Goal: Task Accomplishment & Management: Manage account settings

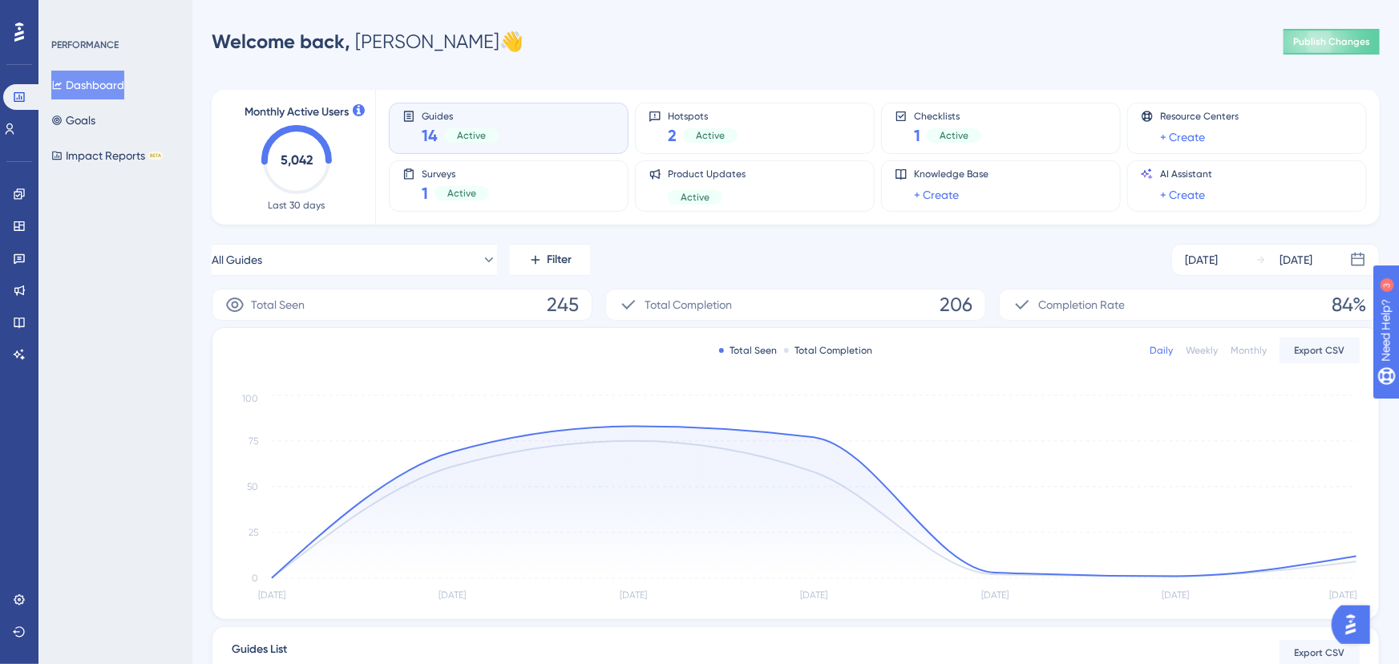
click at [428, 130] on span "14" at bounding box center [430, 135] width 16 height 22
click at [20, 198] on icon at bounding box center [19, 193] width 10 height 10
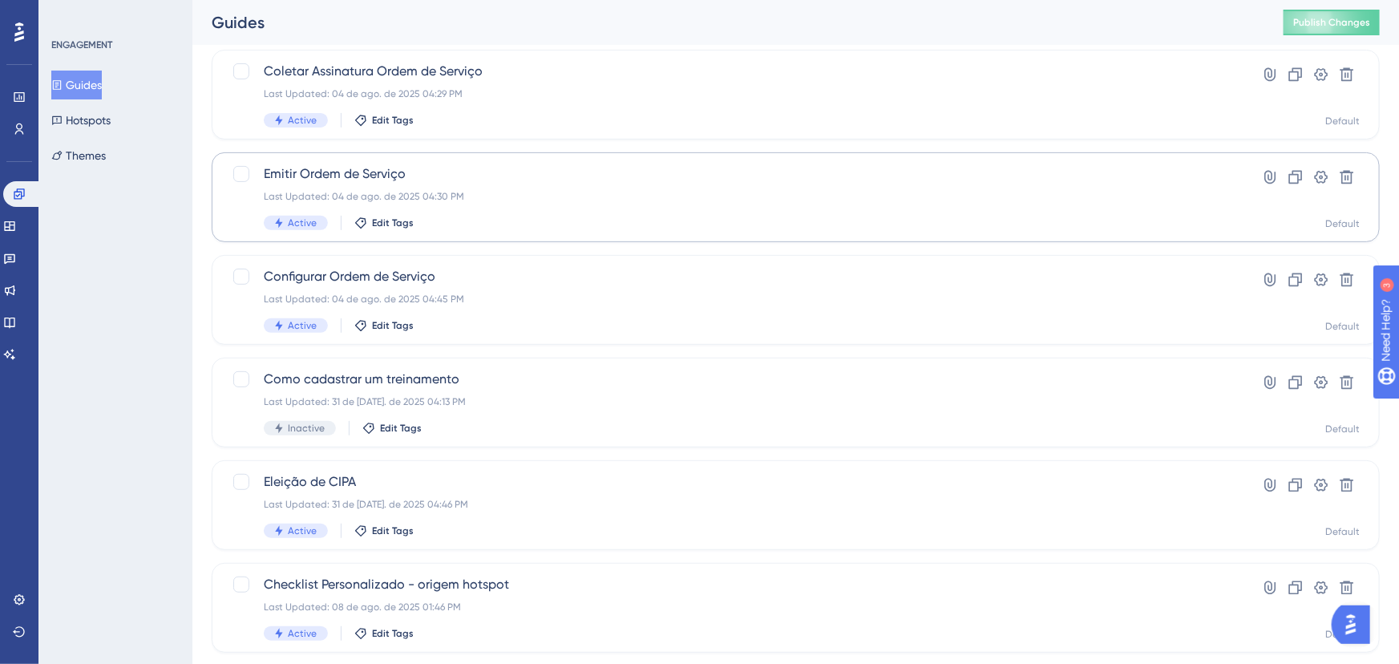
scroll to position [213, 0]
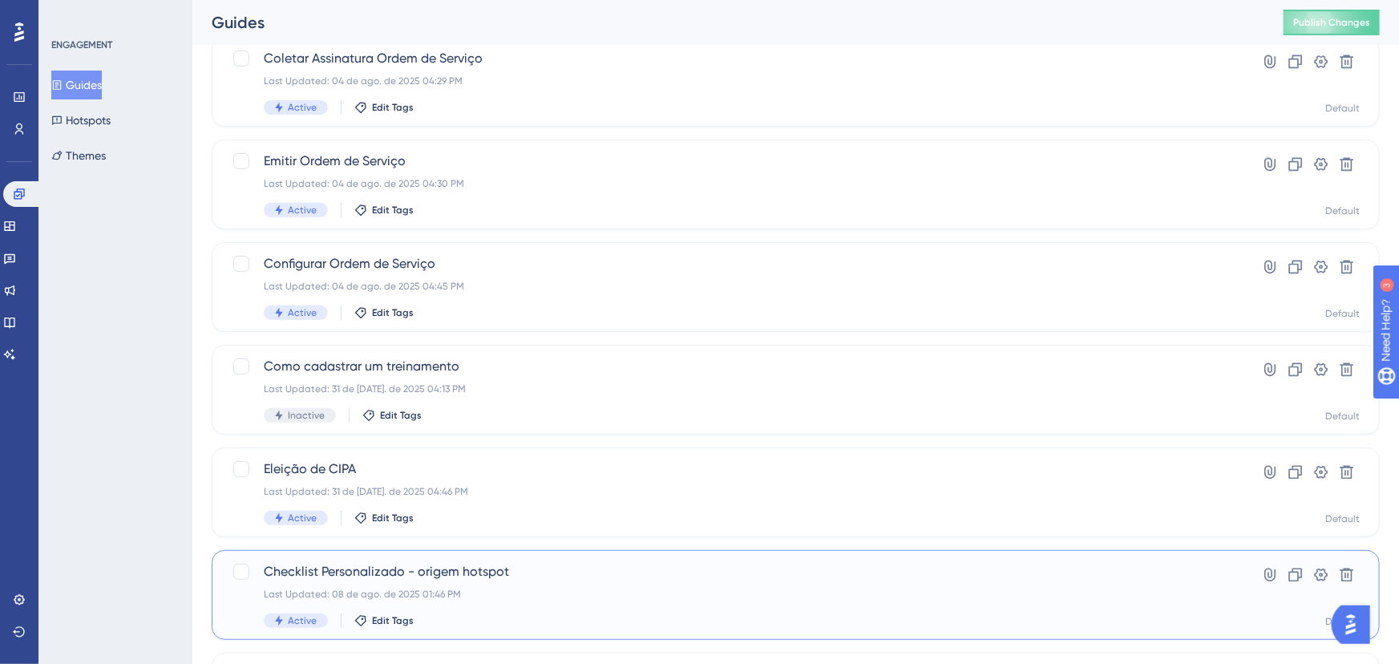
click at [431, 577] on span "Checklist Personalizado - origem hotspot" at bounding box center [732, 571] width 936 height 19
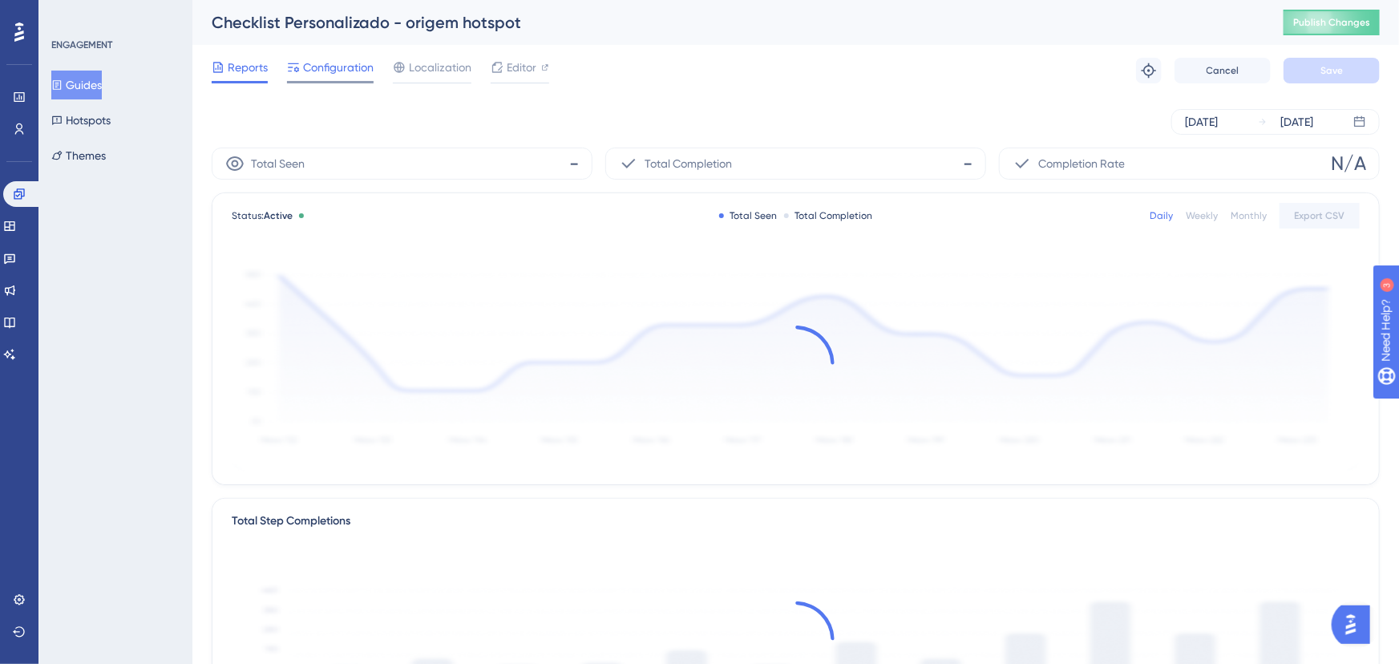
click at [291, 71] on icon at bounding box center [293, 67] width 13 height 13
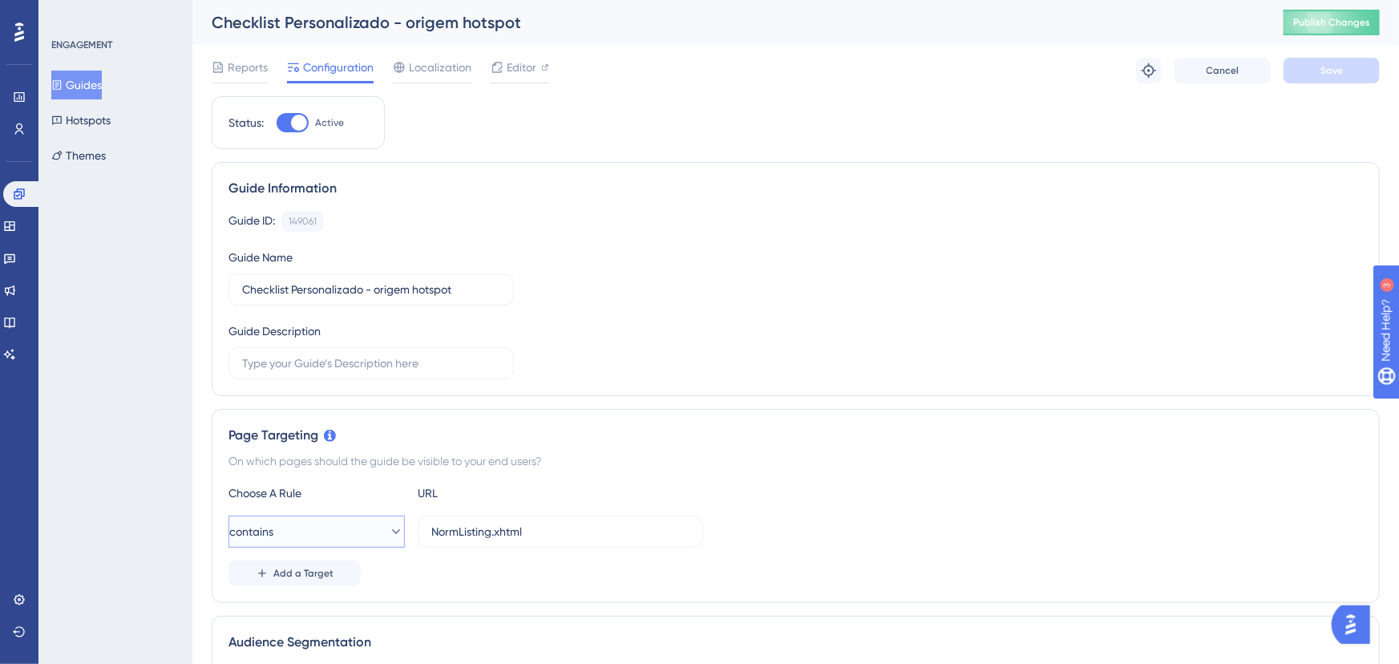
click at [305, 524] on button "contains" at bounding box center [317, 532] width 176 height 32
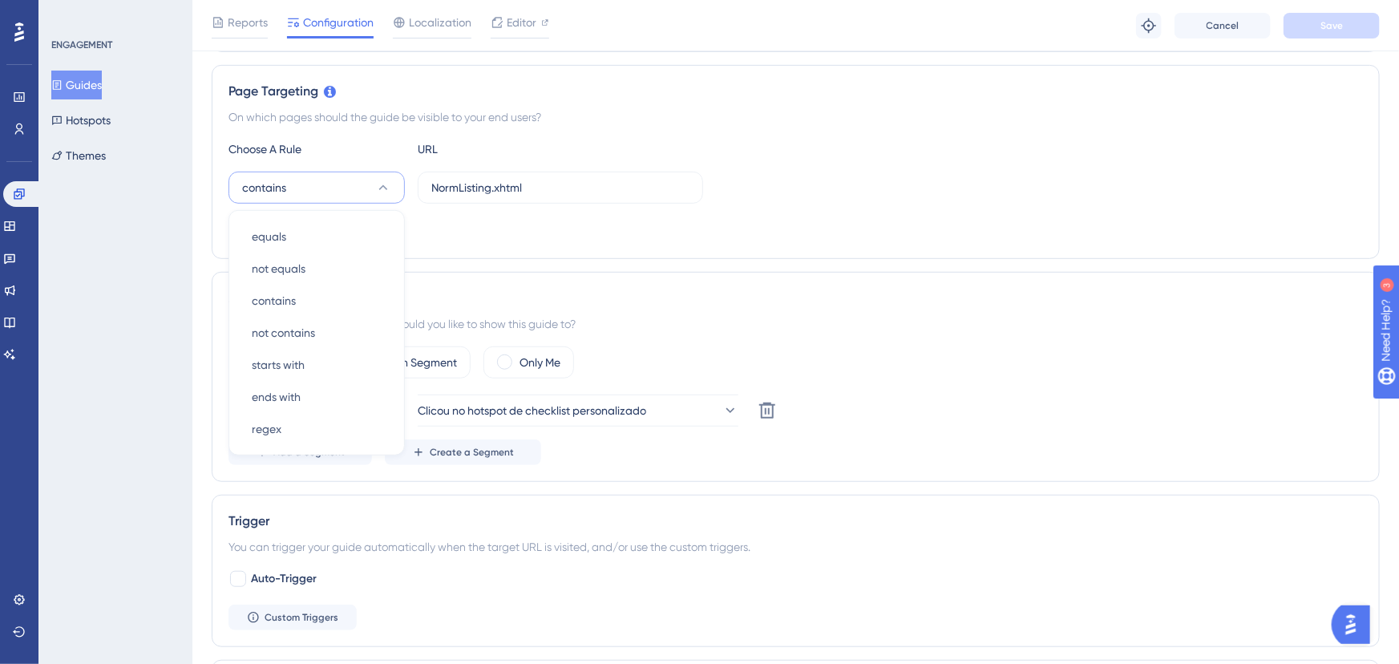
click at [1000, 340] on div "Audience Segmentation Which segment of the audience would you like to show this…" at bounding box center [796, 377] width 1168 height 210
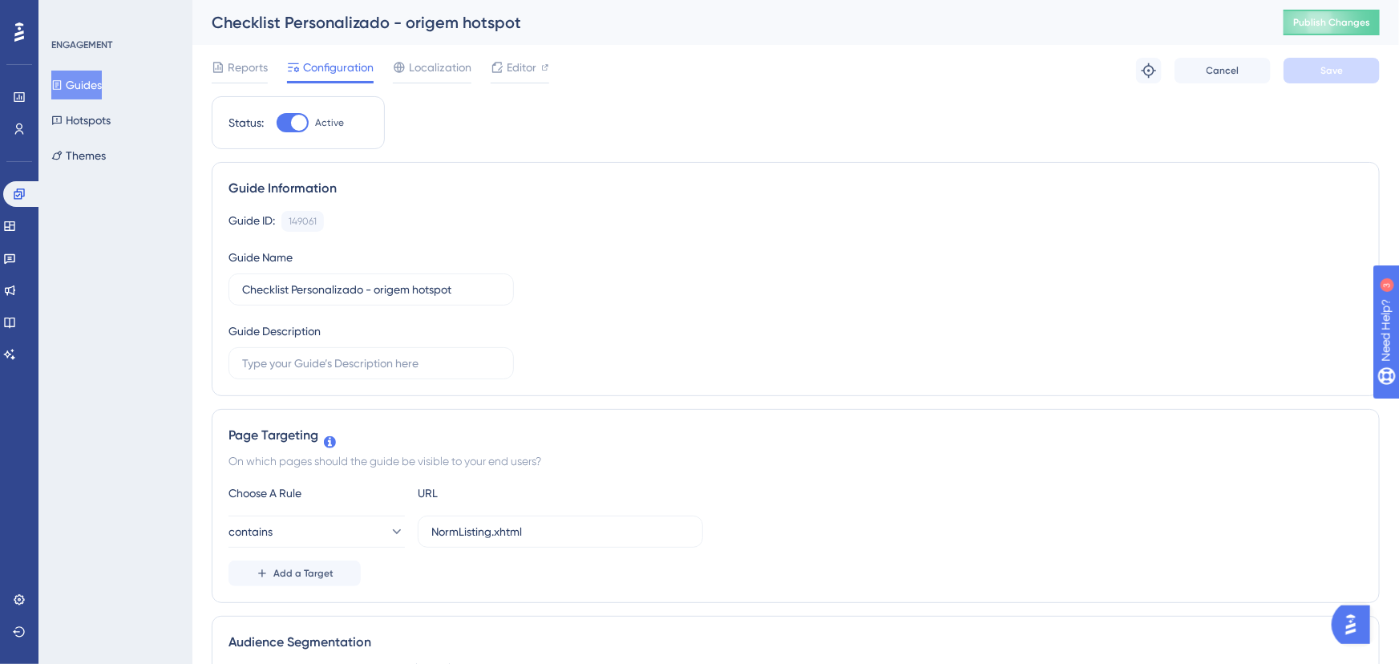
scroll to position [0, 0]
click at [58, 118] on button "Hotspots" at bounding box center [80, 120] width 59 height 29
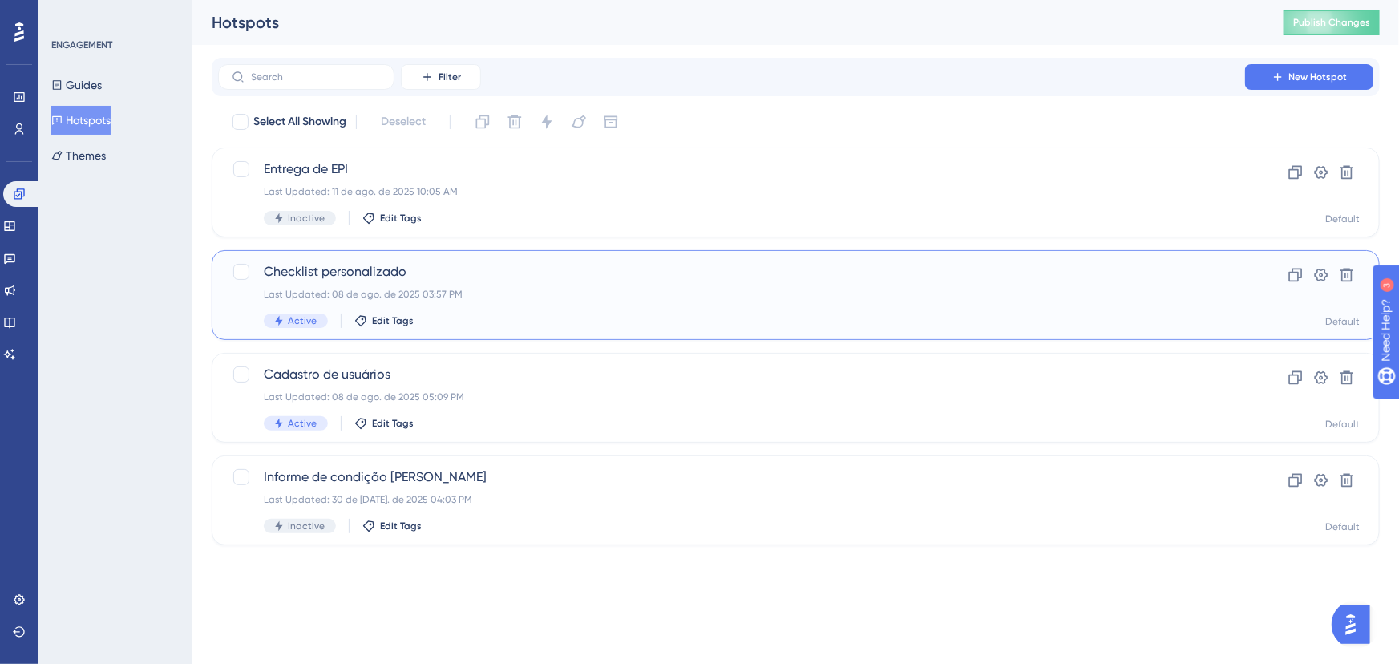
click at [358, 301] on div "Checklist personalizado Last Updated: 08 de ago. de 2025 03:57 PM Active Edit T…" at bounding box center [732, 295] width 936 height 66
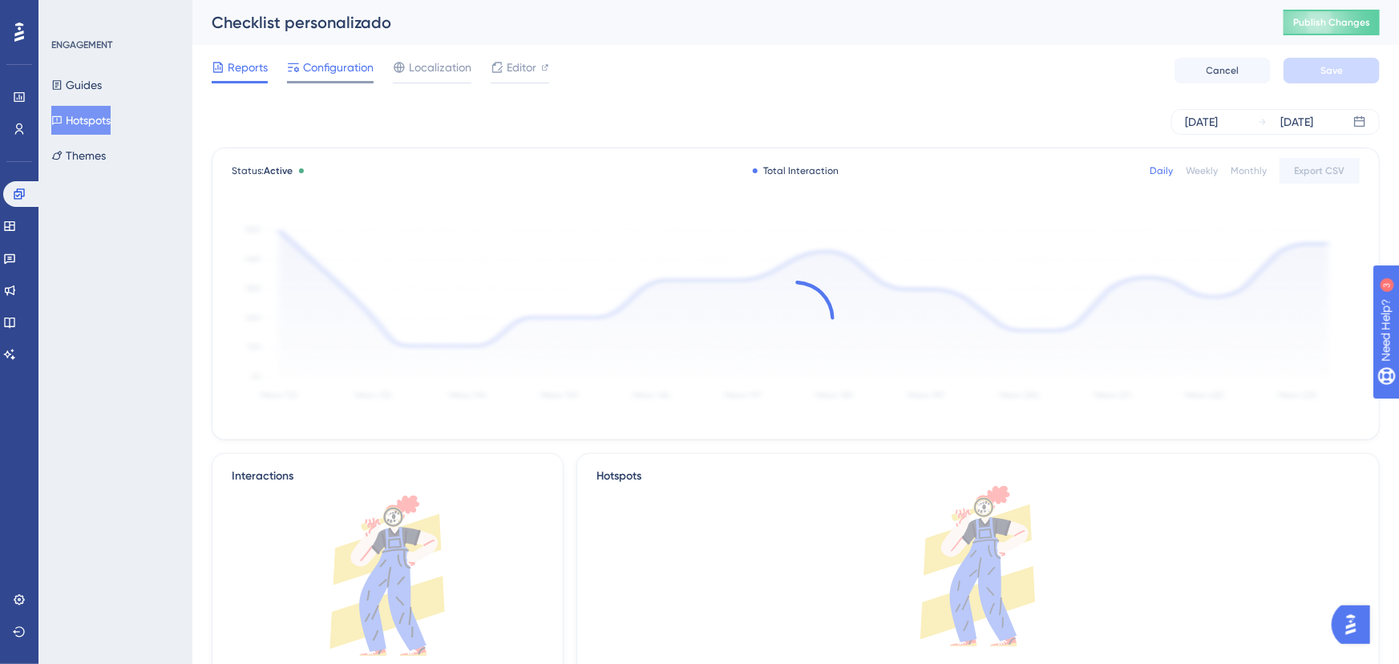
click at [359, 81] on div at bounding box center [330, 82] width 87 height 2
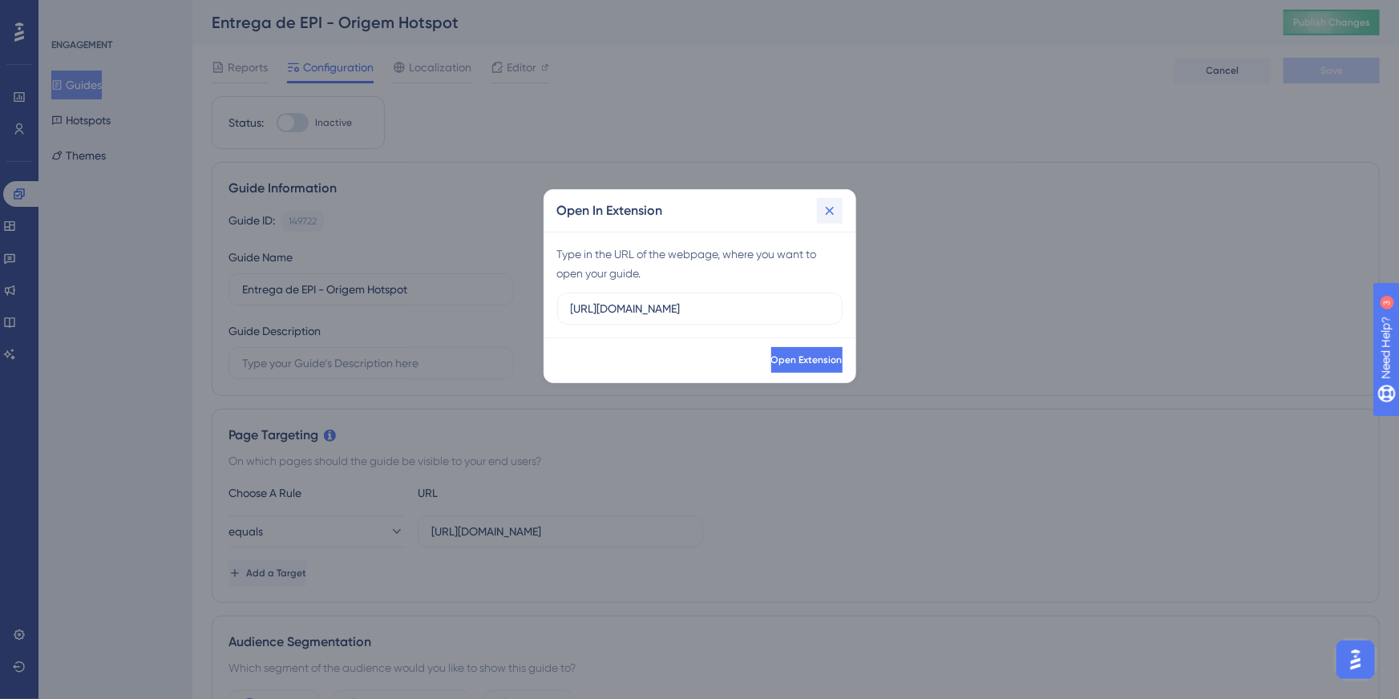
click at [835, 207] on icon at bounding box center [830, 211] width 16 height 16
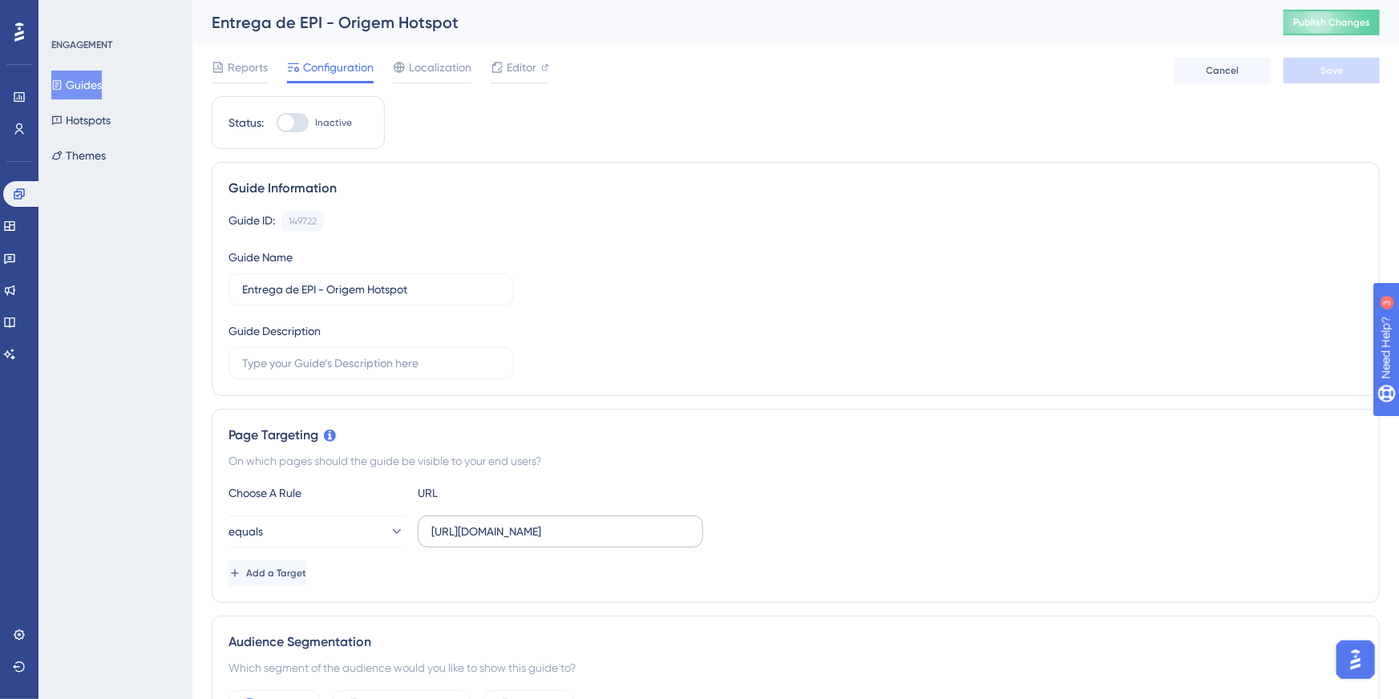
click at [701, 531] on label "https://sistema.onsafety.com.br/paginas/controle_epi/ListagemControleEpi.xhtml" at bounding box center [560, 532] width 285 height 32
click at [690, 531] on input "https://sistema.onsafety.com.br/paginas/controle_epi/ListagemControleEpi.xhtml" at bounding box center [560, 532] width 258 height 18
click at [311, 524] on button "equals" at bounding box center [317, 532] width 176 height 32
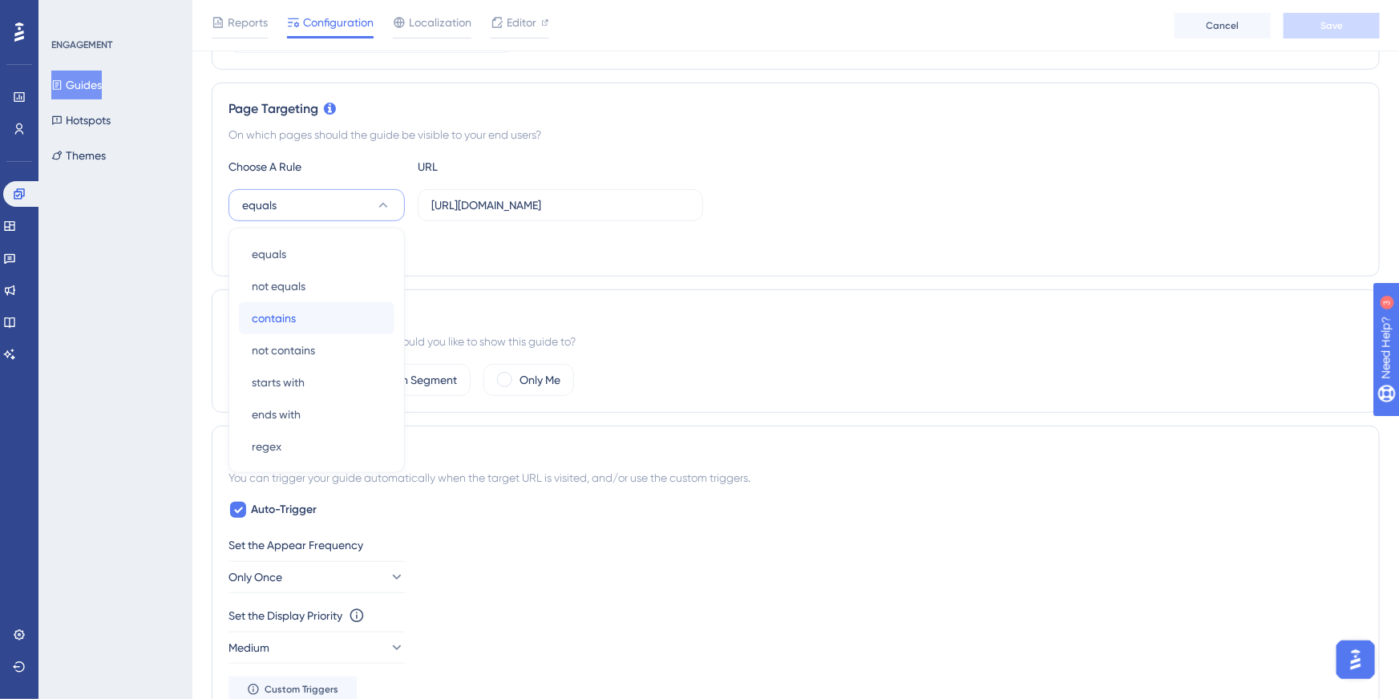
click at [316, 322] on div "contains contains" at bounding box center [317, 318] width 130 height 32
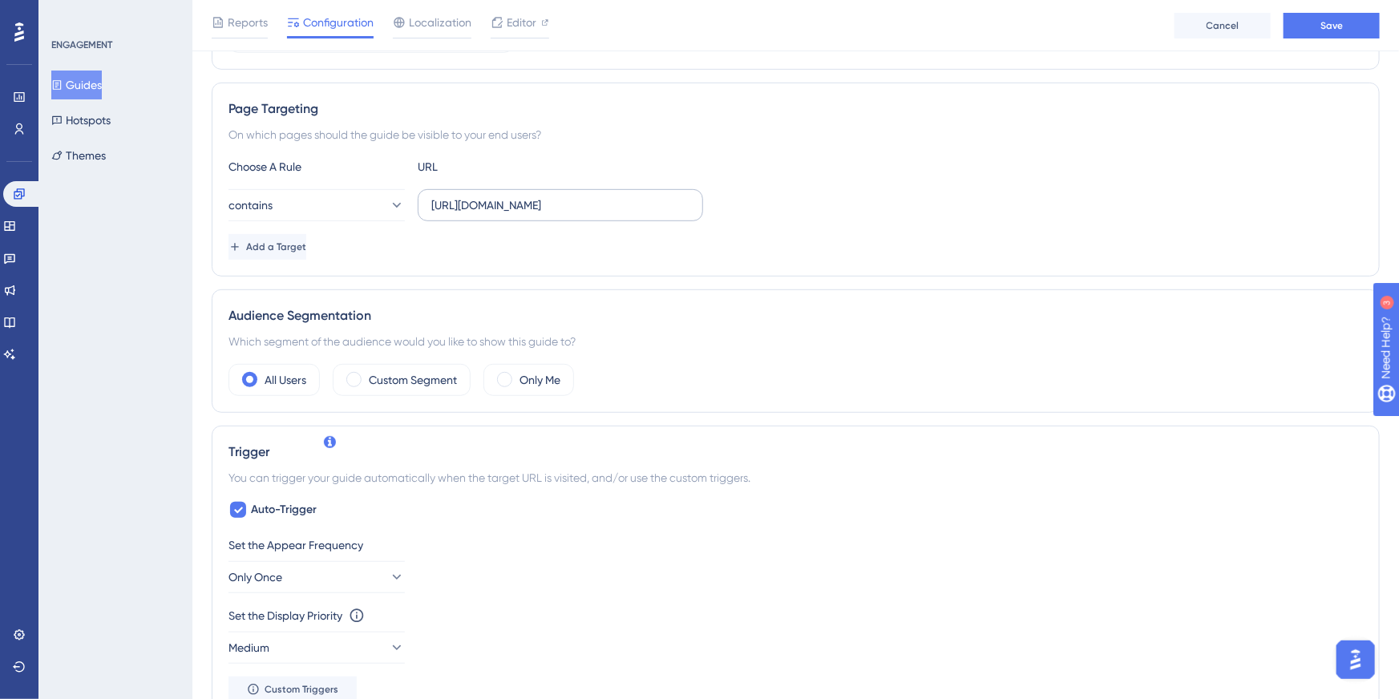
scroll to position [318, 0]
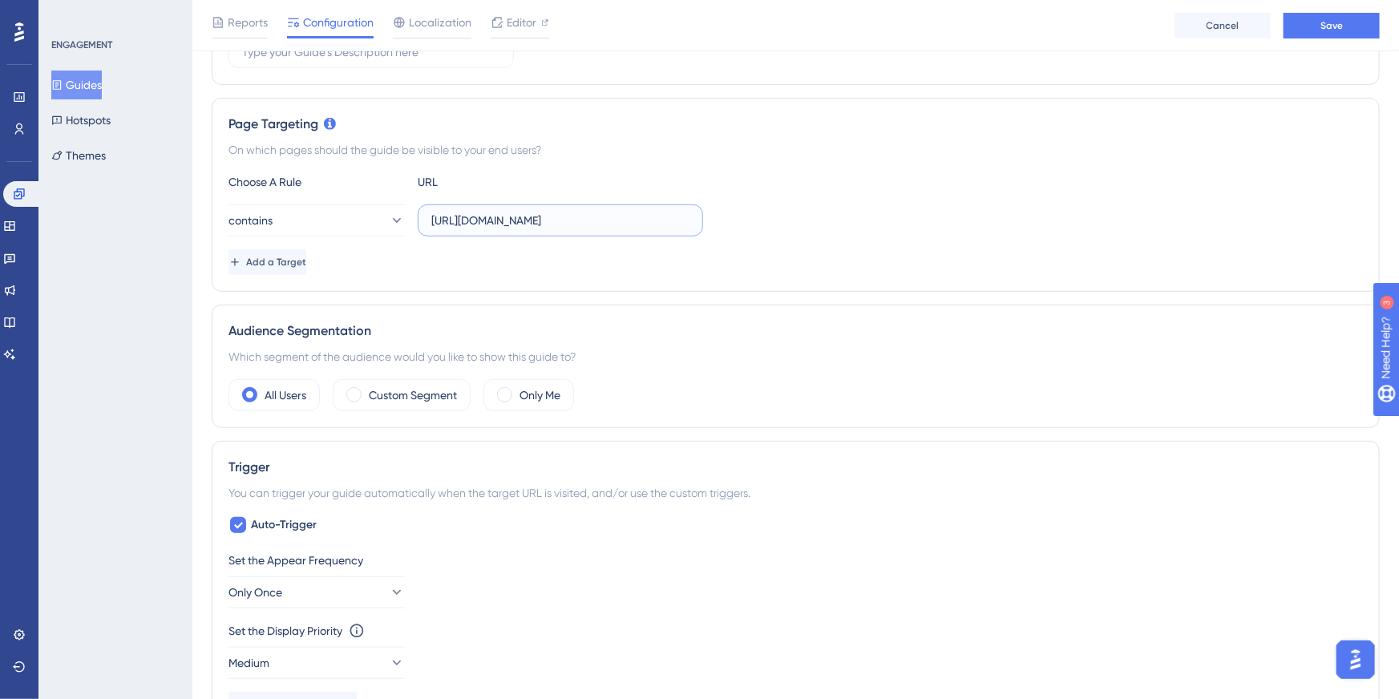
click at [563, 213] on input "https://sistema.onsafety.com.br/paginas/controle_epi/ListagemControleEpi.xhtml" at bounding box center [560, 221] width 258 height 18
drag, startPoint x: 666, startPoint y: 221, endPoint x: 767, endPoint y: 245, distance: 103.1
click at [805, 253] on div "Choose A Rule URL contains https://sistema.onsafety.com.br/paginas/controle_epi…" at bounding box center [796, 223] width 1135 height 103
drag, startPoint x: 504, startPoint y: 230, endPoint x: 580, endPoint y: 219, distance: 76.2
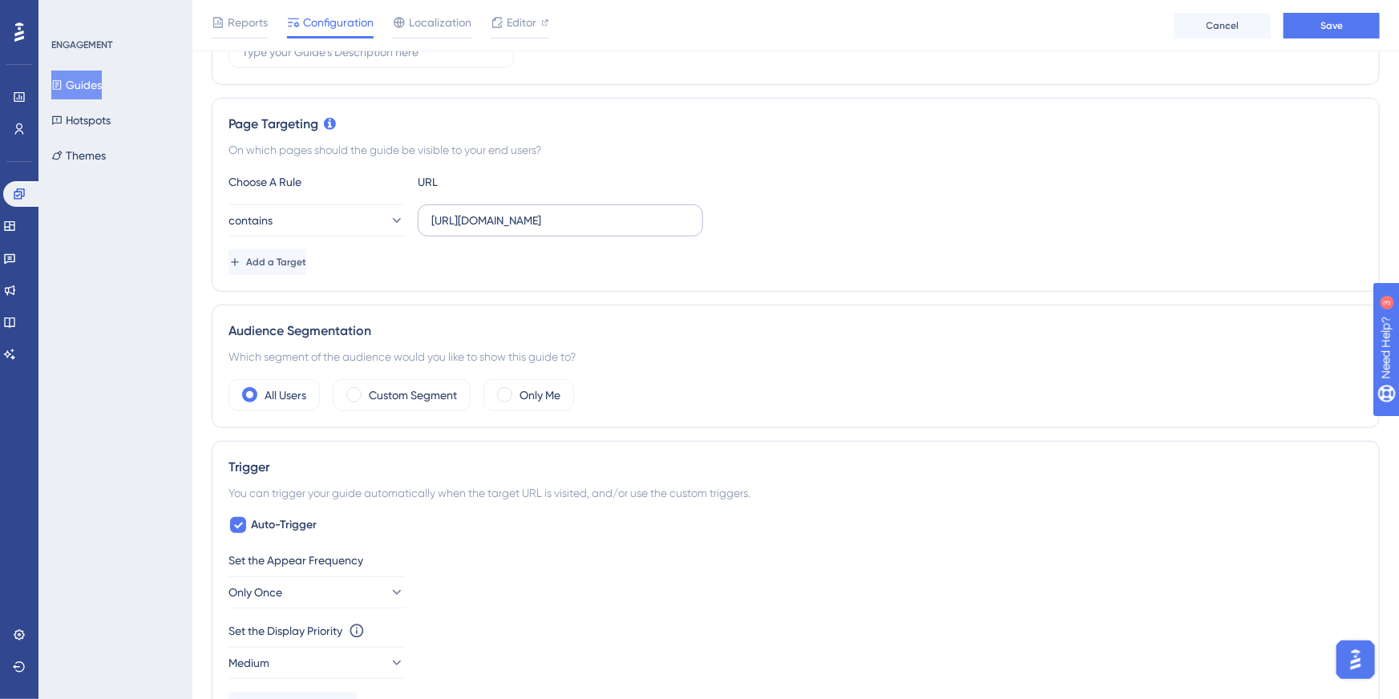
click at [514, 229] on label "https://sistema.onsafety.com.br/paginas/controle_epi/ListagemControleEpi.xhtml" at bounding box center [560, 220] width 285 height 32
click at [514, 229] on input "https://sistema.onsafety.com.br/paginas/controle_epi/ListagemControleEpi.xhtml" at bounding box center [560, 221] width 258 height 18
click at [660, 222] on input "https://sistema.onsafety.com.br/paginas/controle_epi/ListagemControleEpi.xhtml" at bounding box center [560, 221] width 258 height 18
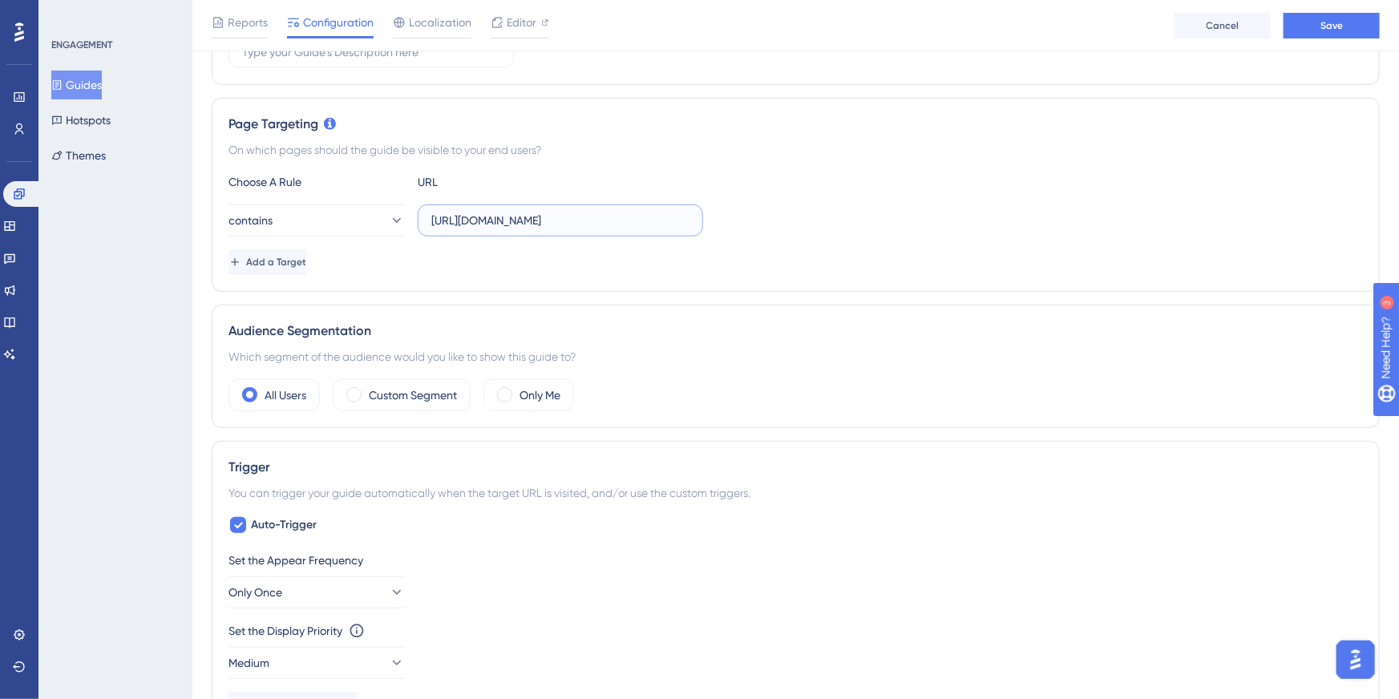
drag, startPoint x: 660, startPoint y: 222, endPoint x: 707, endPoint y: 214, distance: 48.0
click at [771, 212] on div "contains https://sistema.onsafety.com.br/paginas/controle_epi/ListagemControleE…" at bounding box center [796, 220] width 1135 height 32
click at [573, 228] on input "https://sistema.onsafety.com.br/paginas/controle_epi/ListagemControleEpi.xhtml" at bounding box center [560, 221] width 258 height 18
drag, startPoint x: 544, startPoint y: 220, endPoint x: -57, endPoint y: 183, distance: 601.7
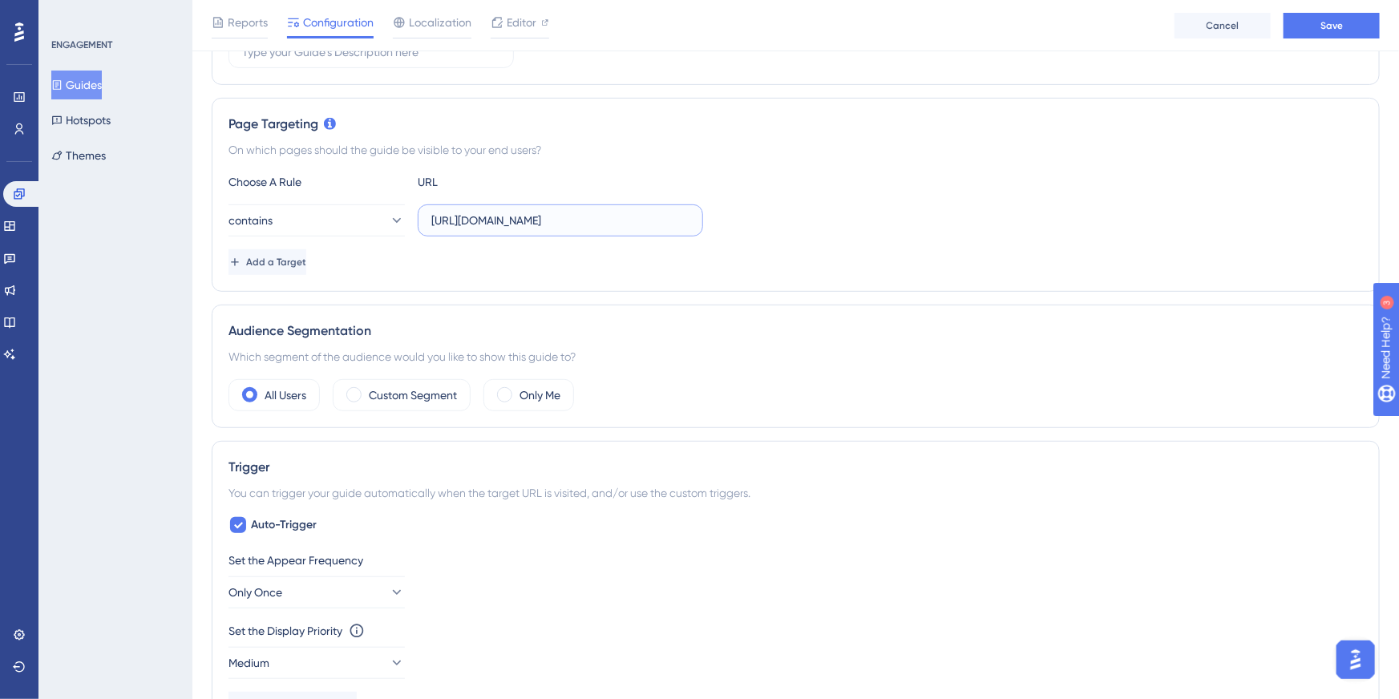
type input "/ListagemControleEpi.xhtml"
click at [808, 265] on div "Add a Target" at bounding box center [796, 262] width 1135 height 26
click at [229, 531] on div at bounding box center [238, 525] width 19 height 19
checkbox input "false"
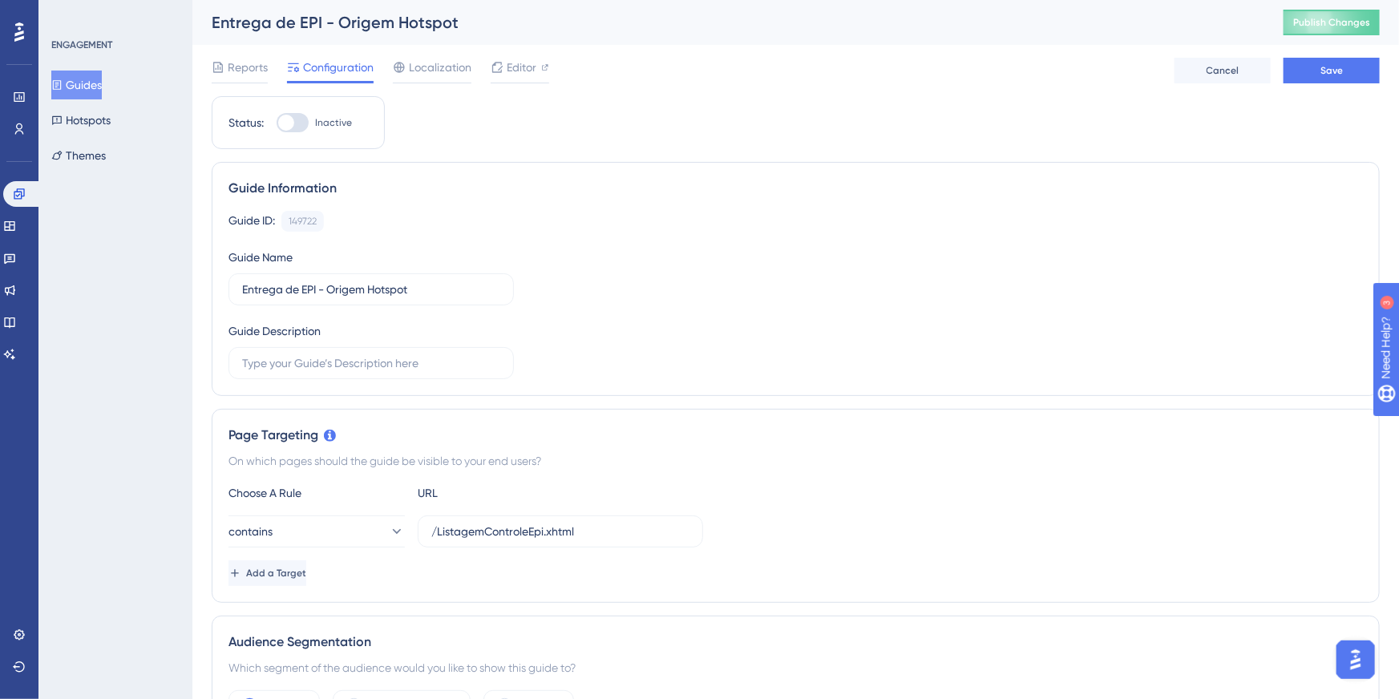
click at [302, 132] on div "Status: Inactive" at bounding box center [298, 122] width 173 height 53
click at [305, 125] on div at bounding box center [293, 122] width 32 height 19
click at [277, 123] on input "Inactive" at bounding box center [276, 123] width 1 height 1
checkbox input "true"
click at [1367, 64] on button "Save" at bounding box center [1332, 71] width 96 height 26
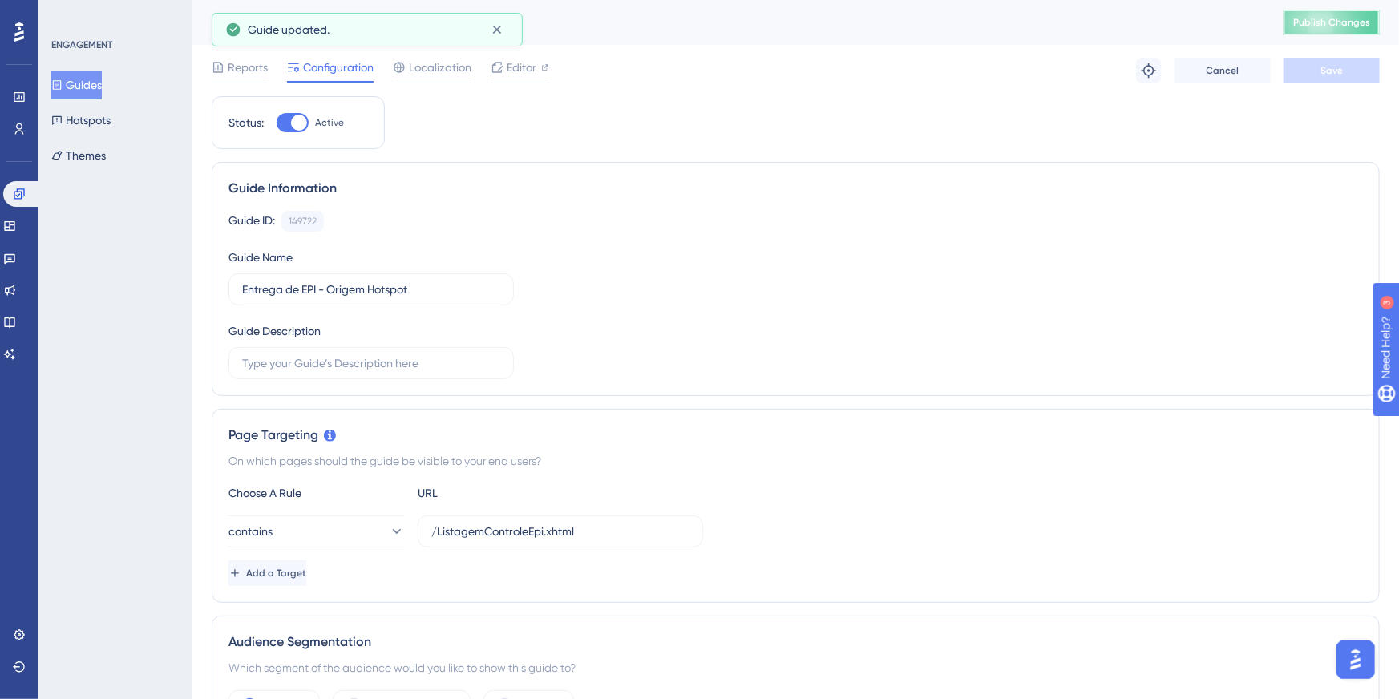
click at [1319, 30] on button "Publish Changes" at bounding box center [1332, 23] width 96 height 26
click at [95, 119] on button "Hotspots" at bounding box center [80, 120] width 59 height 29
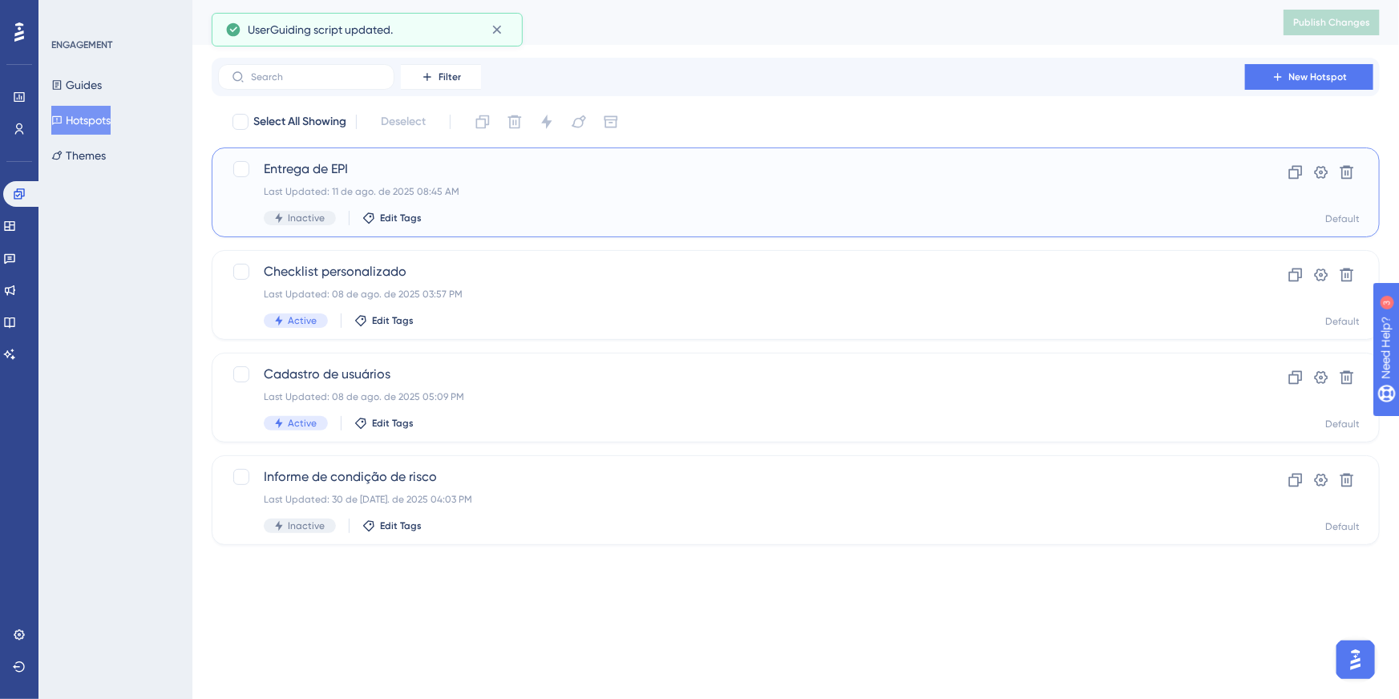
click at [292, 170] on span "Entrega de EPI" at bounding box center [732, 169] width 936 height 19
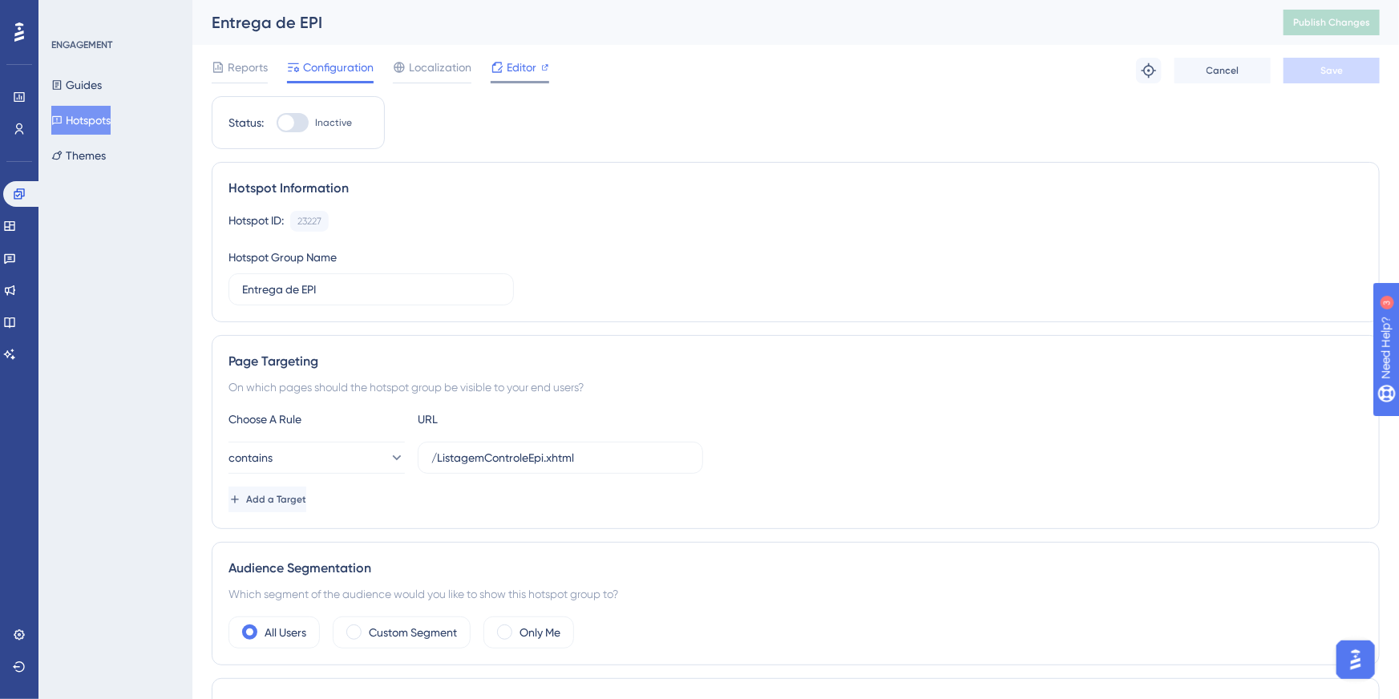
click at [524, 66] on span "Editor" at bounding box center [522, 67] width 30 height 19
click at [302, 131] on div at bounding box center [293, 122] width 32 height 19
click at [277, 123] on input "Inactive" at bounding box center [276, 123] width 1 height 1
checkbox input "true"
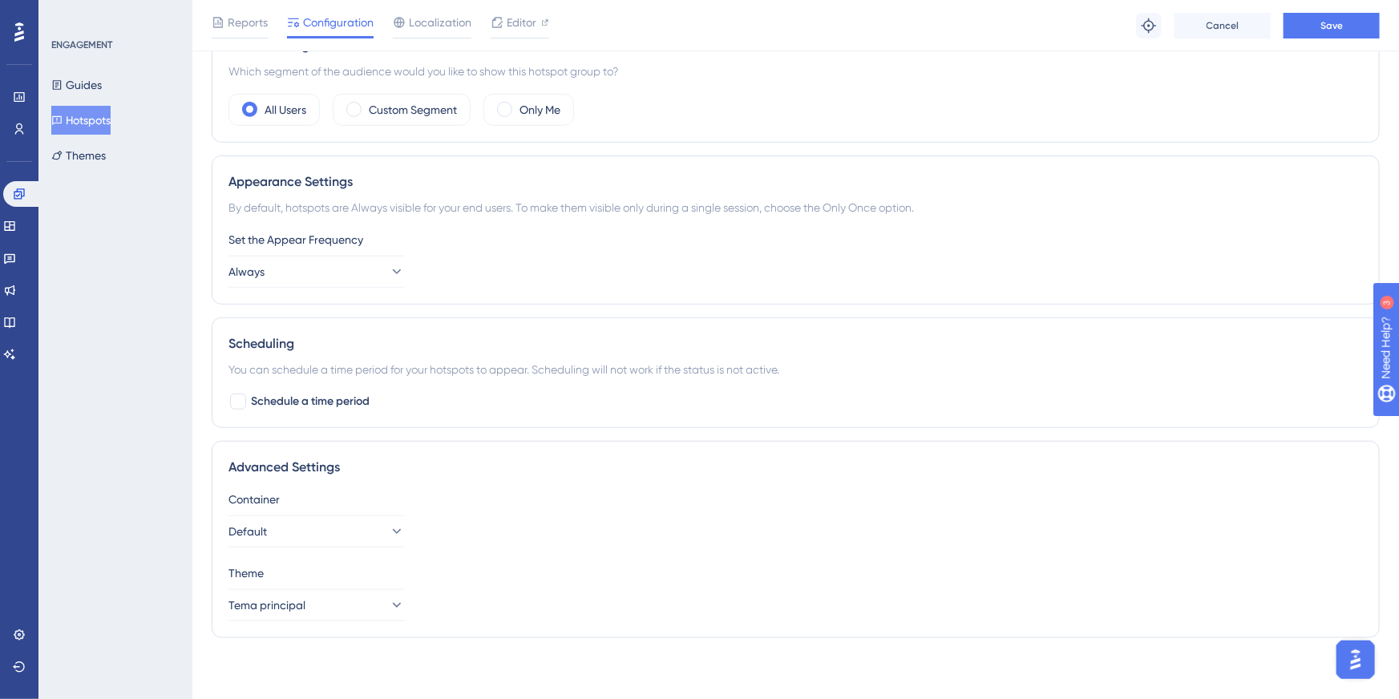
scroll to position [531, 0]
click at [1326, 29] on span "Save" at bounding box center [1332, 25] width 22 height 13
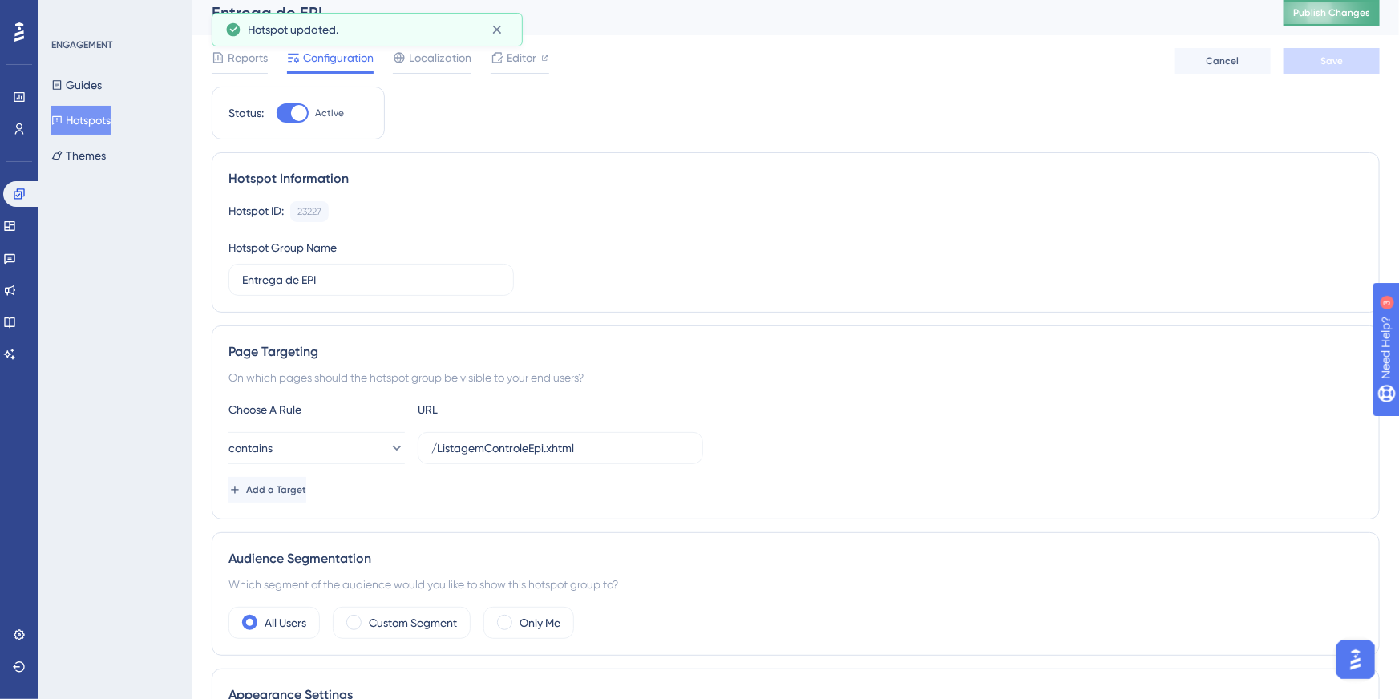
scroll to position [0, 0]
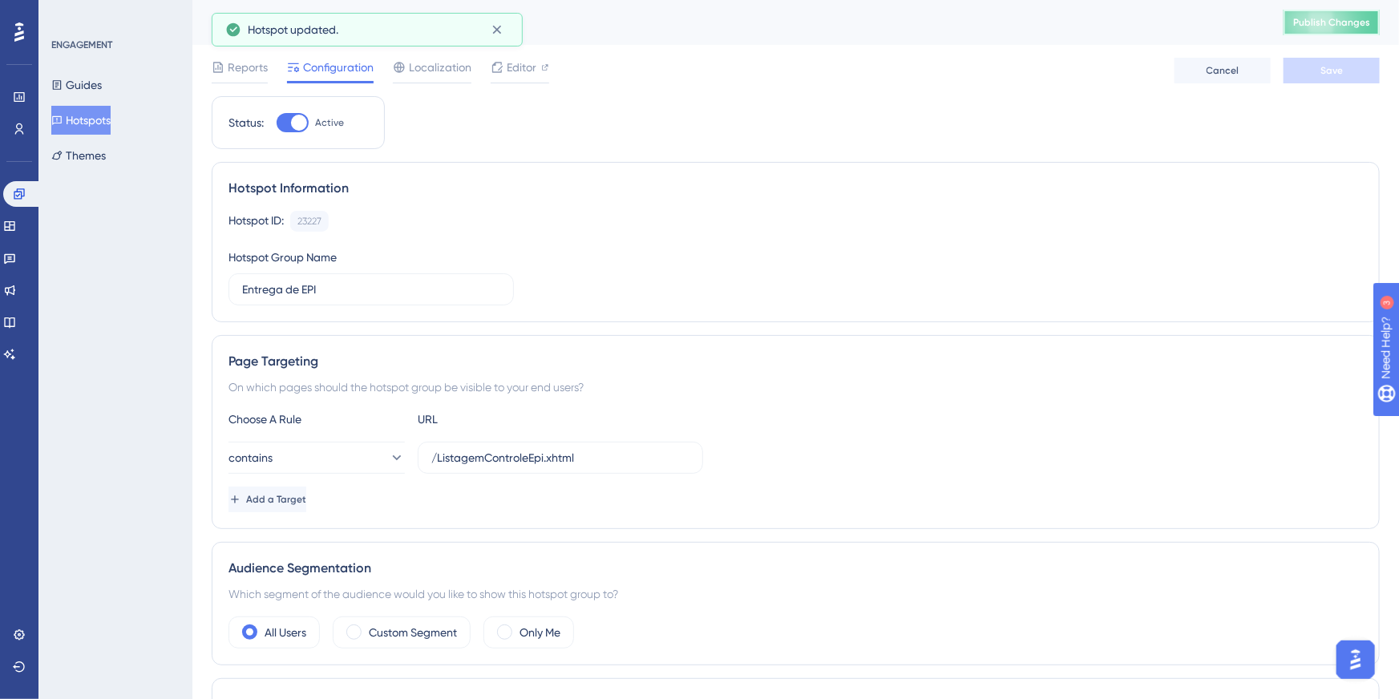
click at [1304, 18] on span "Publish Changes" at bounding box center [1331, 22] width 77 height 13
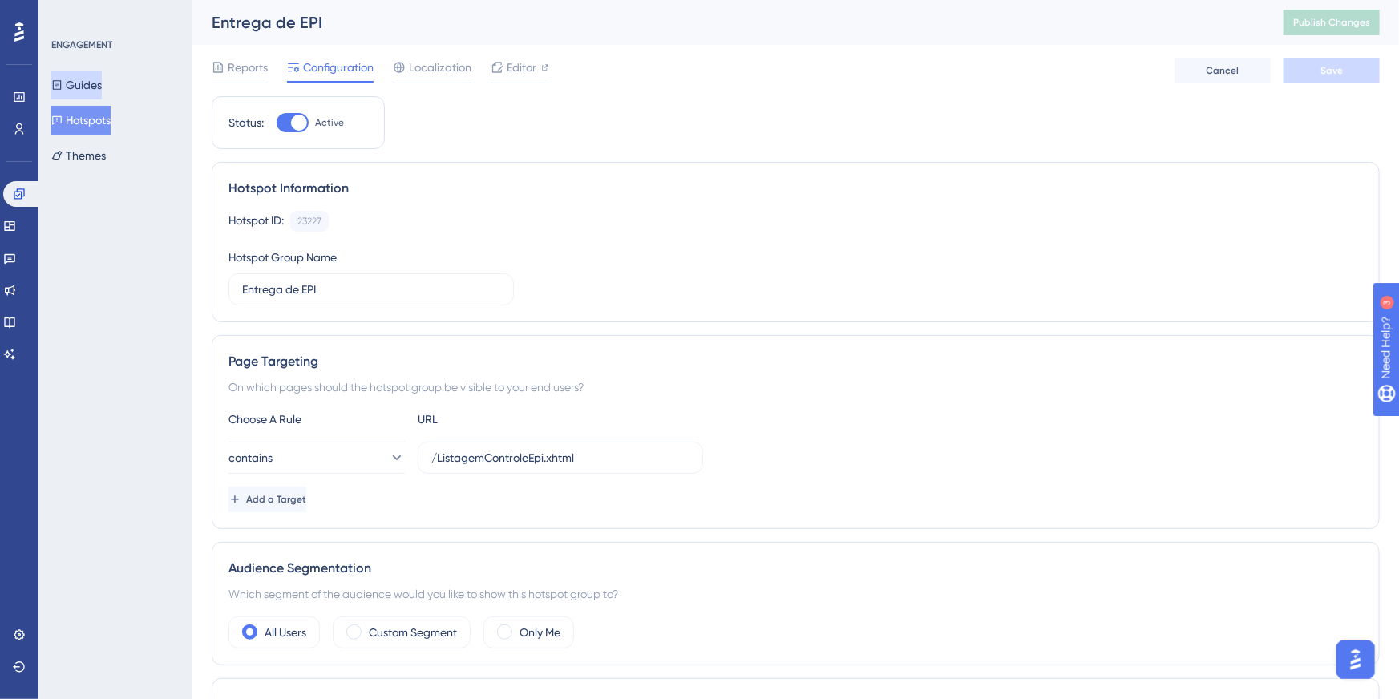
click at [102, 79] on button "Guides" at bounding box center [76, 85] width 51 height 29
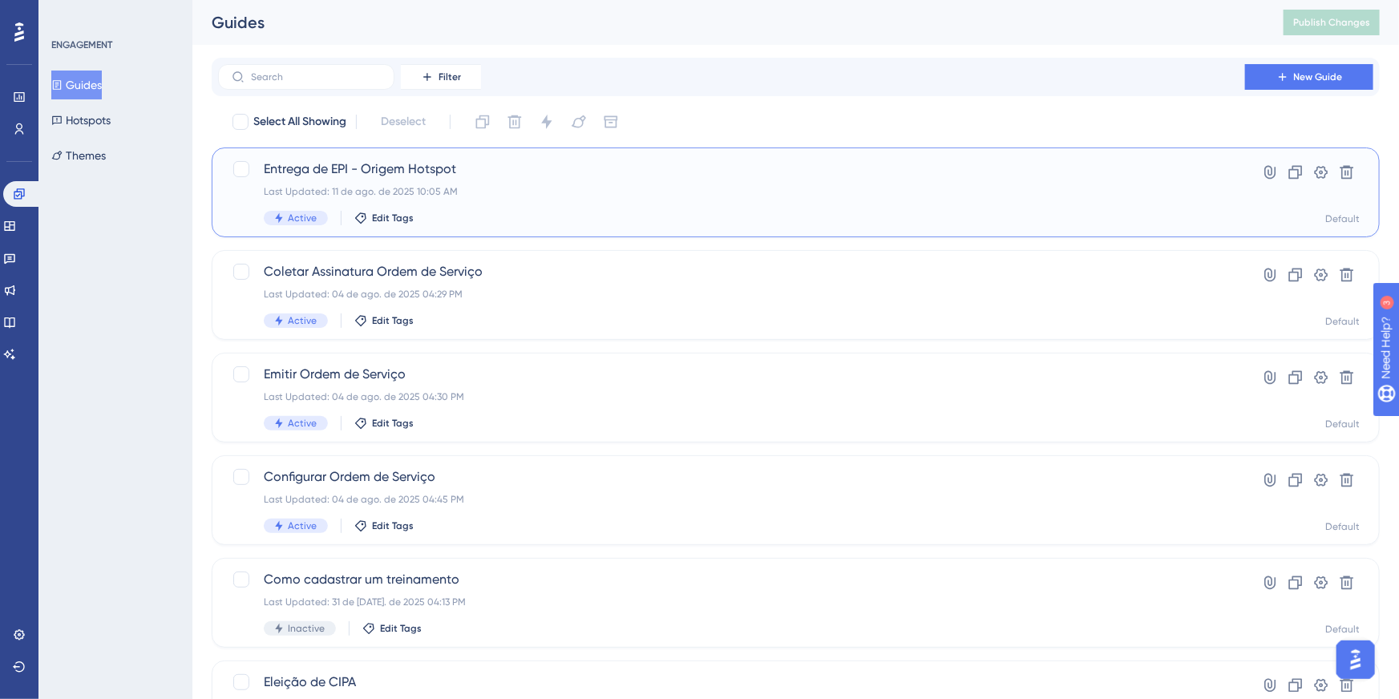
click at [633, 230] on div "Entrega de EPI - Origem Hotspot Last Updated: 11 de ago. de 2025 10:05 AM Activ…" at bounding box center [796, 193] width 1168 height 90
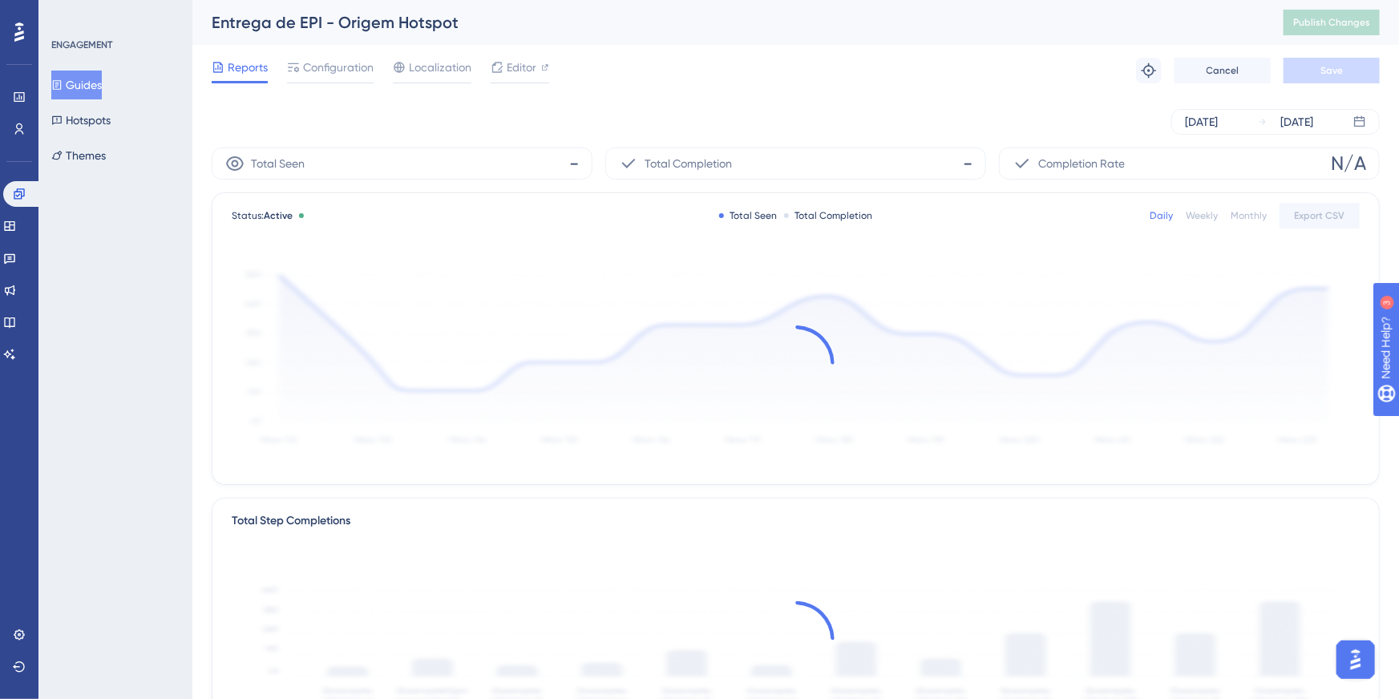
click at [544, 50] on div "Reports Configuration Localization Editor Troubleshoot Cancel Save" at bounding box center [796, 70] width 1168 height 51
click at [528, 66] on span "Editor" at bounding box center [522, 67] width 30 height 19
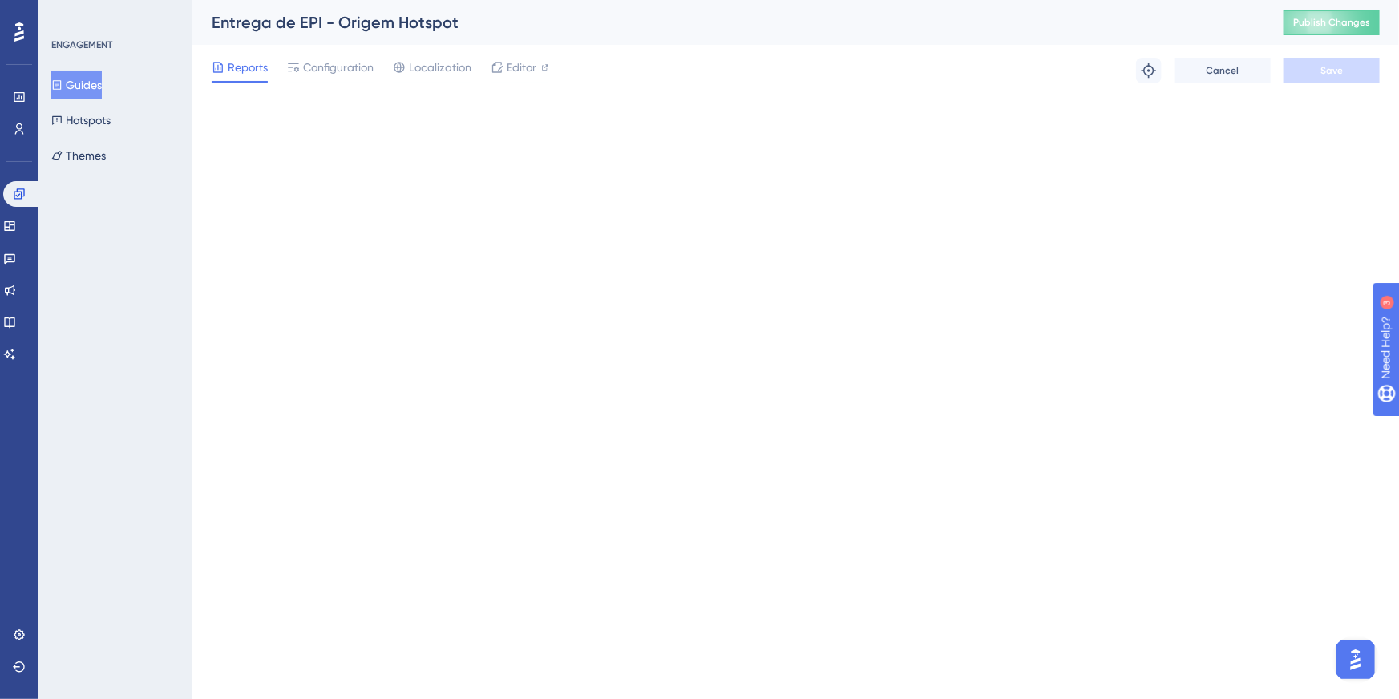
click at [1297, 26] on span "Publish Changes" at bounding box center [1331, 22] width 77 height 13
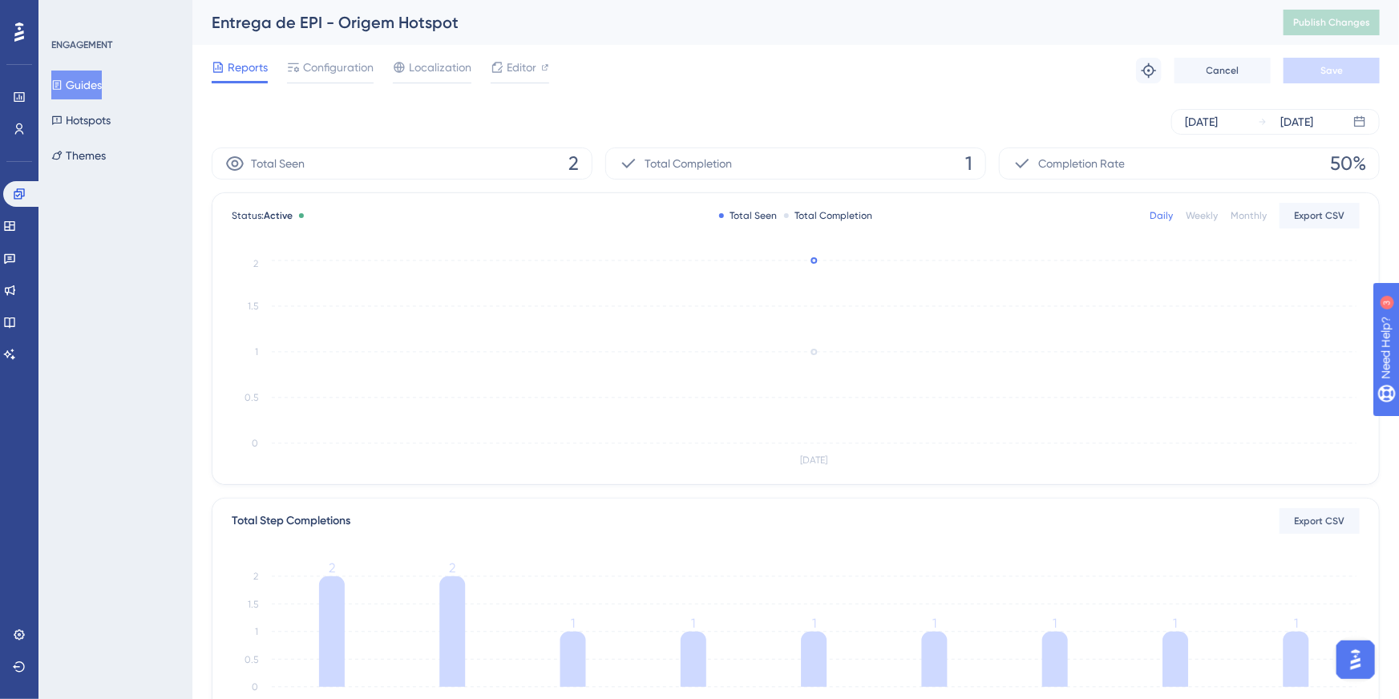
click at [95, 86] on button "Guides" at bounding box center [76, 85] width 51 height 29
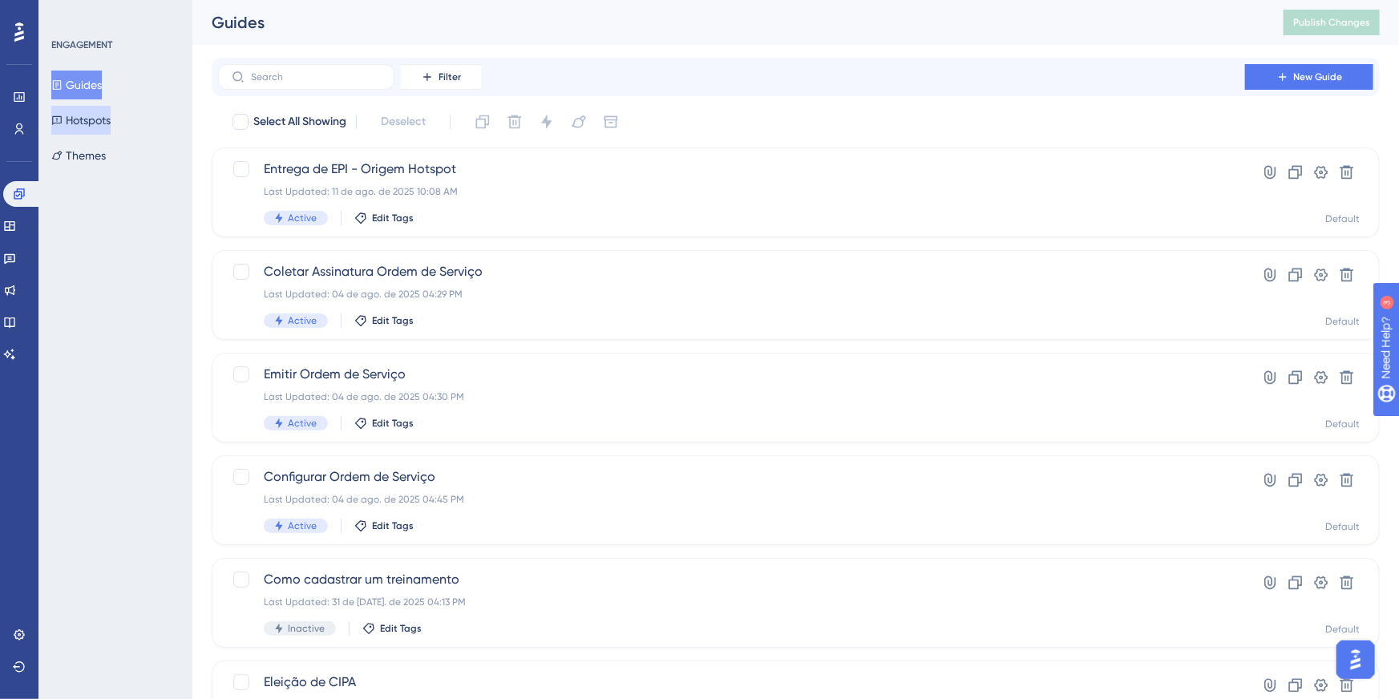
click at [89, 117] on button "Hotspots" at bounding box center [80, 120] width 59 height 29
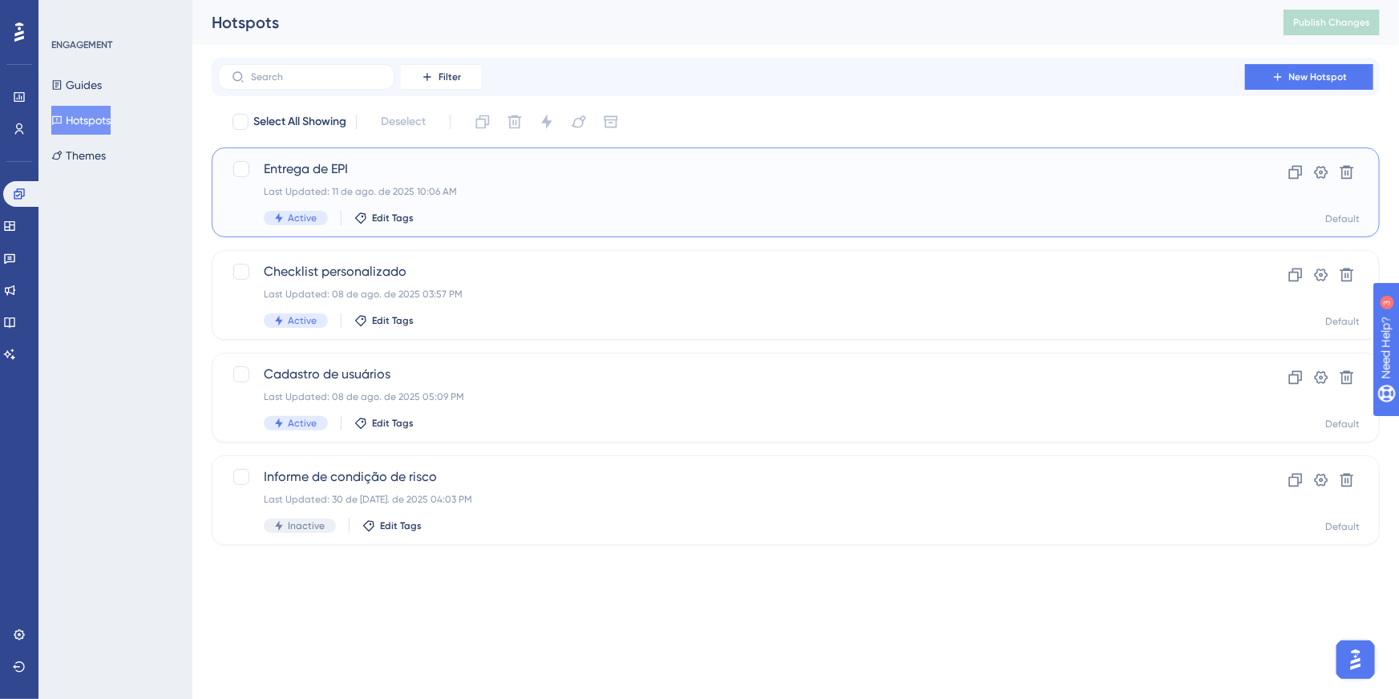
click at [314, 169] on span "Entrega de EPI" at bounding box center [732, 169] width 936 height 19
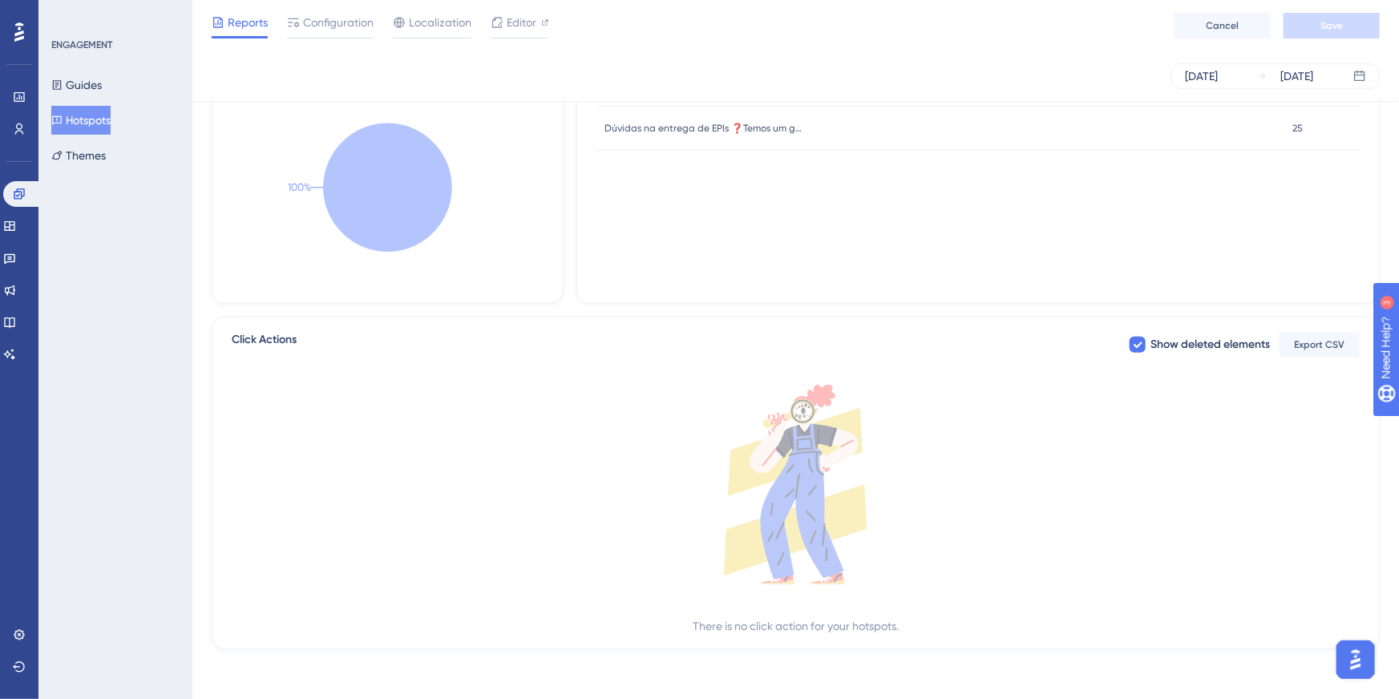
scroll to position [435, 0]
click at [78, 89] on button "Guides" at bounding box center [76, 85] width 51 height 29
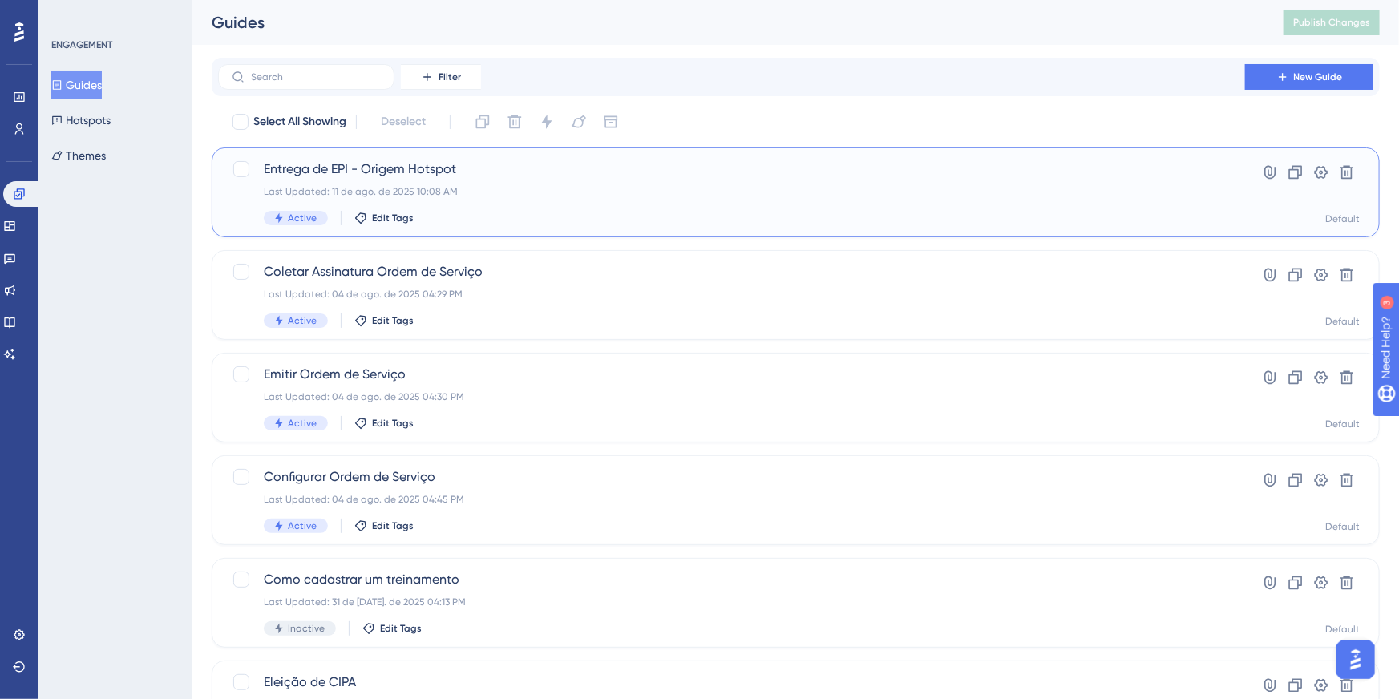
click at [352, 166] on span "Entrega de EPI - Origem Hotspot" at bounding box center [732, 169] width 936 height 19
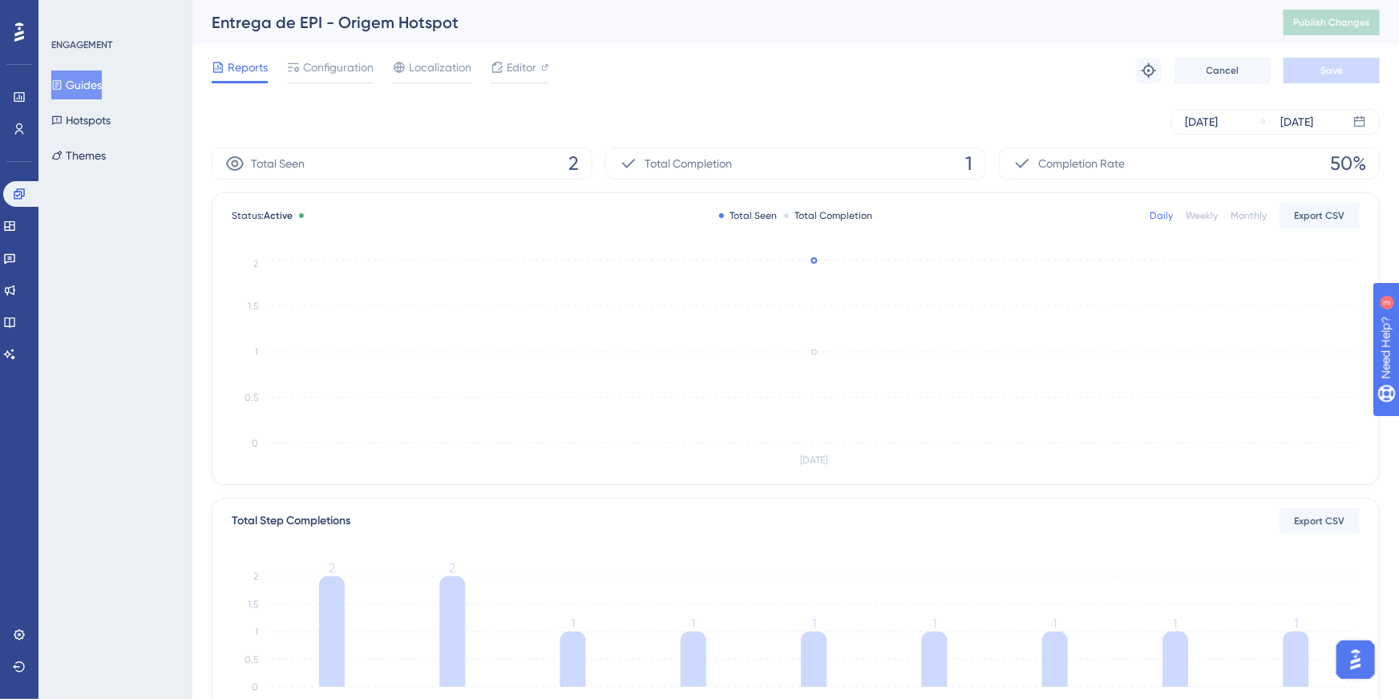
click at [62, 83] on icon at bounding box center [57, 85] width 9 height 10
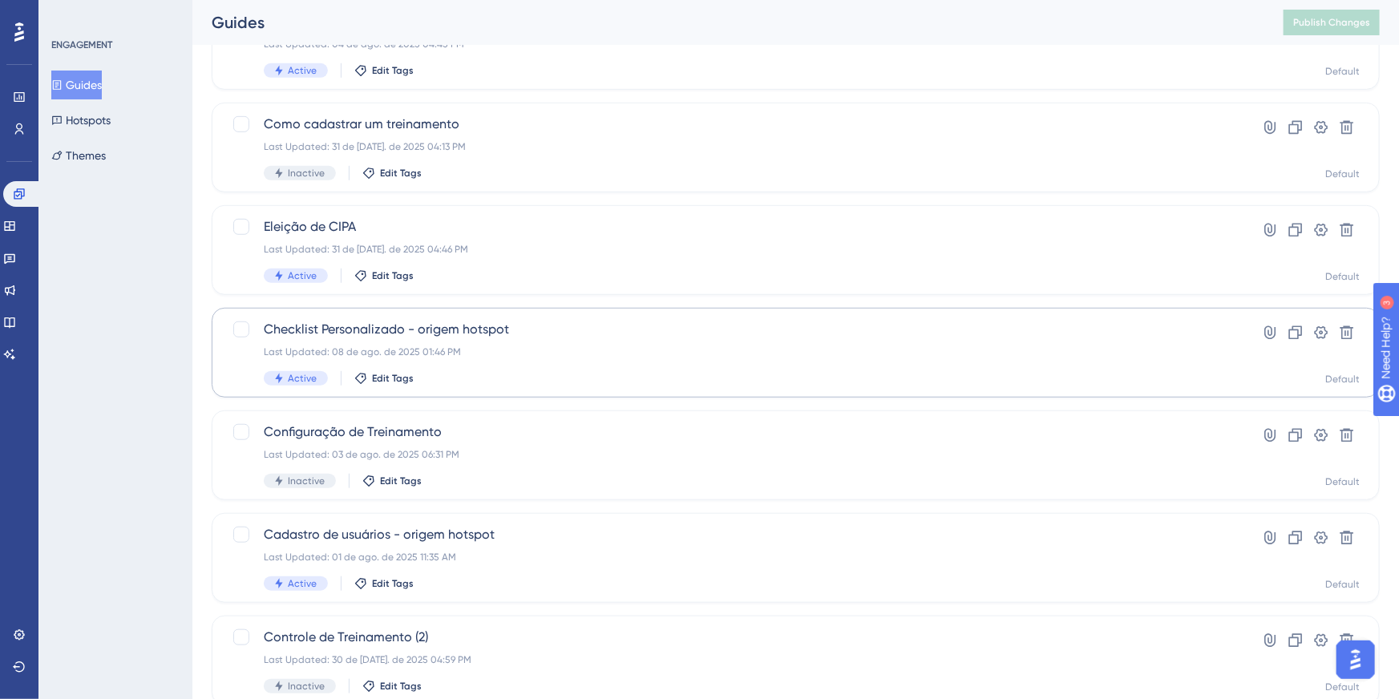
scroll to position [545, 0]
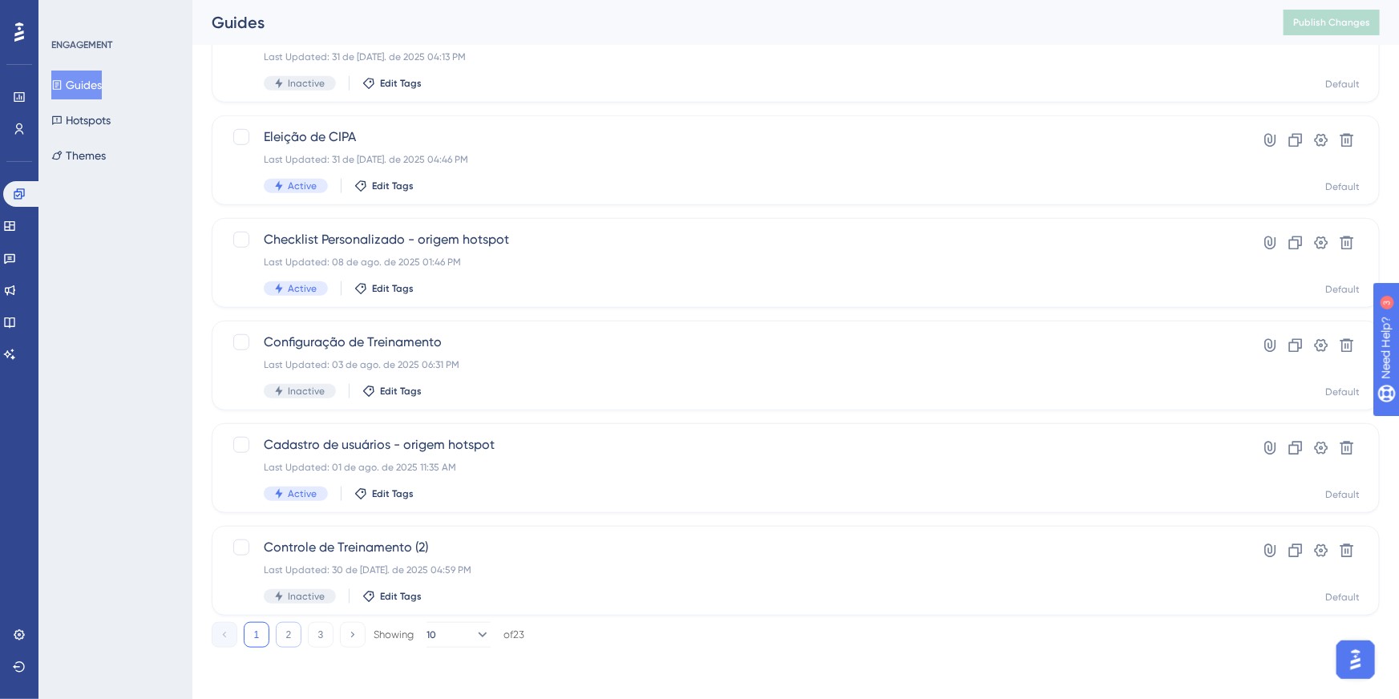
click at [299, 639] on button "2" at bounding box center [289, 635] width 26 height 26
click at [308, 633] on button "3" at bounding box center [321, 635] width 26 height 26
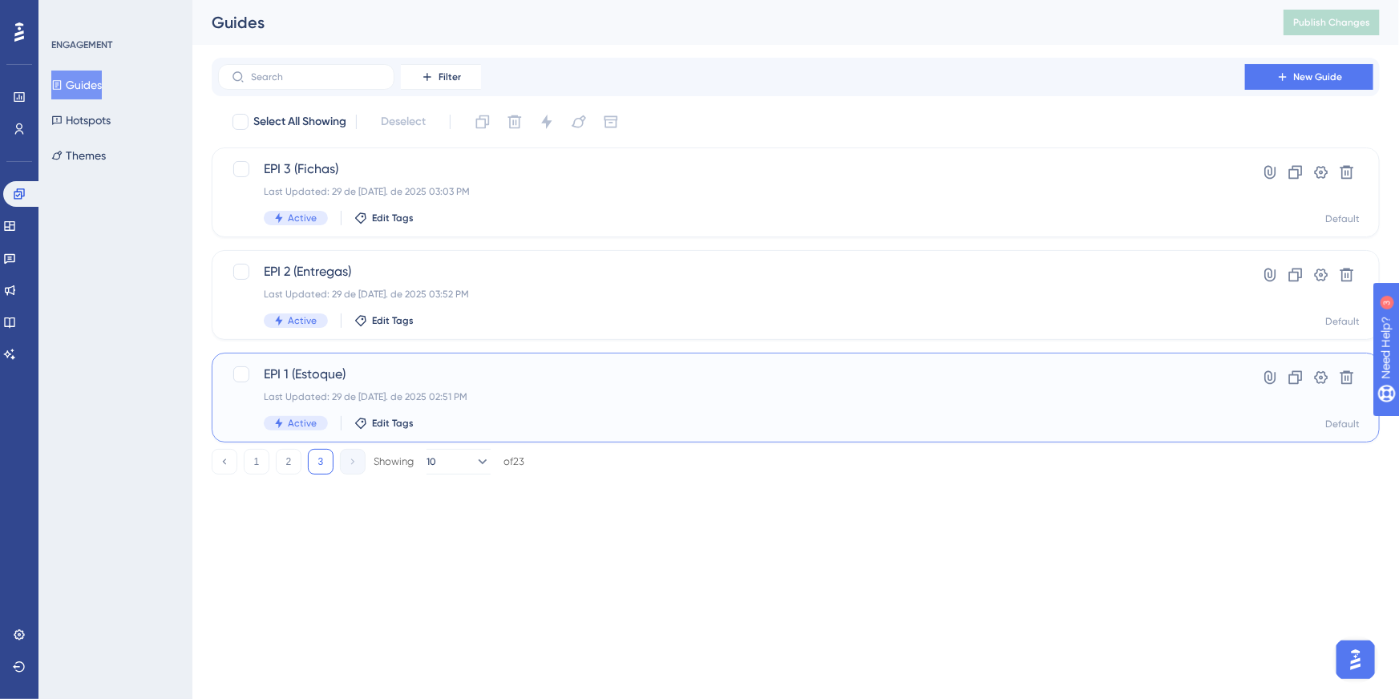
click at [302, 365] on span "EPI 1 (Estoque)" at bounding box center [732, 374] width 936 height 19
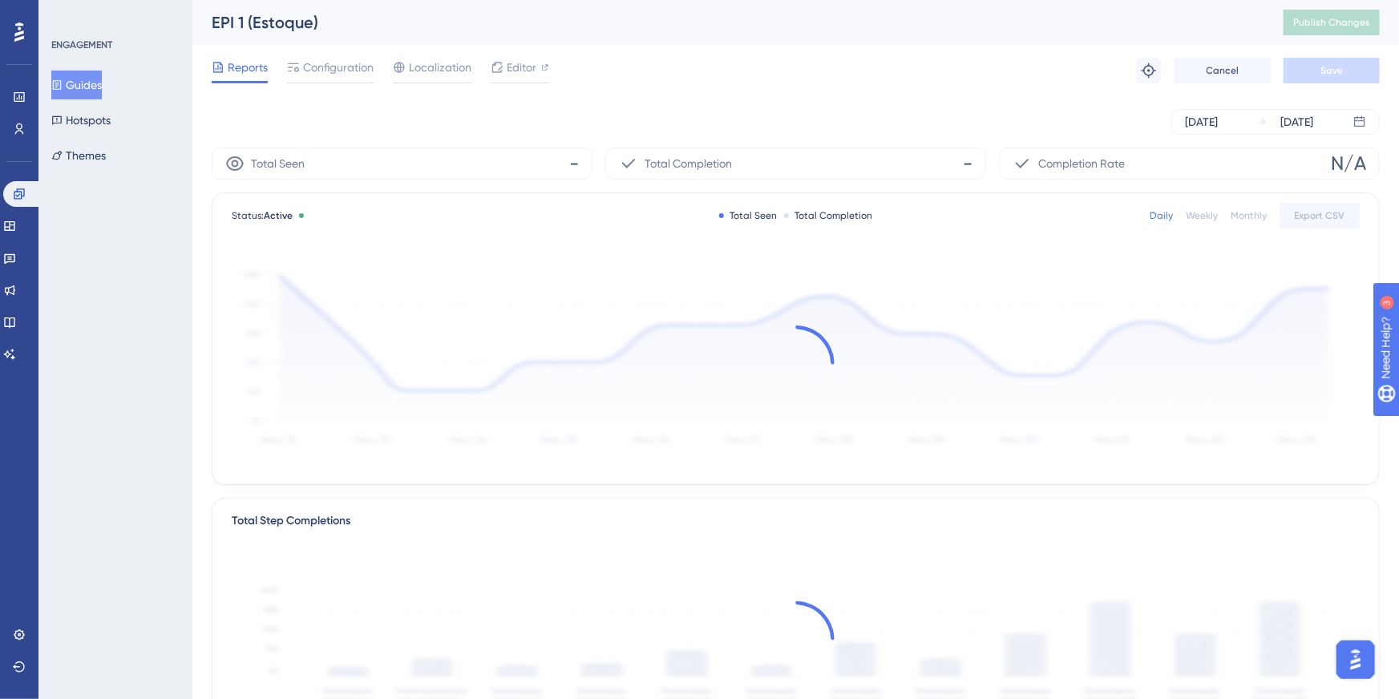
click at [573, 165] on span "-" at bounding box center [574, 164] width 10 height 26
click at [589, 134] on div "Aug 05 2025 Aug 11 2025" at bounding box center [796, 121] width 1168 height 51
click at [533, 171] on div "Total Seen -" at bounding box center [402, 164] width 381 height 32
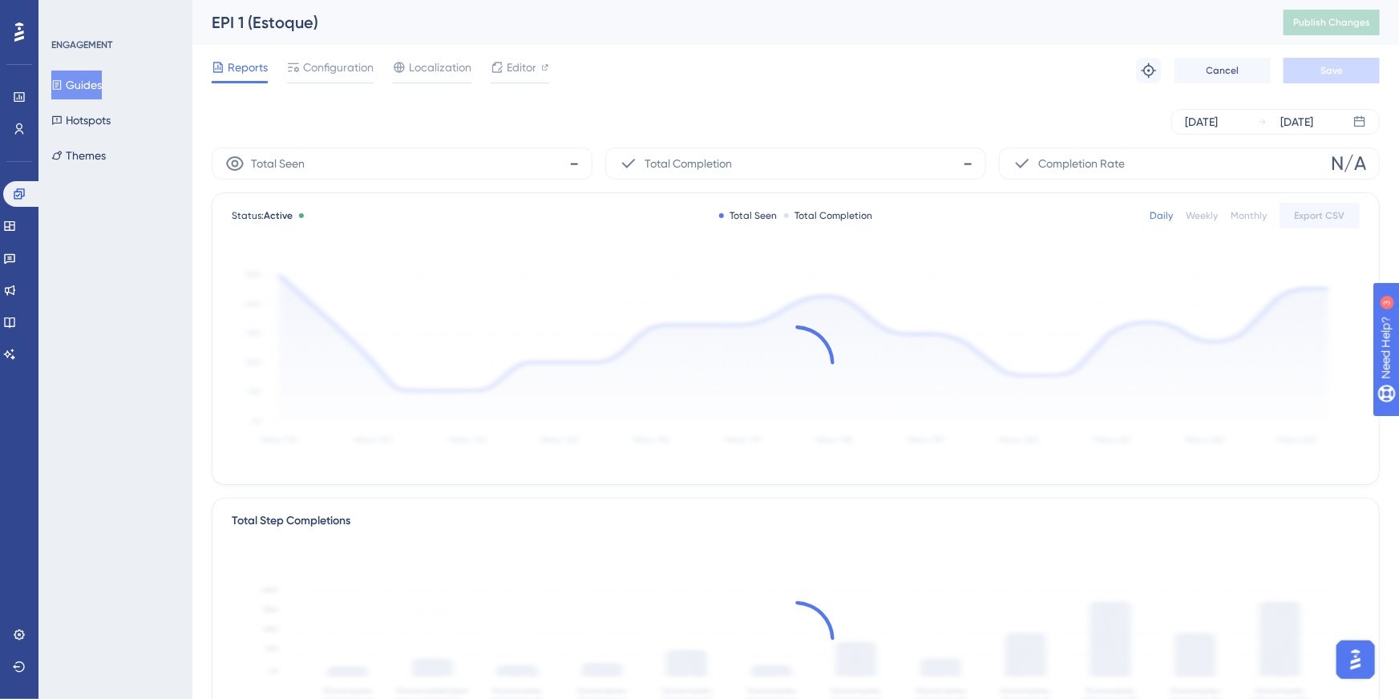
click at [568, 156] on div "Total Seen -" at bounding box center [402, 164] width 381 height 32
click at [478, 159] on div "Total Seen -" at bounding box center [402, 164] width 381 height 32
click at [274, 166] on span "Total Seen" at bounding box center [278, 163] width 54 height 19
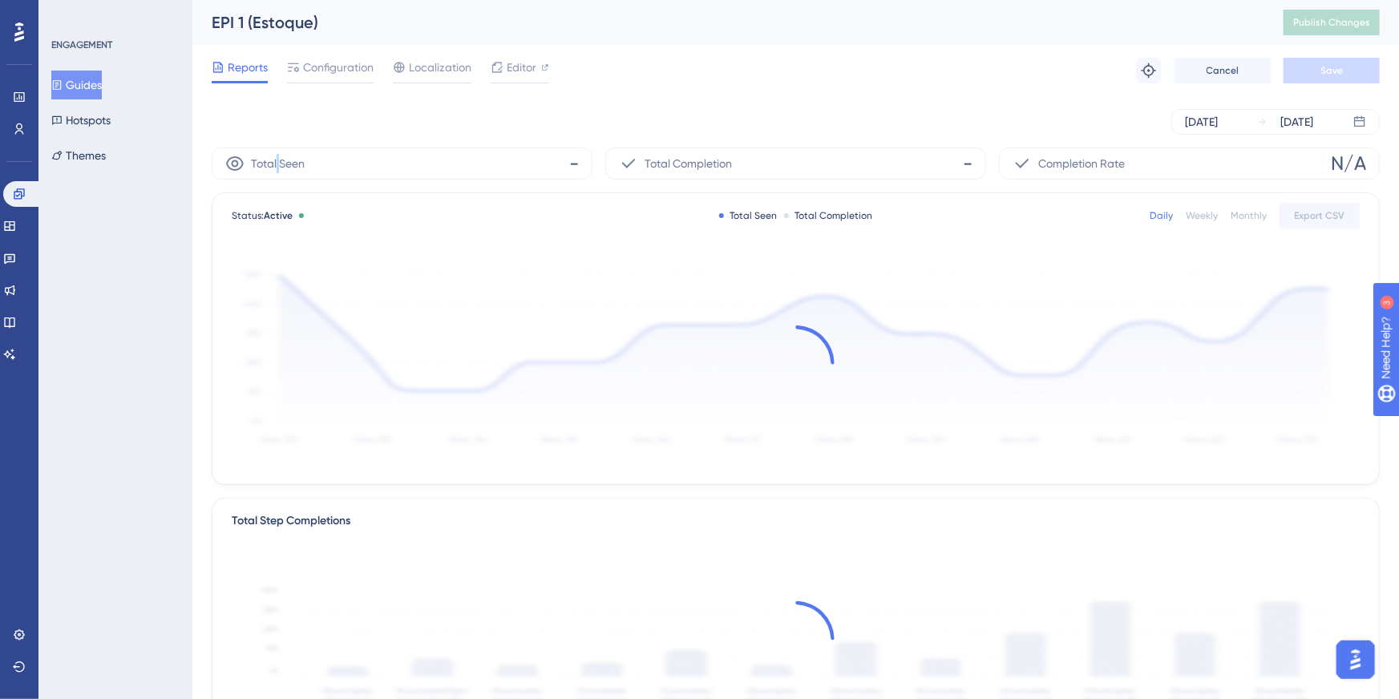
click at [274, 166] on span "Total Seen" at bounding box center [278, 163] width 54 height 19
click at [274, 163] on span "Total Seen" at bounding box center [278, 163] width 54 height 19
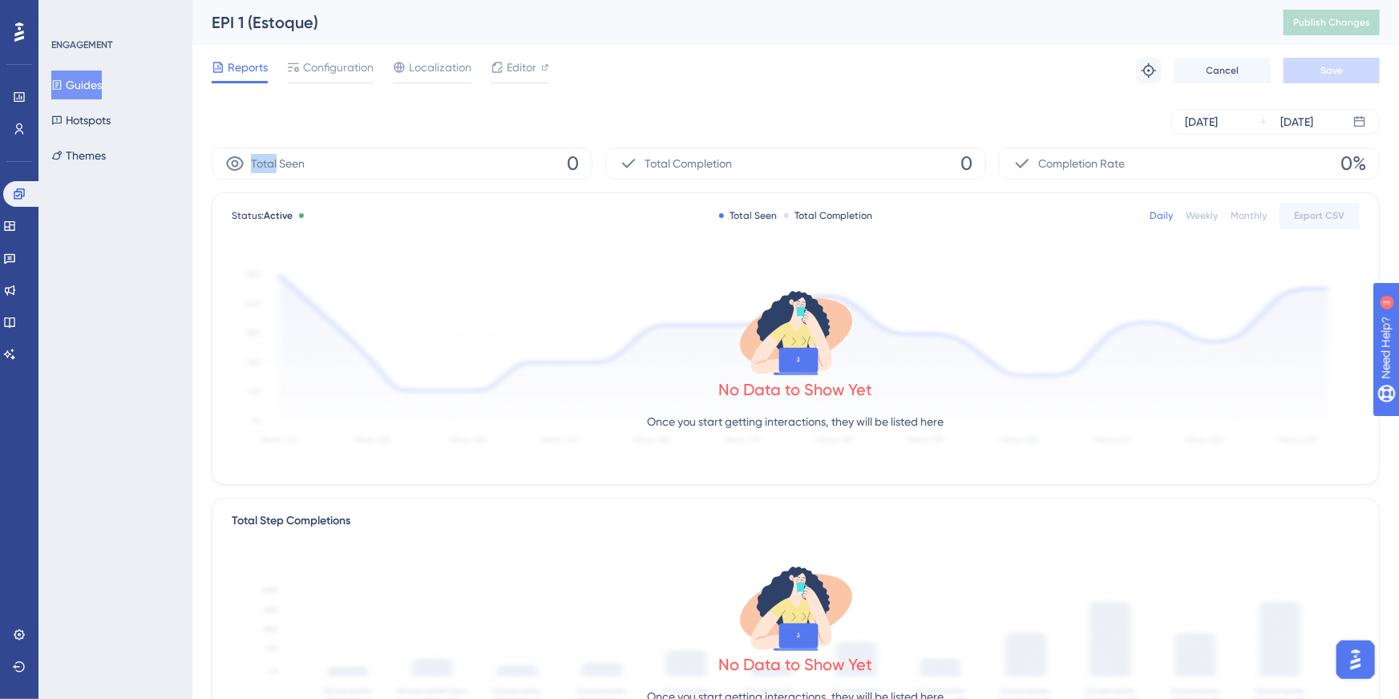
click at [270, 167] on span "Total Seen" at bounding box center [278, 163] width 54 height 19
click at [280, 159] on span "Total Seen" at bounding box center [278, 163] width 54 height 19
click at [278, 162] on span "Total Seen" at bounding box center [278, 163] width 54 height 19
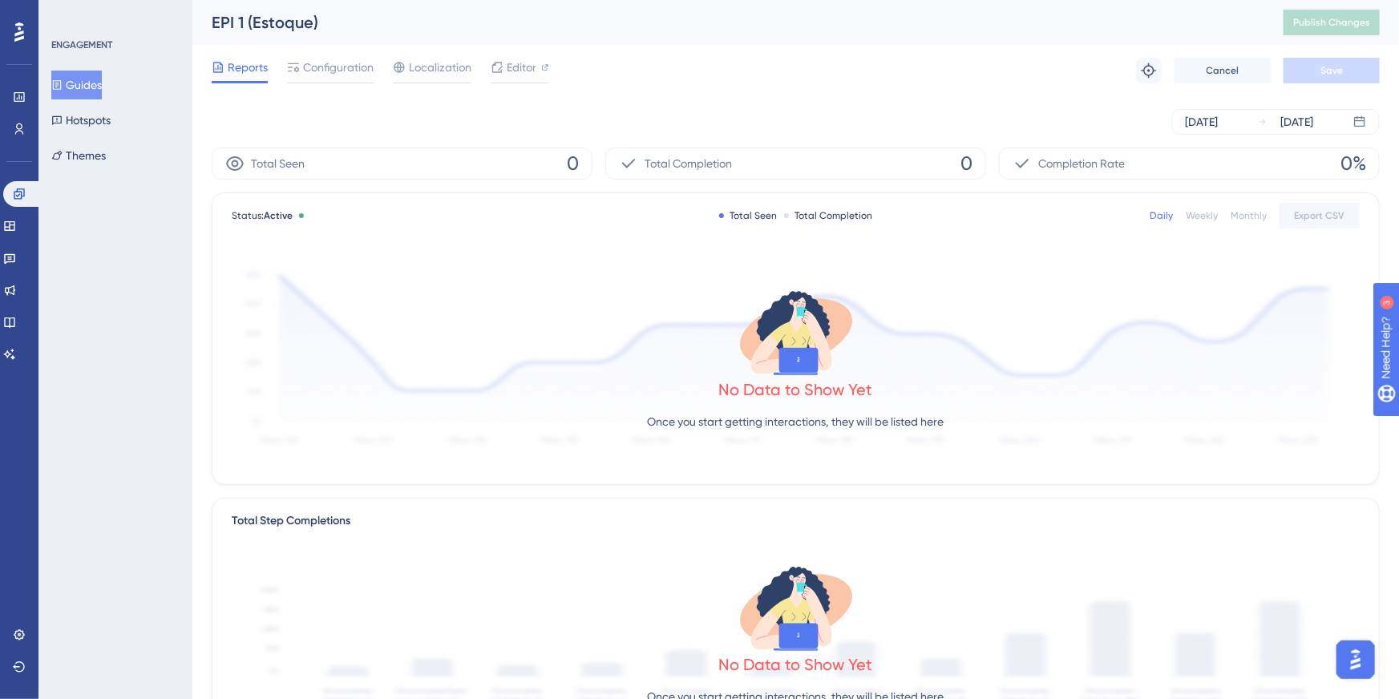
click at [276, 162] on span "Total Seen" at bounding box center [278, 163] width 54 height 19
click at [522, 64] on span "Editor" at bounding box center [522, 67] width 30 height 19
click at [14, 648] on div "Settings Logout" at bounding box center [19, 651] width 13 height 58
click at [16, 637] on icon at bounding box center [19, 634] width 10 height 10
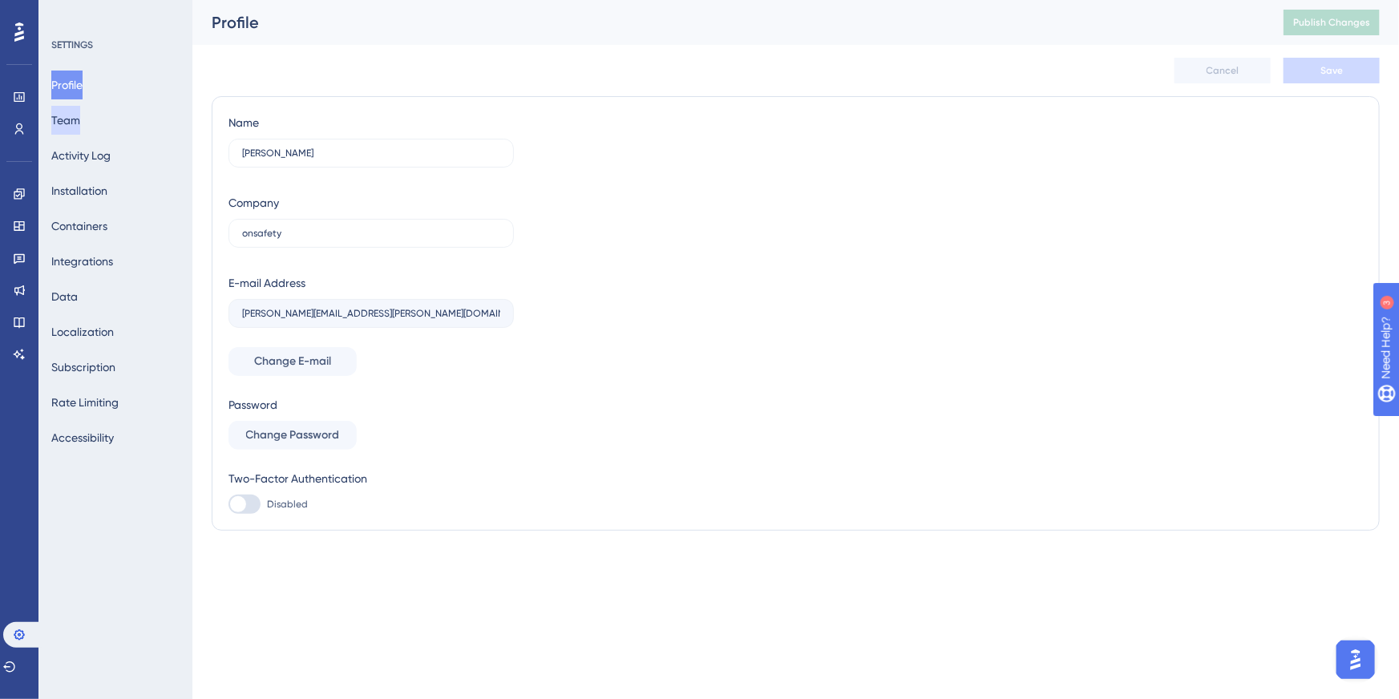
click at [71, 109] on button "Team" at bounding box center [65, 120] width 29 height 29
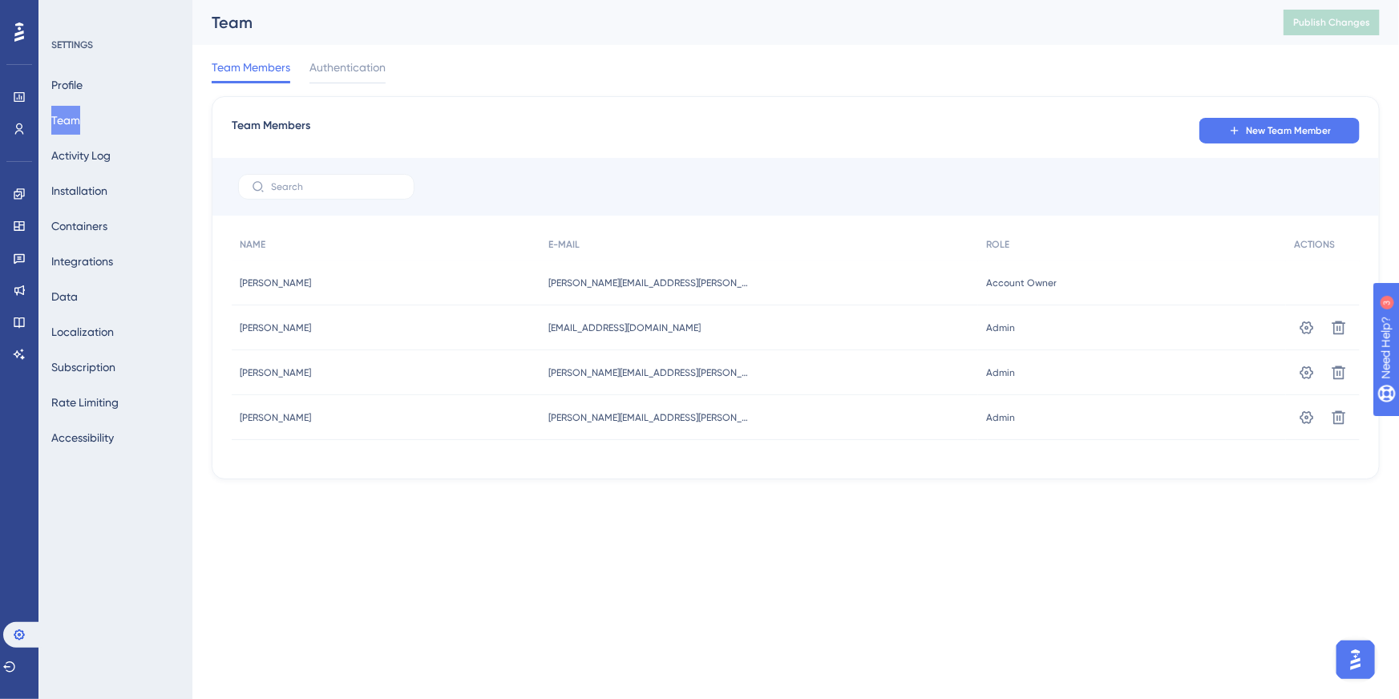
click at [122, 277] on div "Profile Team Activity Log Installation Containers Integrations Data Localizatio…" at bounding box center [116, 262] width 130 height 382
click at [113, 263] on button "Integrations" at bounding box center [82, 261] width 62 height 29
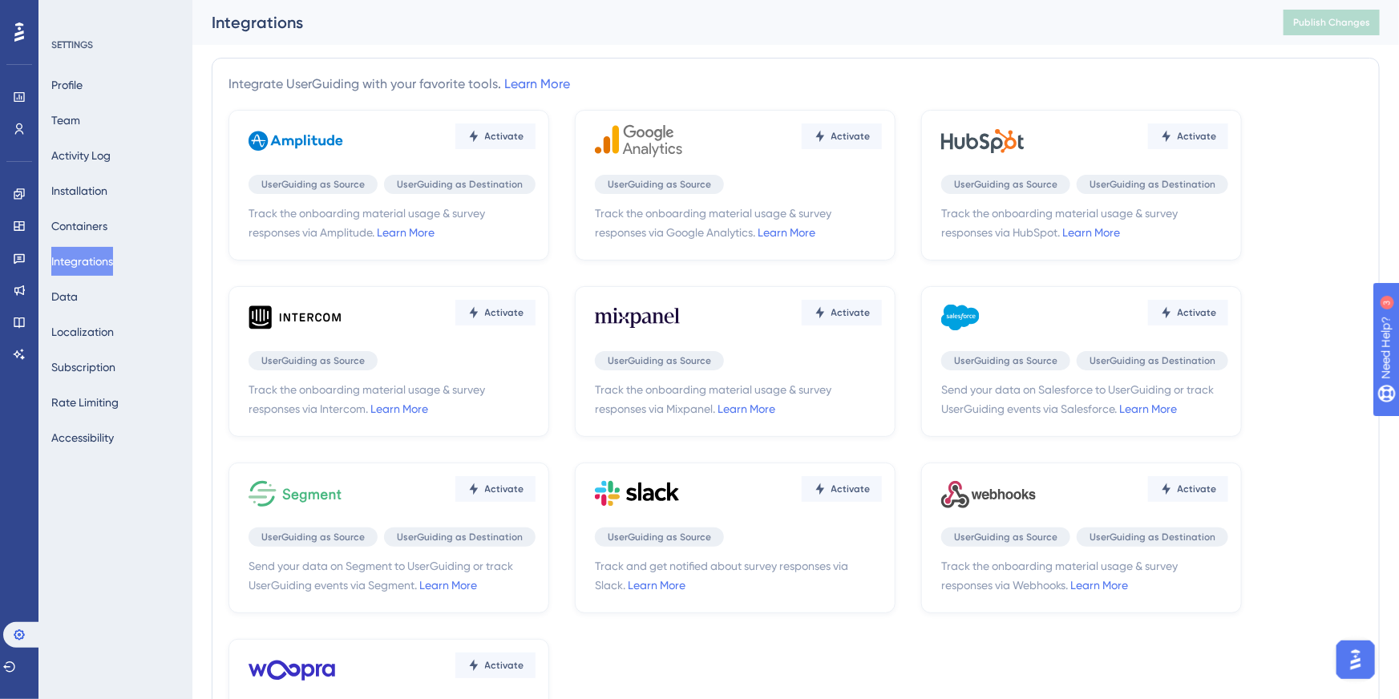
click at [103, 310] on div "Profile Team Activity Log Installation Containers Integrations Data Localizatio…" at bounding box center [116, 262] width 130 height 382
click at [96, 310] on div "Profile Team Activity Log Installation Containers Integrations Data Localizatio…" at bounding box center [116, 262] width 130 height 382
click at [58, 382] on div "Profile Team Activity Log Installation Containers Integrations Data Localizatio…" at bounding box center [116, 262] width 130 height 382
click at [67, 371] on button "Subscription" at bounding box center [83, 367] width 64 height 29
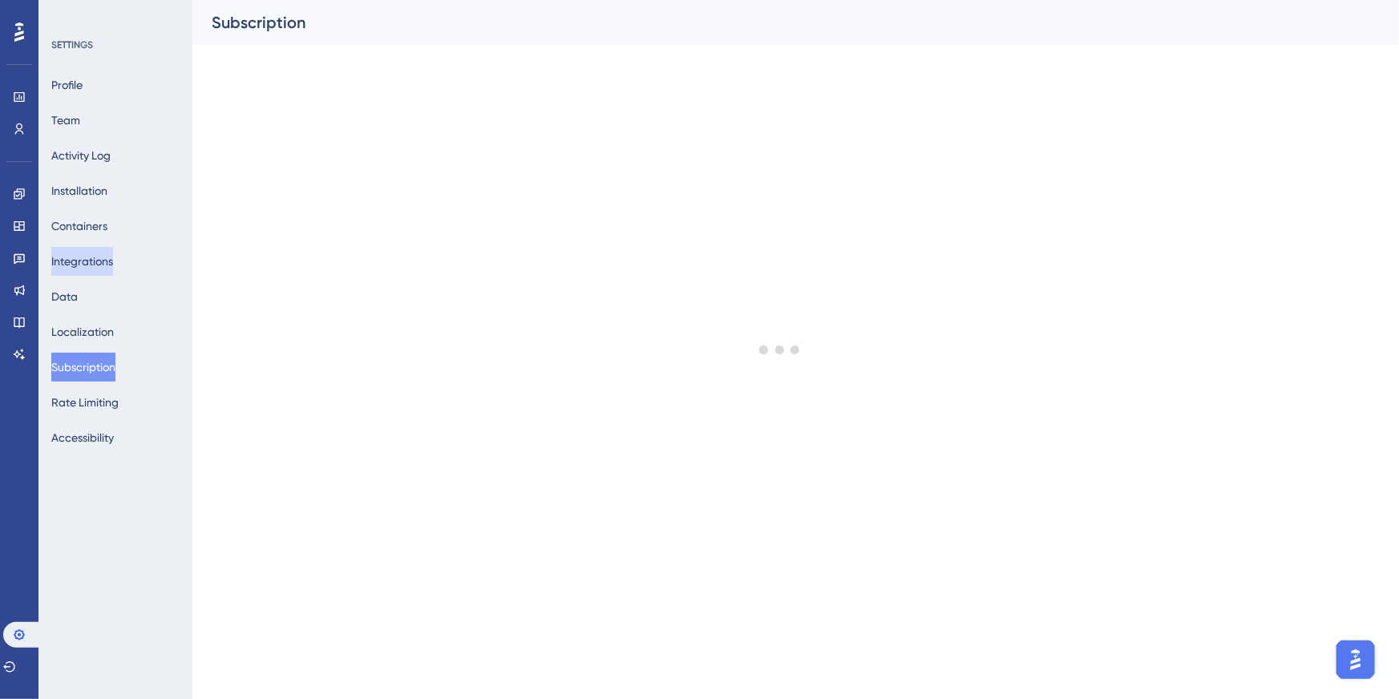
click at [113, 269] on button "Integrations" at bounding box center [82, 261] width 62 height 29
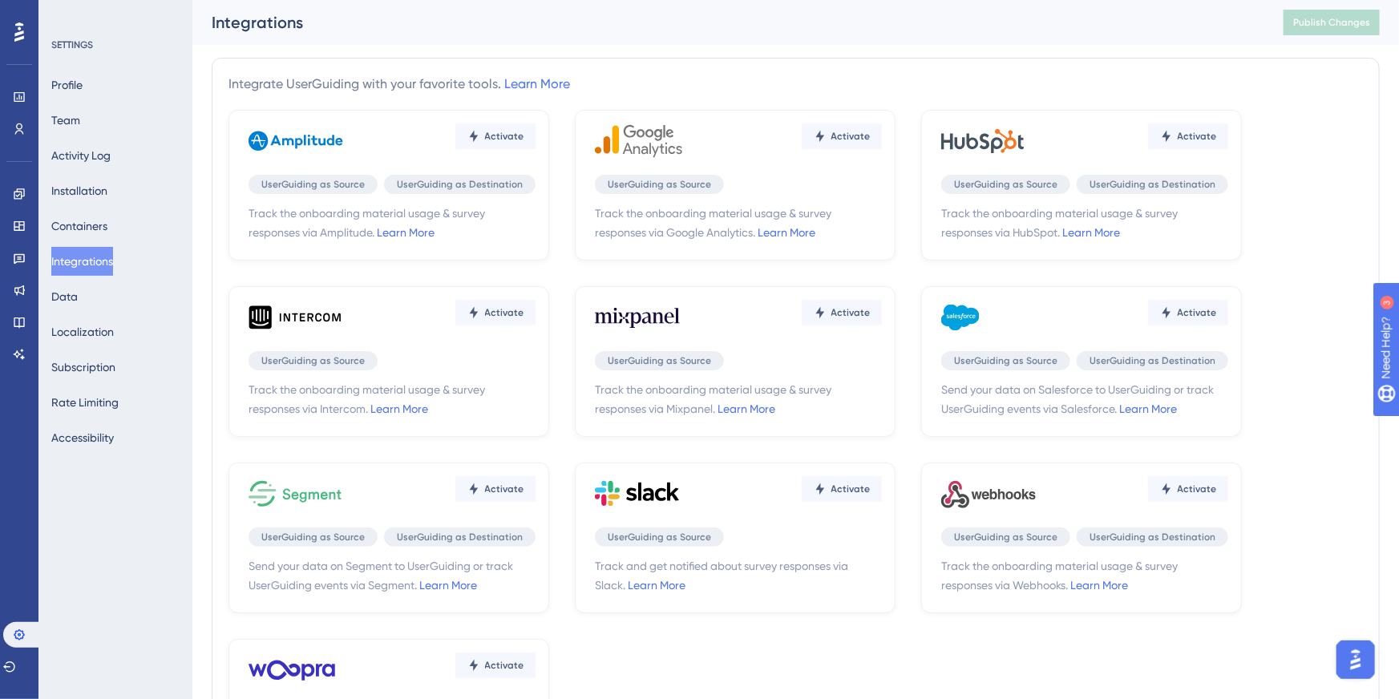
click at [1164, 170] on div "Activate UserGuiding as Source UserGuiding as Destination Track the onboarding …" at bounding box center [1081, 185] width 321 height 151
click at [524, 130] on span "Activate" at bounding box center [504, 136] width 39 height 13
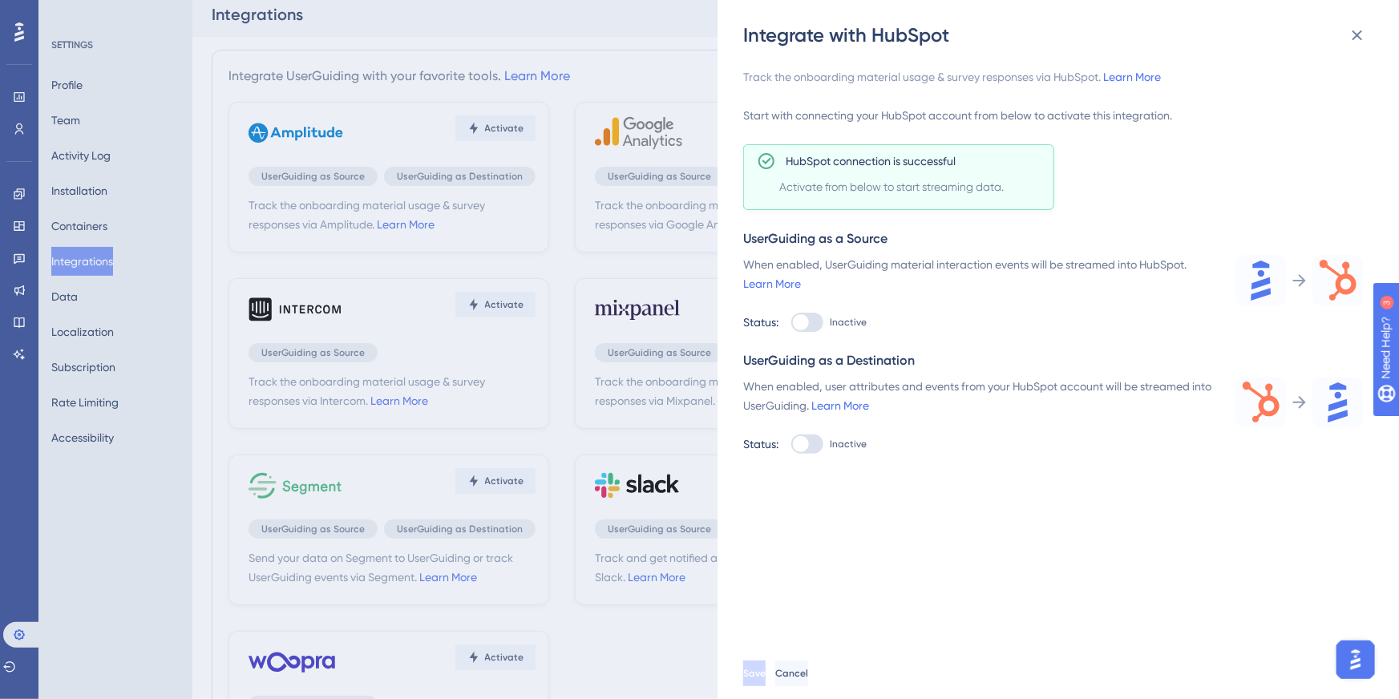
scroll to position [52, 0]
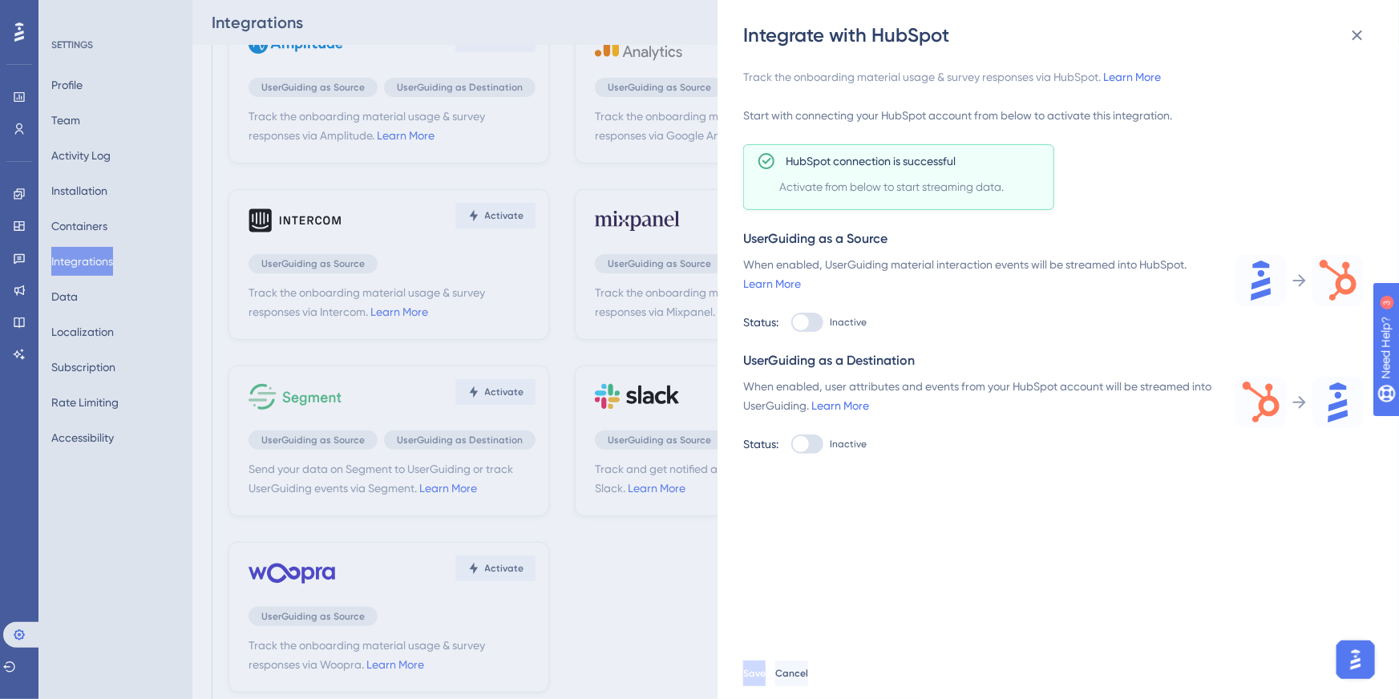
click at [812, 319] on div at bounding box center [807, 322] width 32 height 19
click at [791, 322] on input "Inactive" at bounding box center [791, 322] width 1 height 1
checkbox input "true"
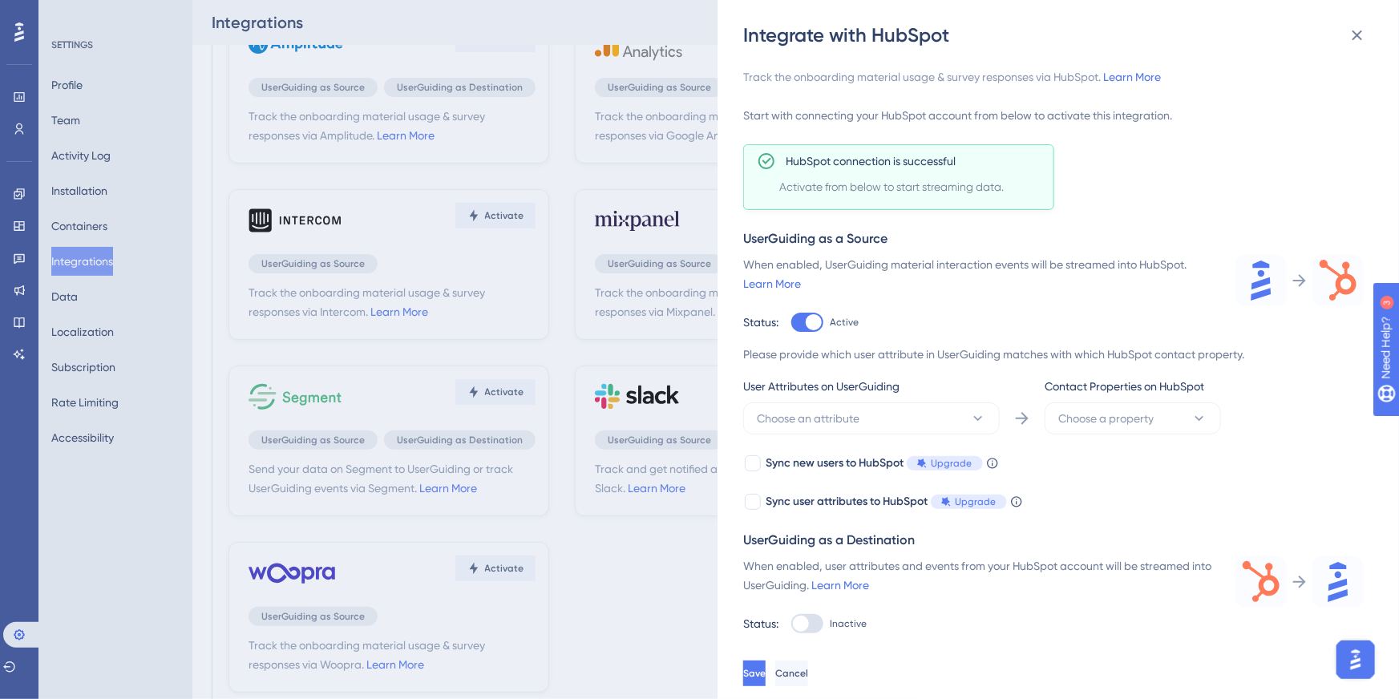
click at [848, 385] on span "User Attributes on UserGuiding" at bounding box center [821, 386] width 156 height 19
click at [854, 405] on button "Choose an attribute" at bounding box center [871, 419] width 257 height 32
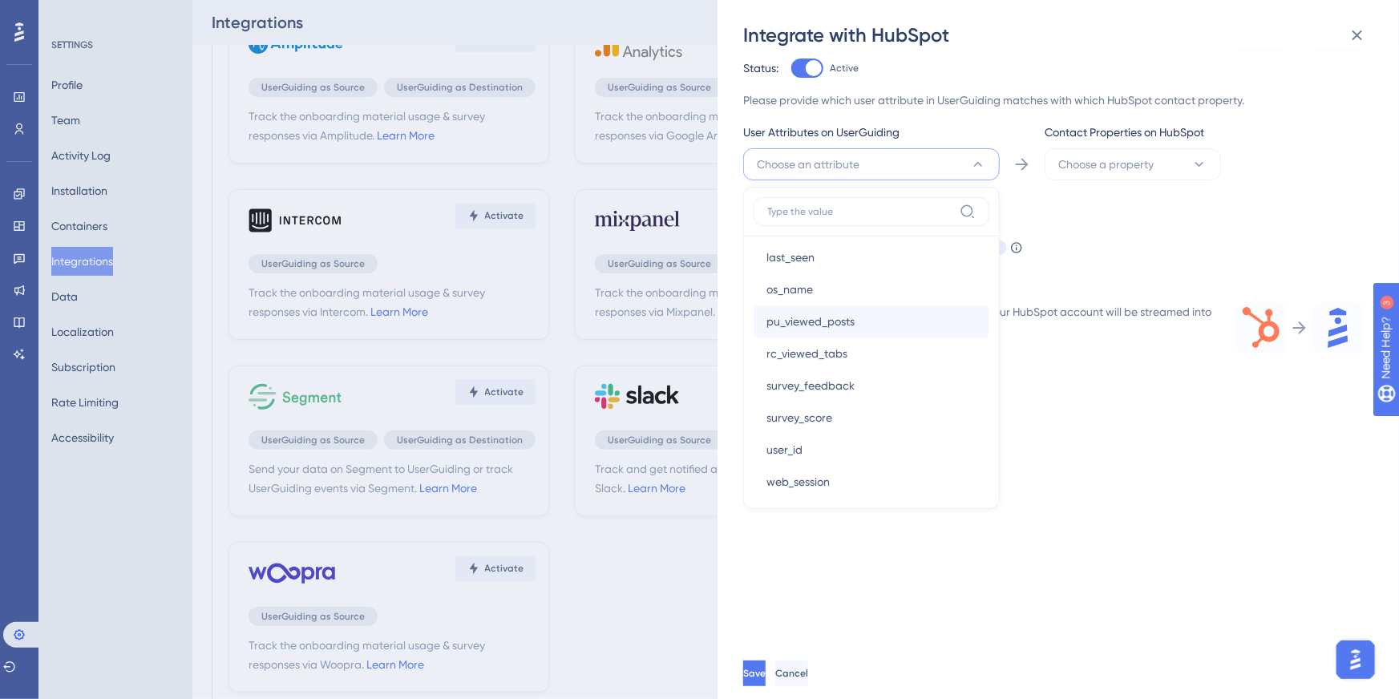
scroll to position [462, 0]
click at [1012, 450] on div "Track the onboarding material usage & survey responses via HubSpot. Learn More …" at bounding box center [1066, 348] width 646 height 600
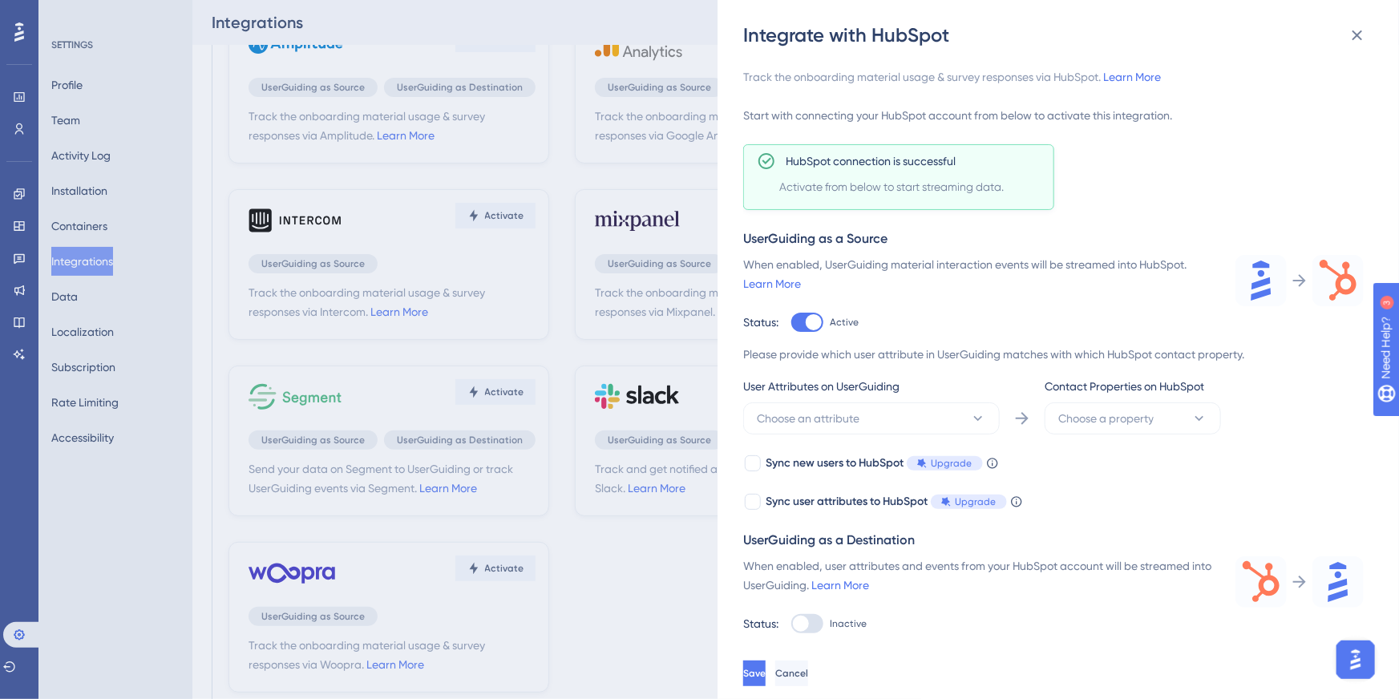
click at [1155, 382] on span "Contact Properties on HubSpot" at bounding box center [1125, 386] width 160 height 19
click at [1148, 387] on span "Contact Properties on HubSpot" at bounding box center [1125, 386] width 160 height 19
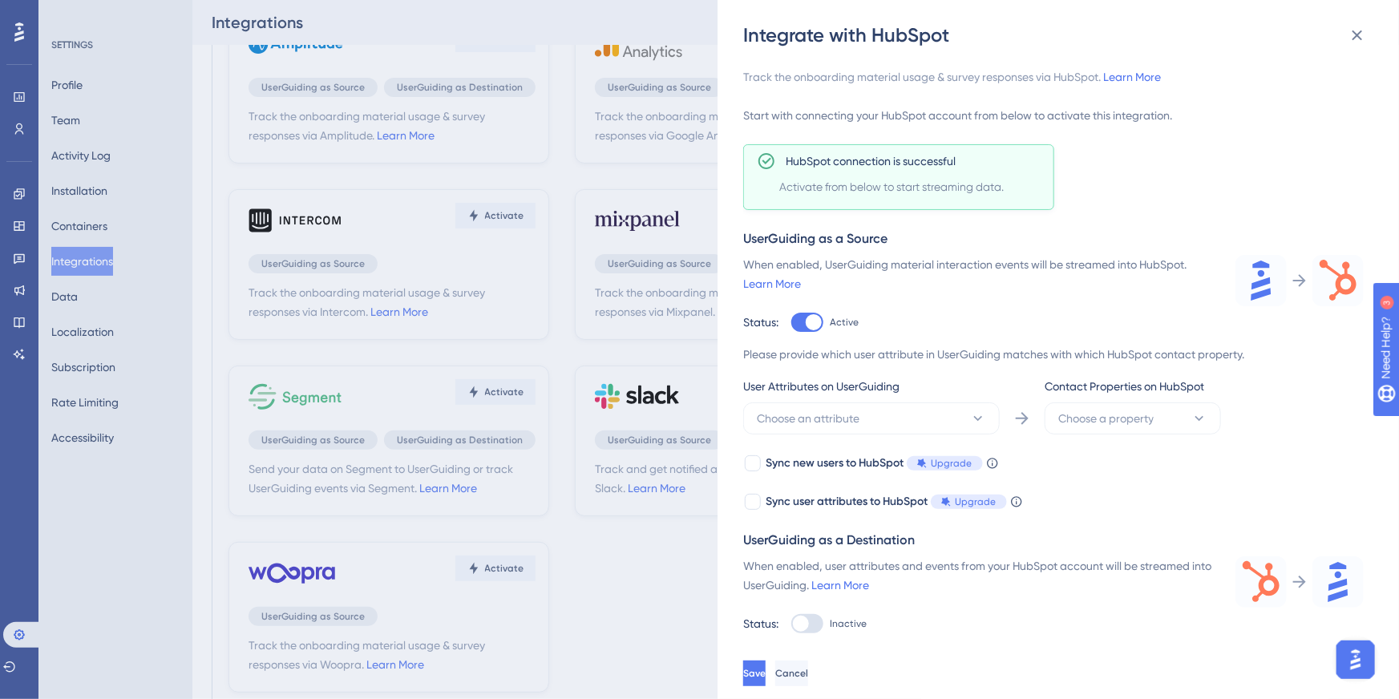
click at [1148, 387] on span "Contact Properties on HubSpot" at bounding box center [1125, 386] width 160 height 19
click at [861, 463] on div "Sync new users to HubSpot Upgrade" at bounding box center [874, 463] width 217 height 19
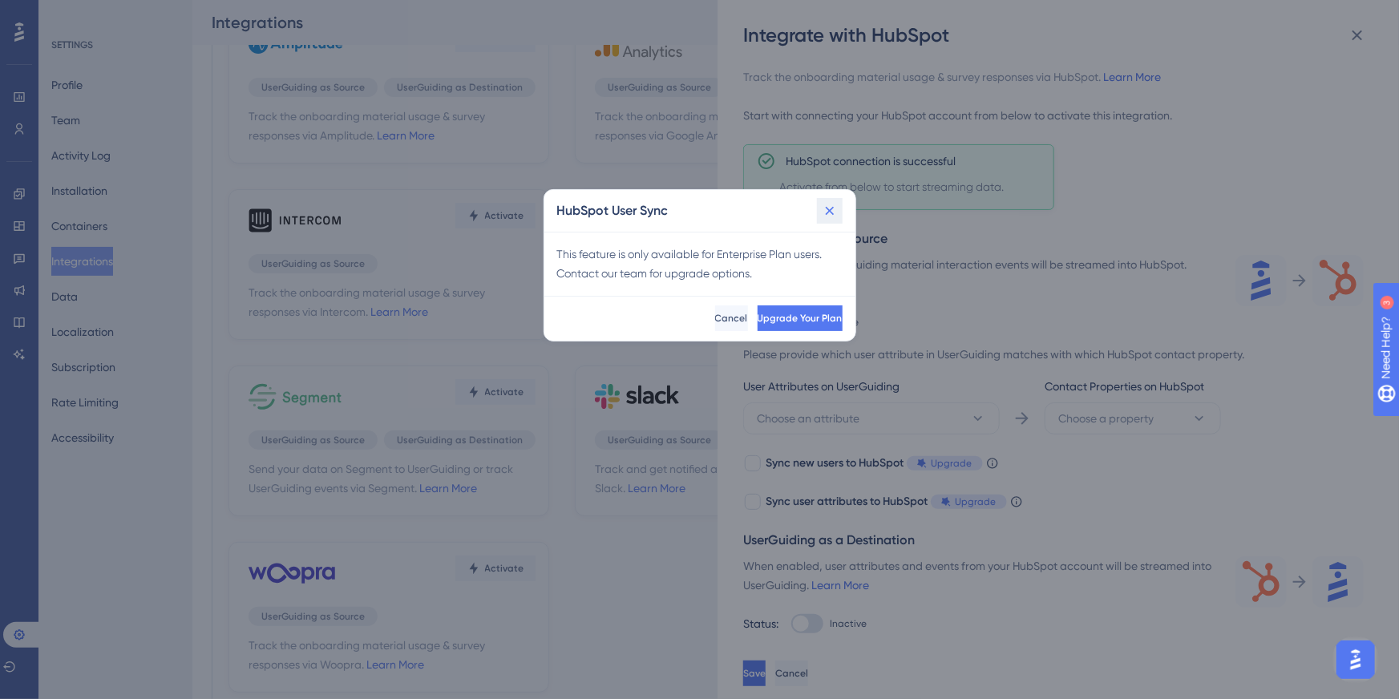
click at [824, 210] on icon at bounding box center [830, 211] width 16 height 16
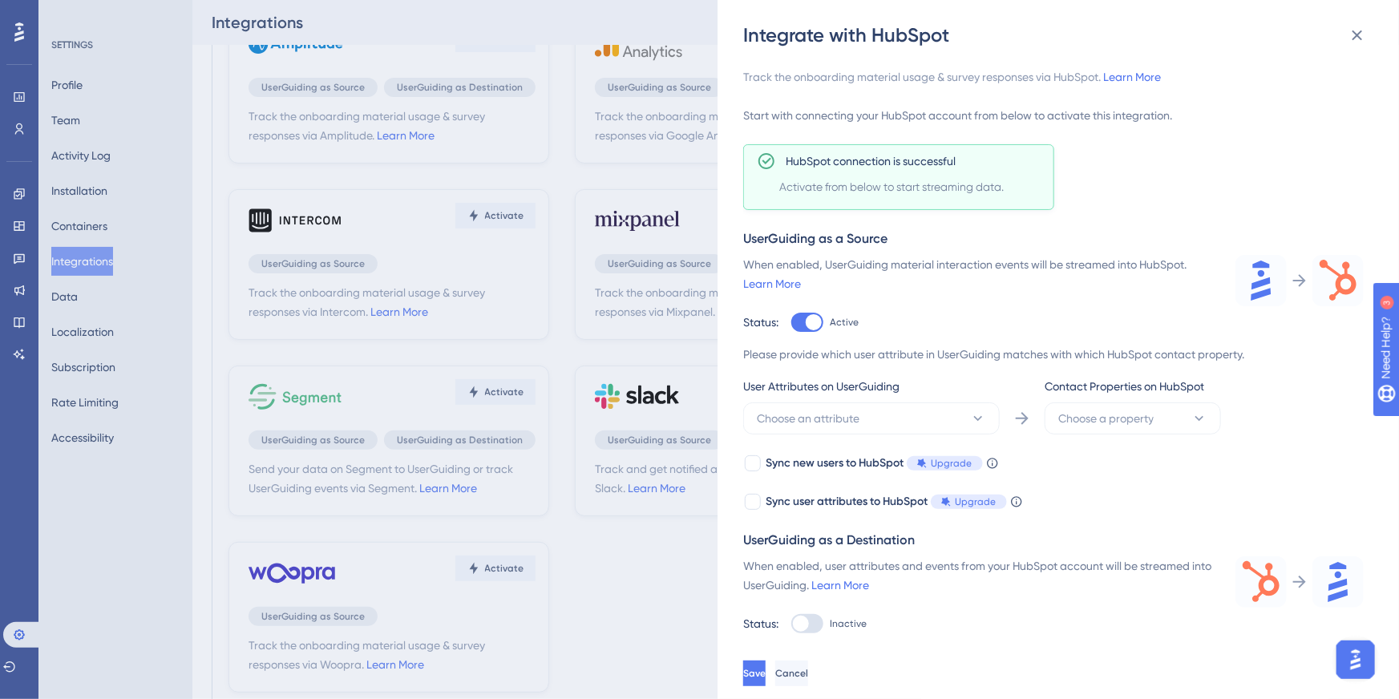
click at [810, 628] on div at bounding box center [807, 623] width 32 height 19
click at [791, 323] on input "Inactive" at bounding box center [791, 322] width 1 height 1
checkbox input "false"
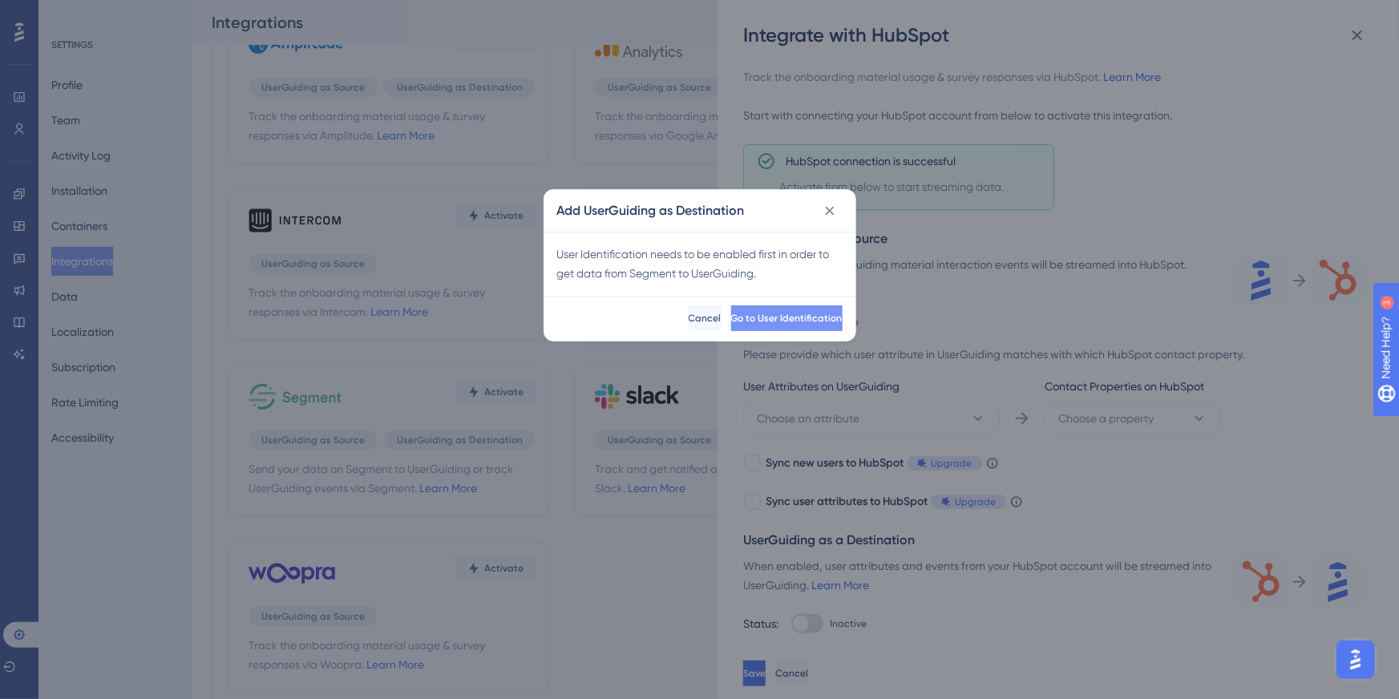
click at [748, 305] on div "Go to User Identification Cancel" at bounding box center [699, 318] width 311 height 45
click at [742, 315] on span "Go to User Identification" at bounding box center [786, 318] width 111 height 13
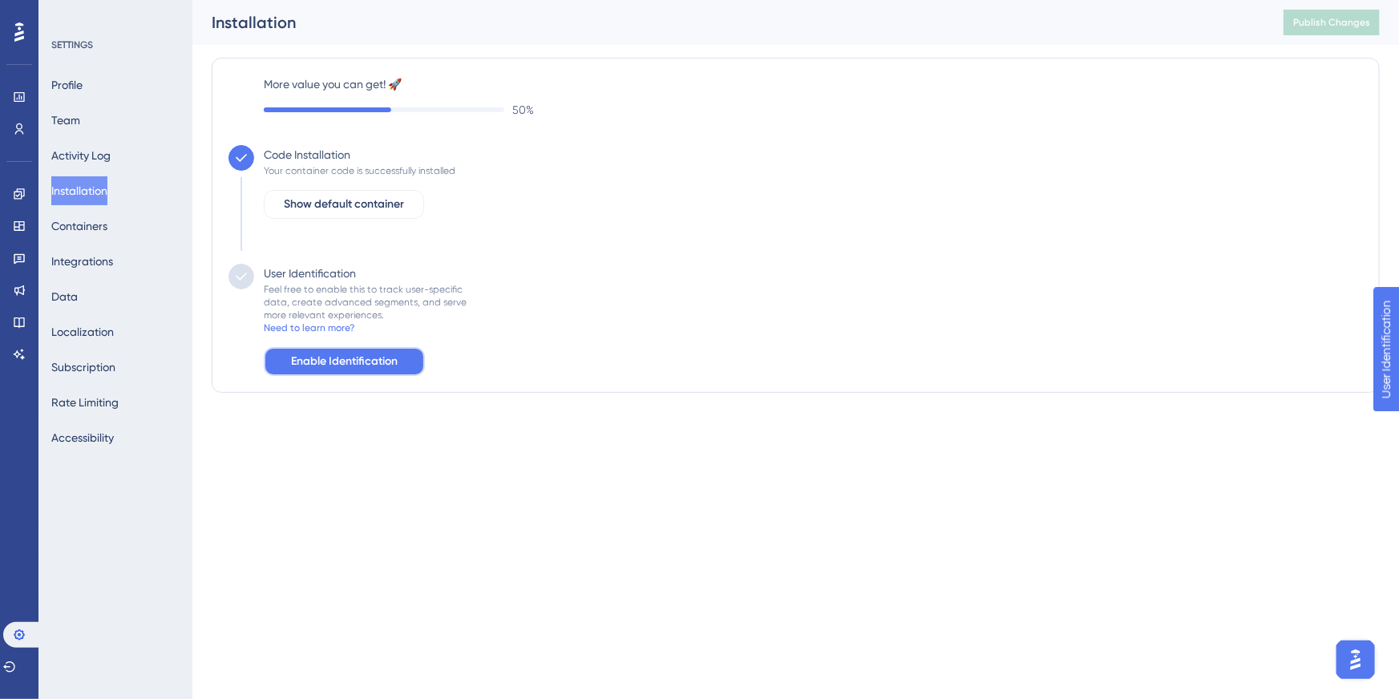
click at [350, 362] on span "Enable Identification" at bounding box center [344, 361] width 107 height 19
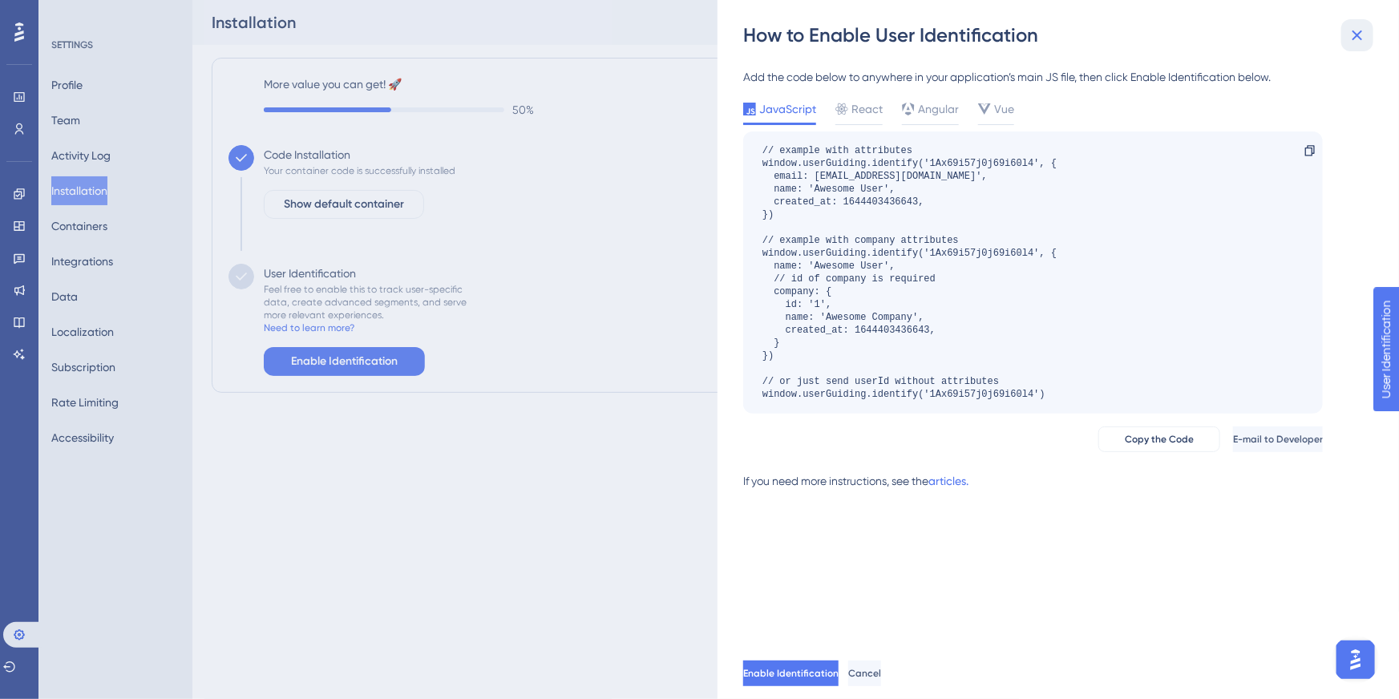
click at [1350, 35] on icon at bounding box center [1357, 35] width 19 height 19
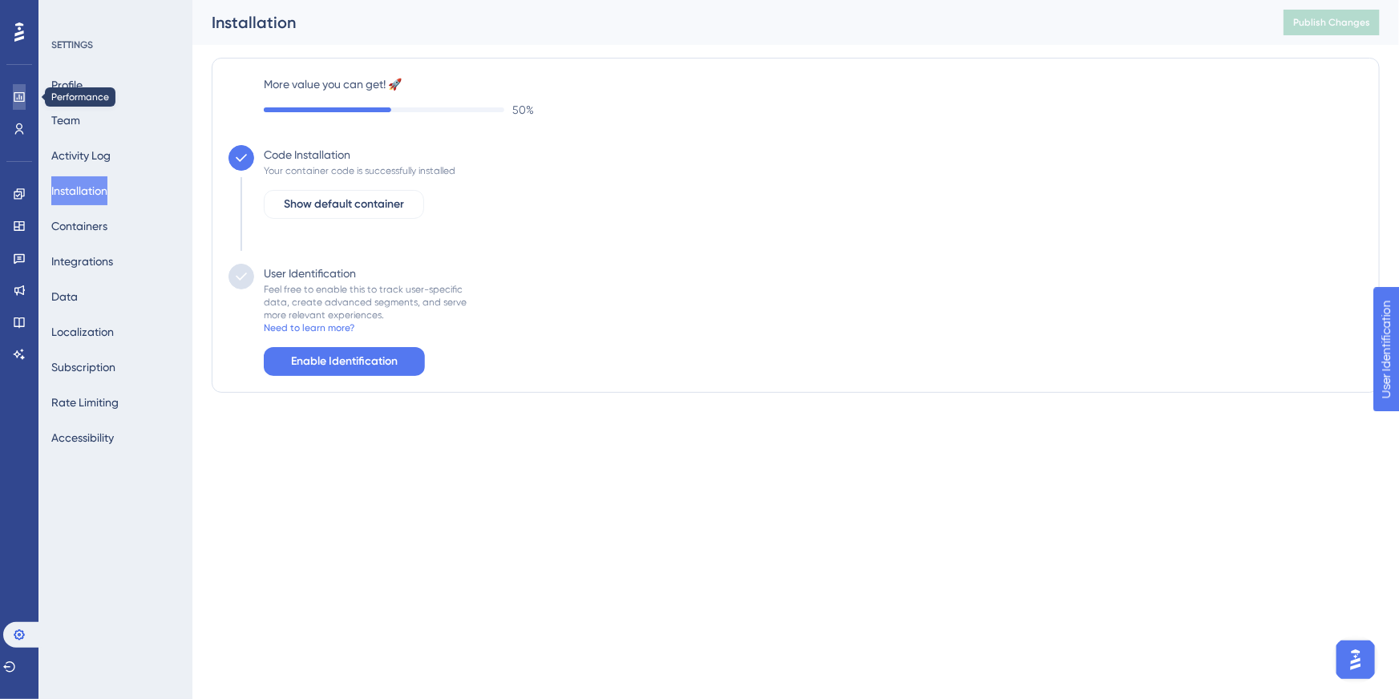
click at [15, 90] on link at bounding box center [19, 97] width 13 height 26
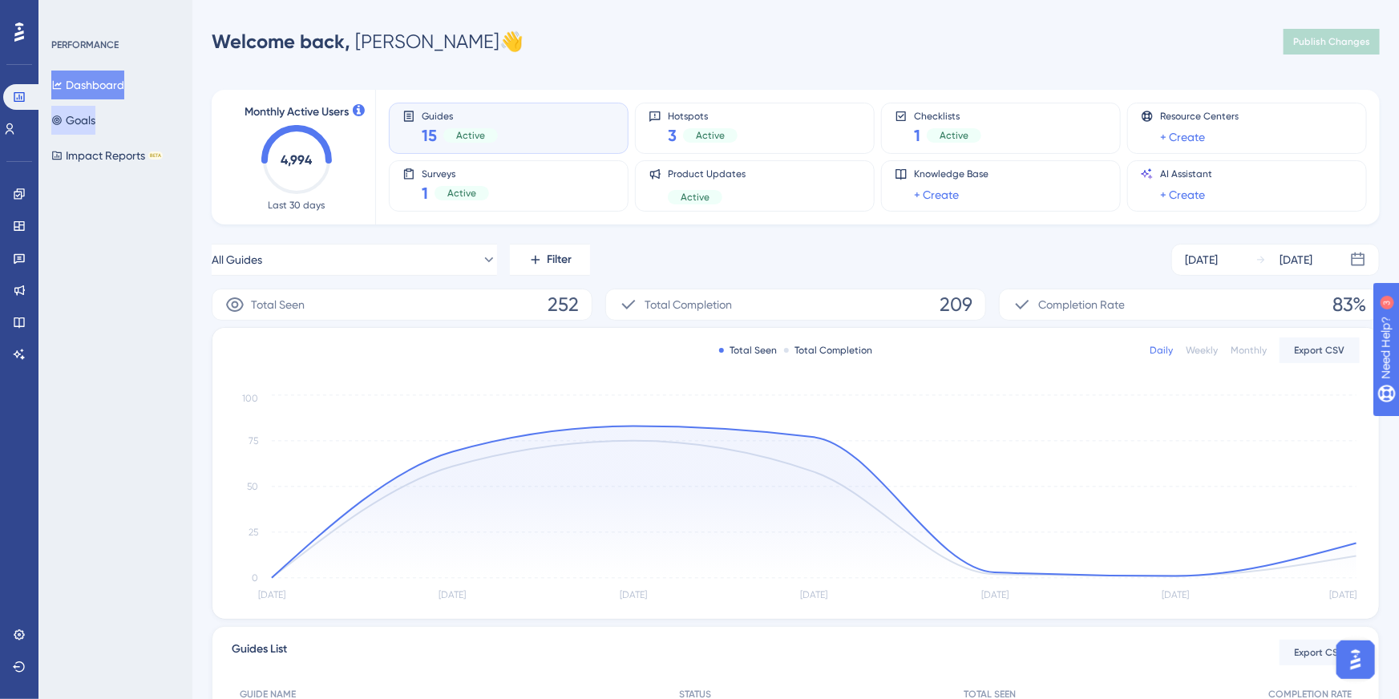
click at [88, 112] on button "Goals" at bounding box center [73, 120] width 44 height 29
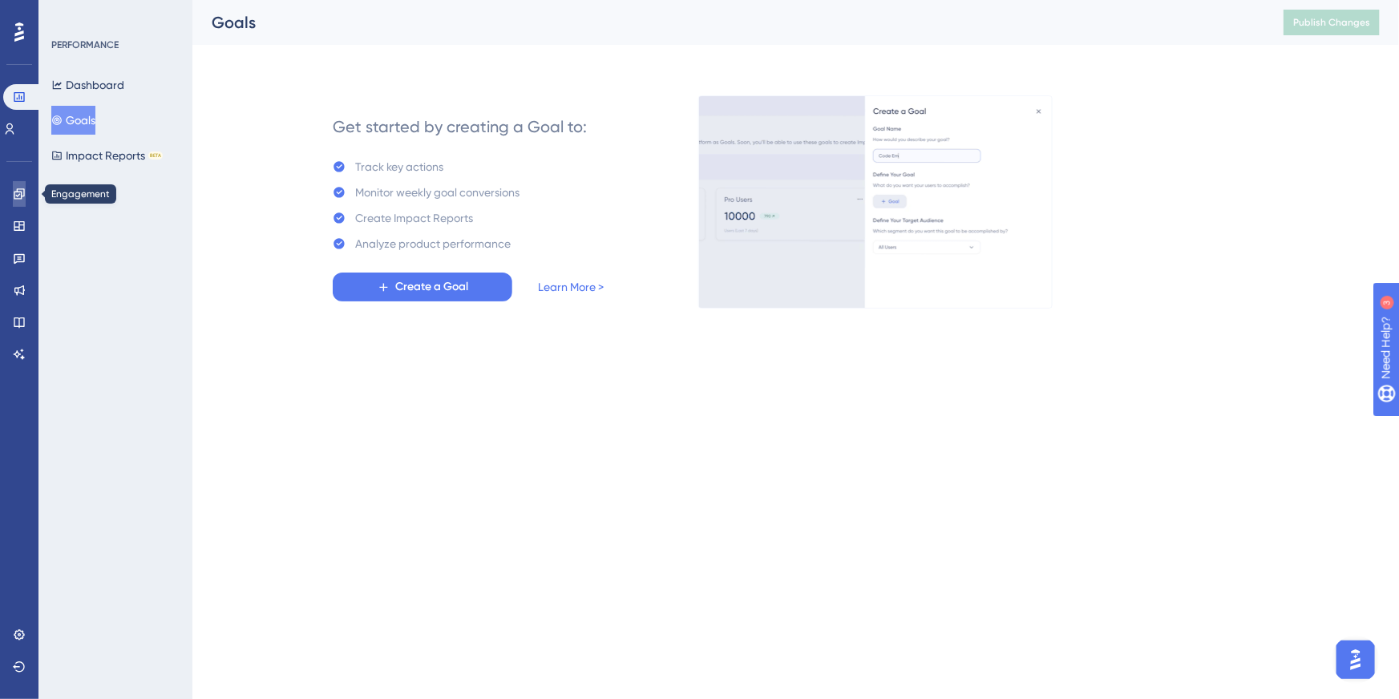
click at [26, 196] on link at bounding box center [19, 194] width 13 height 26
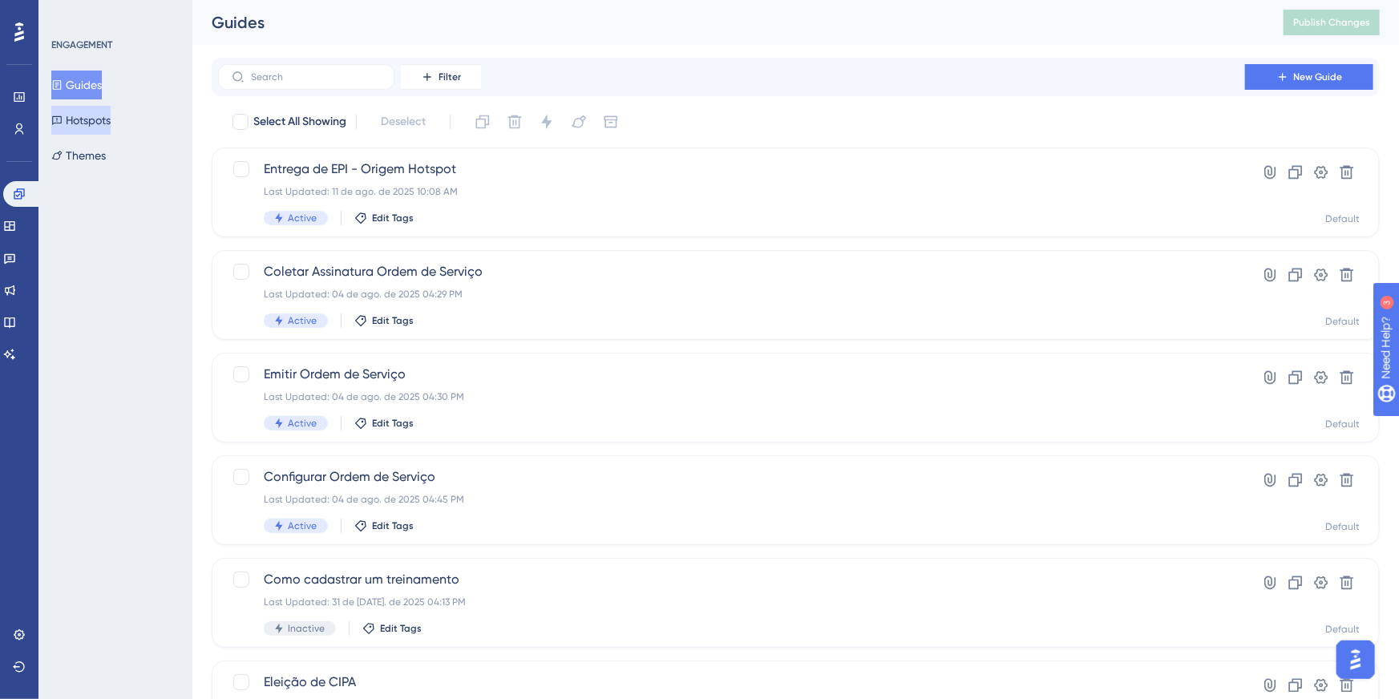
click at [111, 123] on button "Hotspots" at bounding box center [80, 120] width 59 height 29
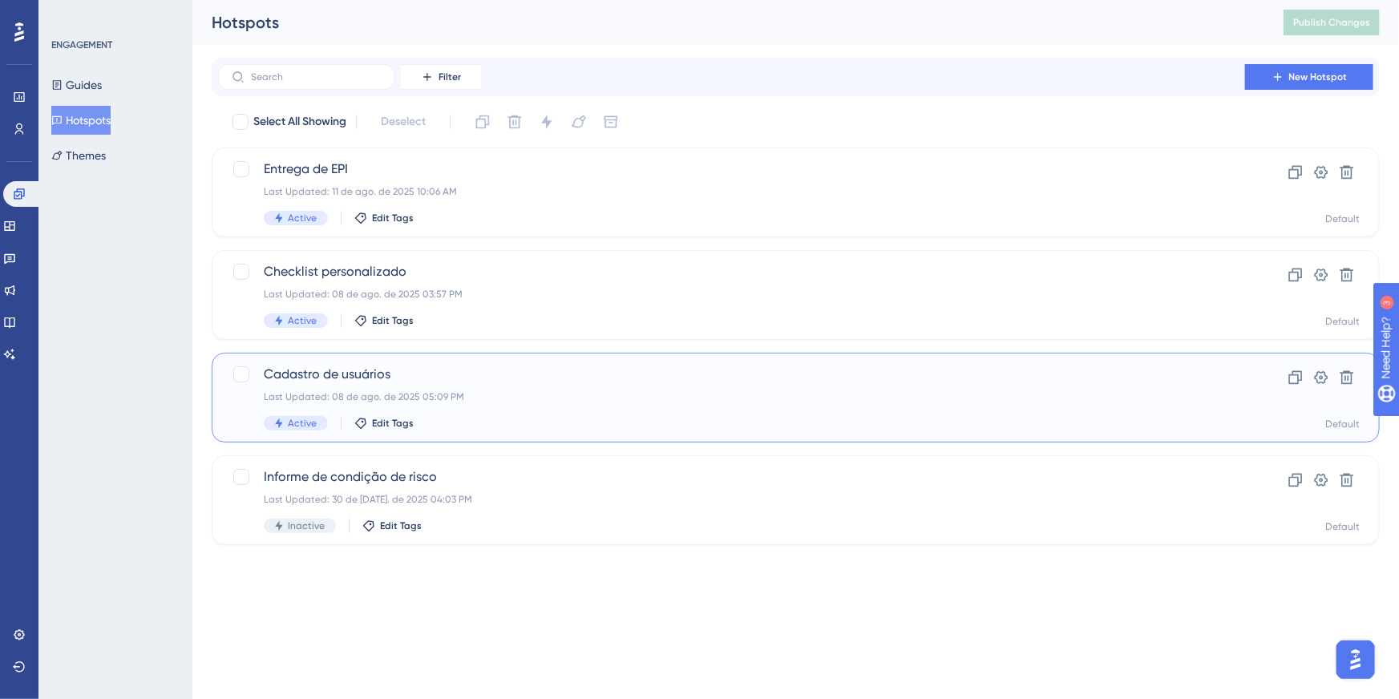
click at [360, 363] on div "Cadastro de usuários Last Updated: 08 de ago. de 2025 05:09 PM Active Edit Tags…" at bounding box center [796, 398] width 1168 height 90
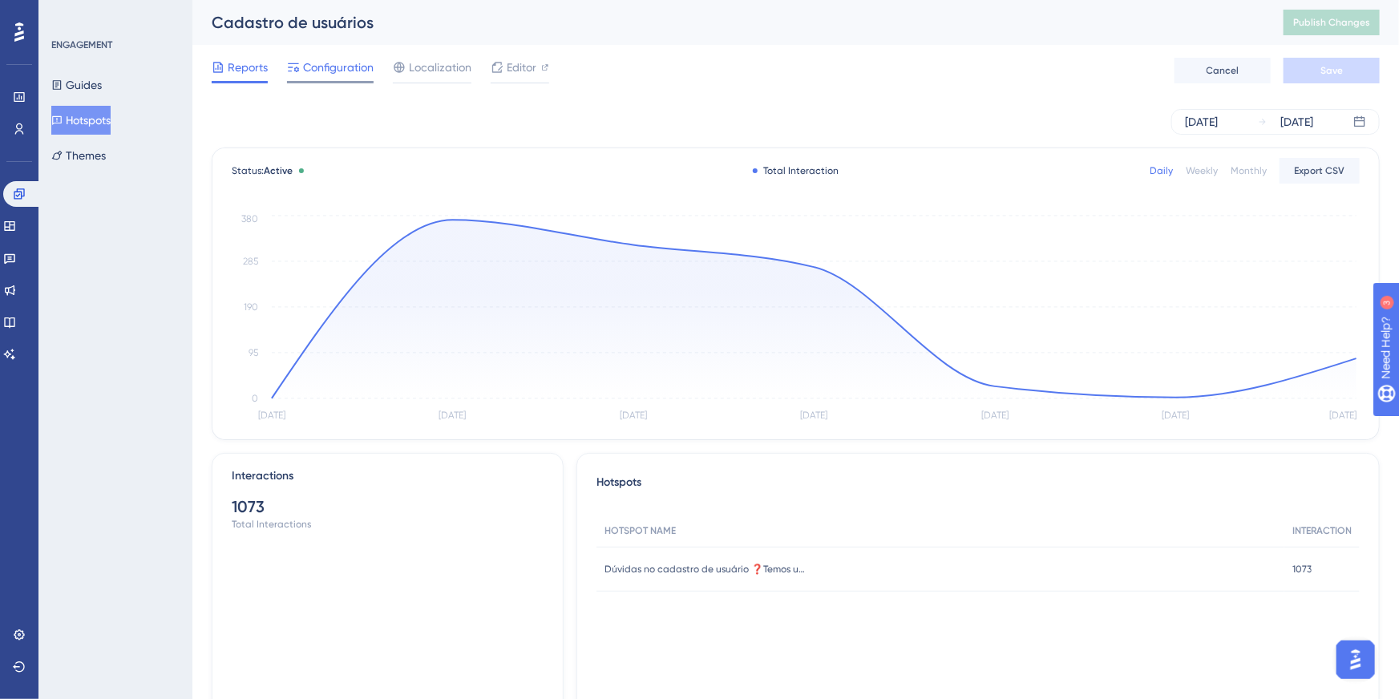
click at [334, 71] on span "Configuration" at bounding box center [338, 67] width 71 height 19
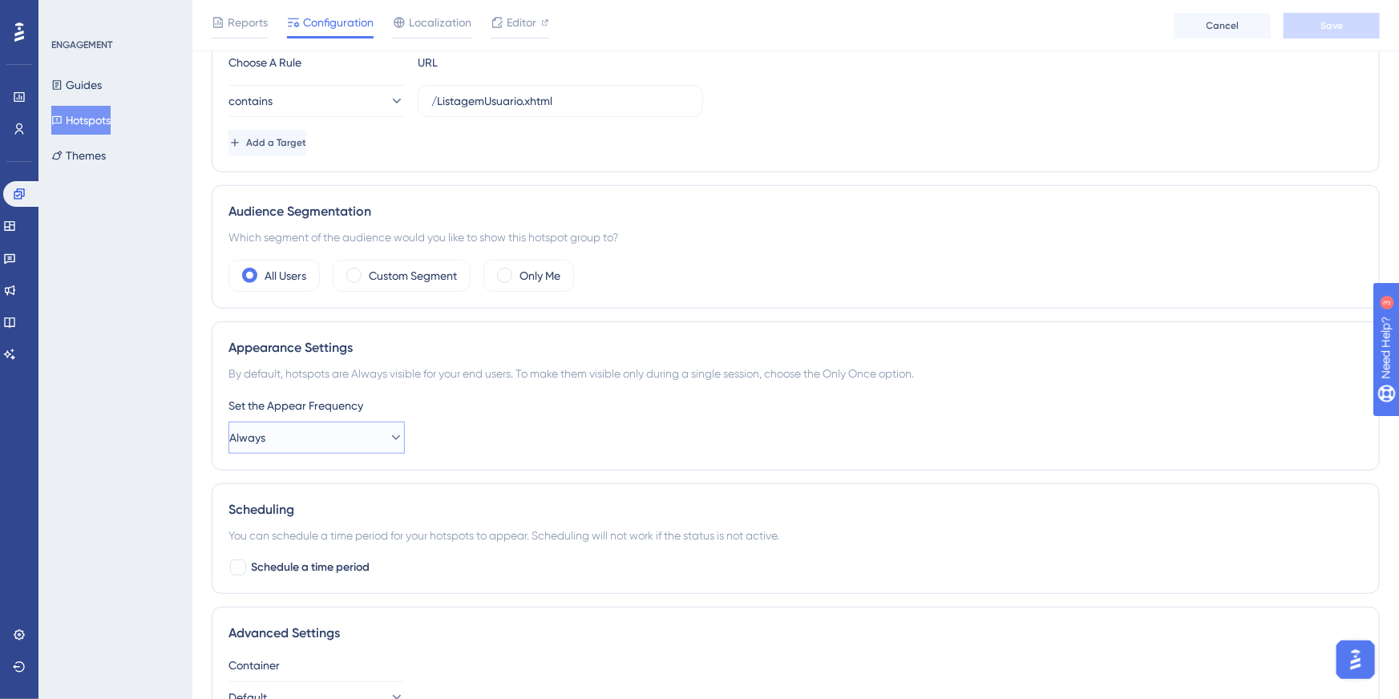
click at [265, 439] on span "Always" at bounding box center [247, 437] width 36 height 19
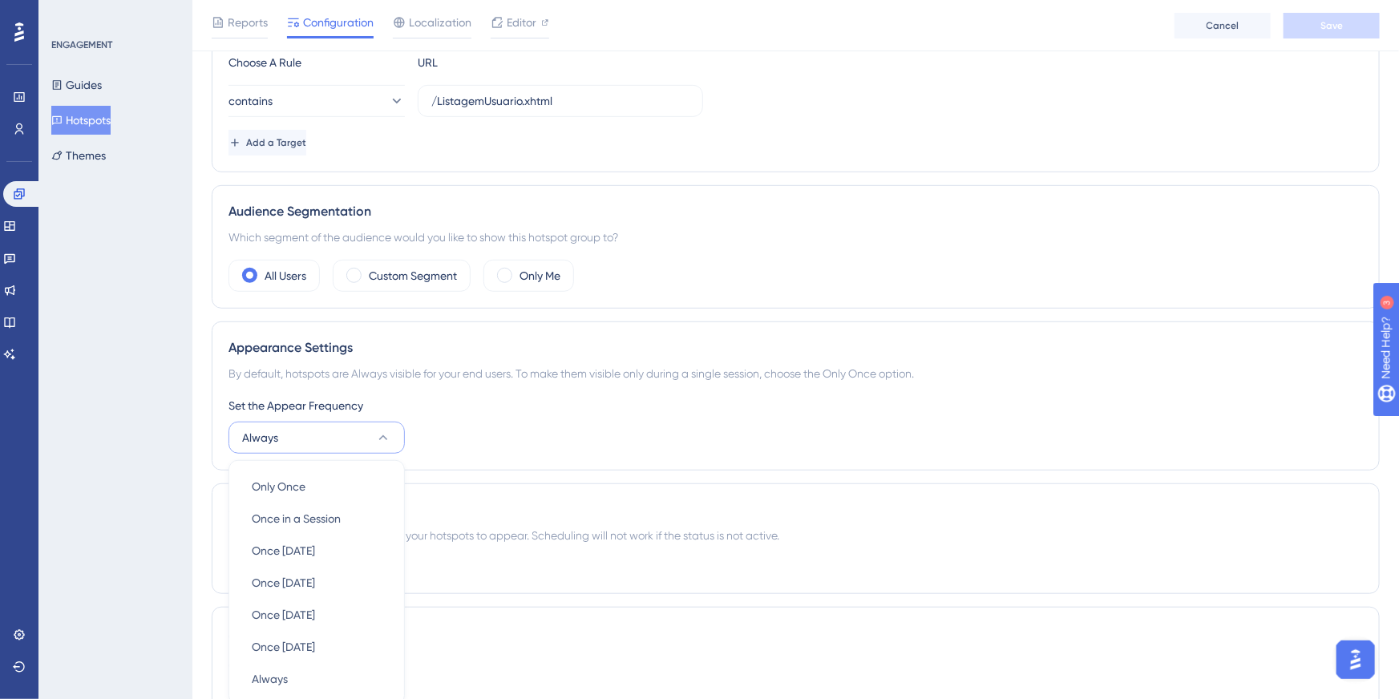
scroll to position [531, 0]
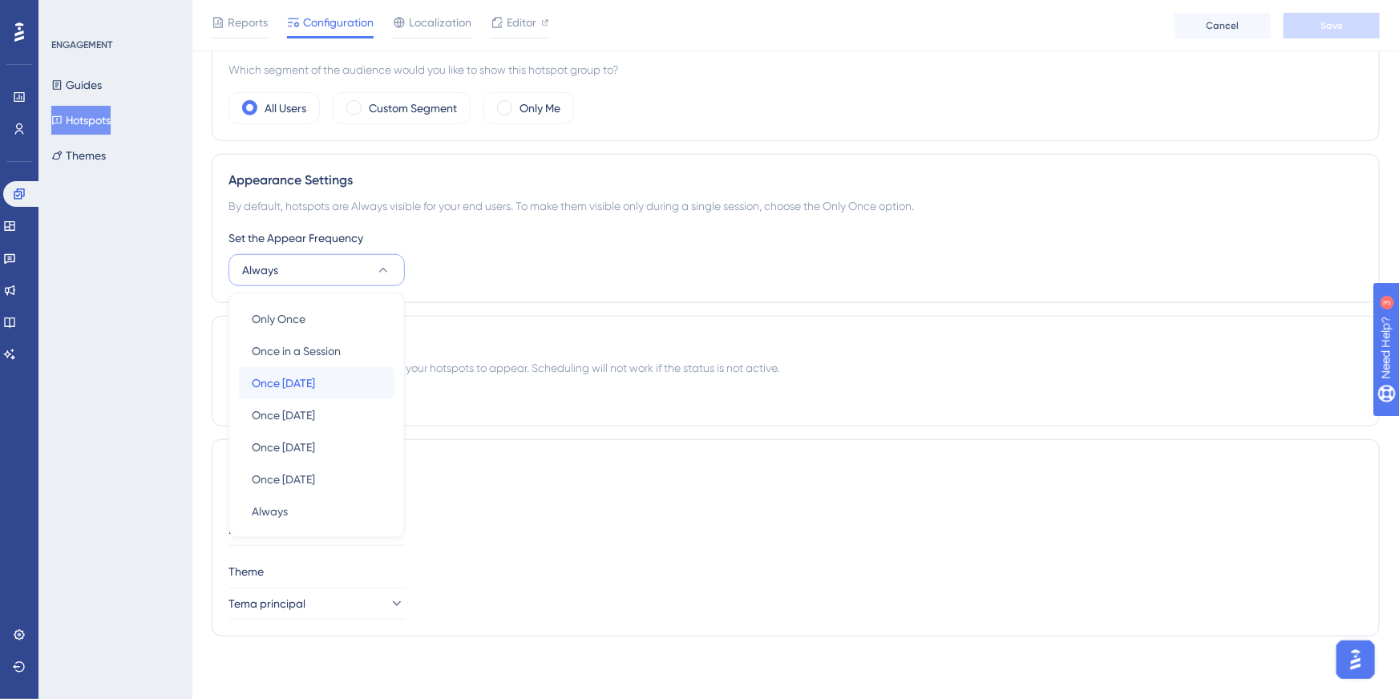
click at [294, 378] on span "Once in 1 day" at bounding box center [283, 383] width 63 height 19
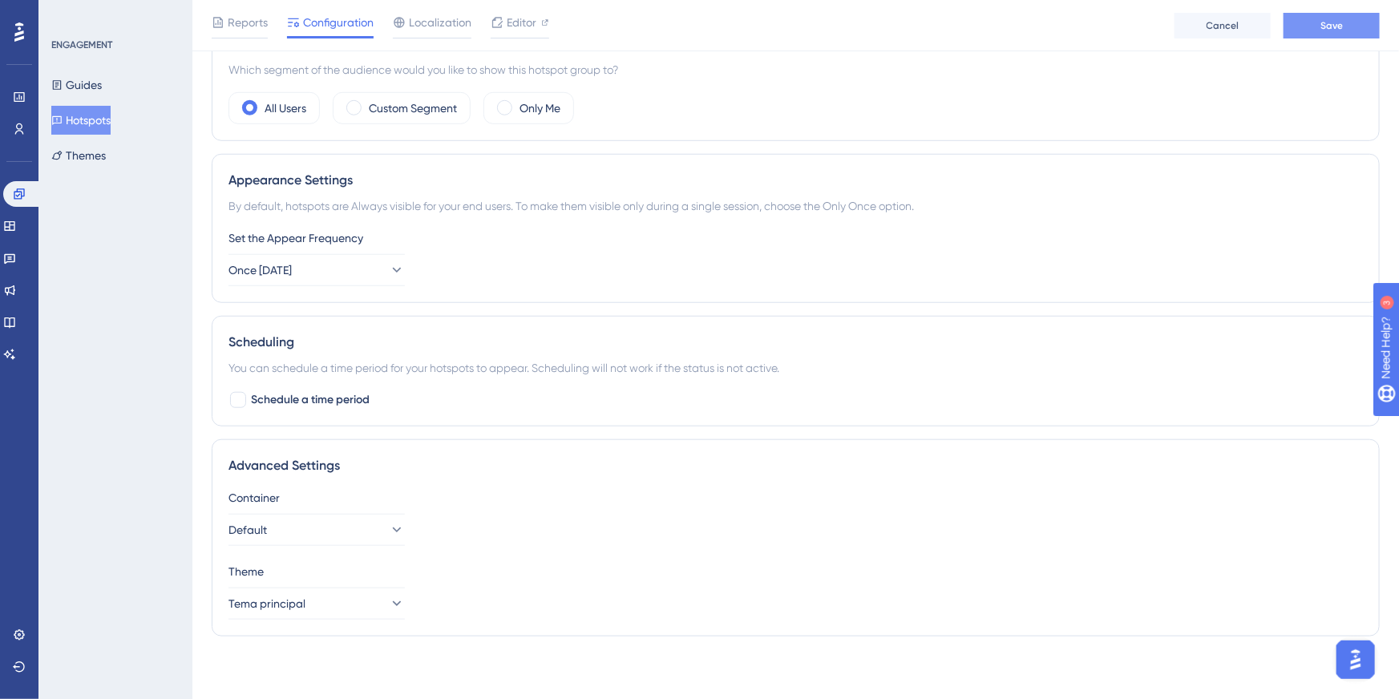
click at [1344, 31] on button "Save" at bounding box center [1332, 26] width 96 height 26
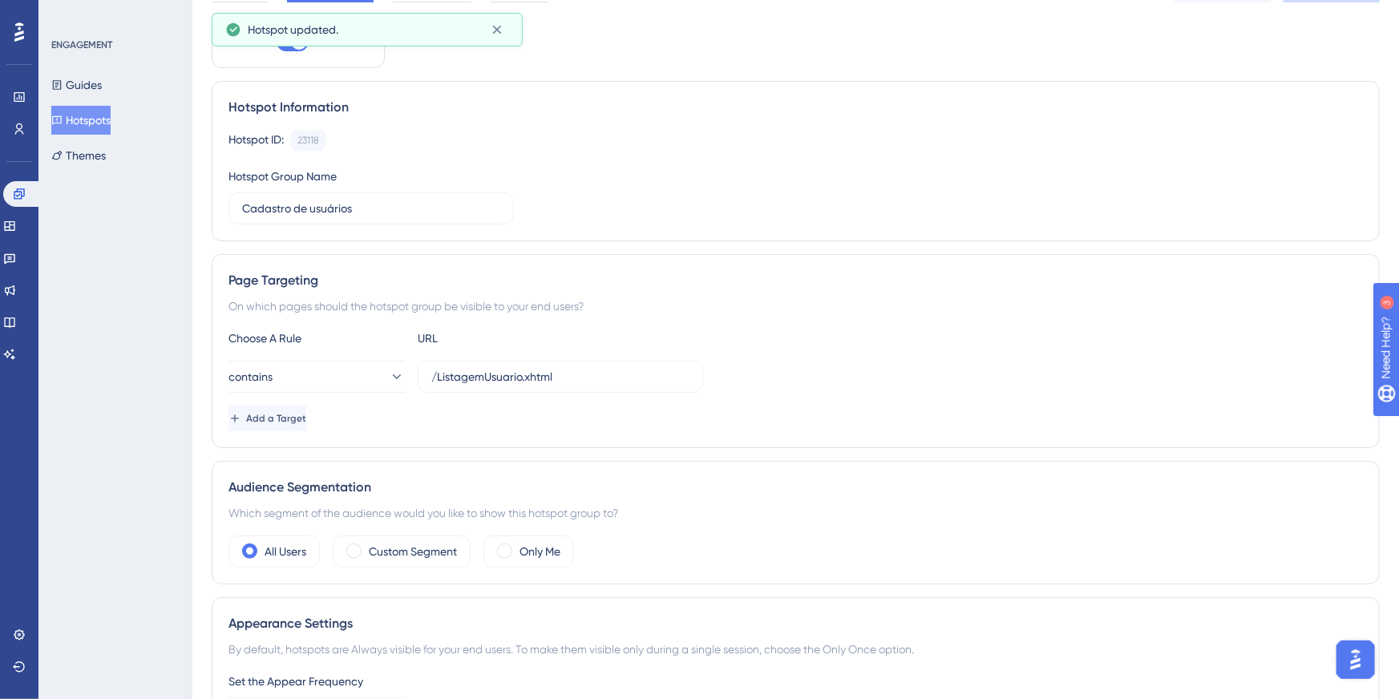
scroll to position [0, 0]
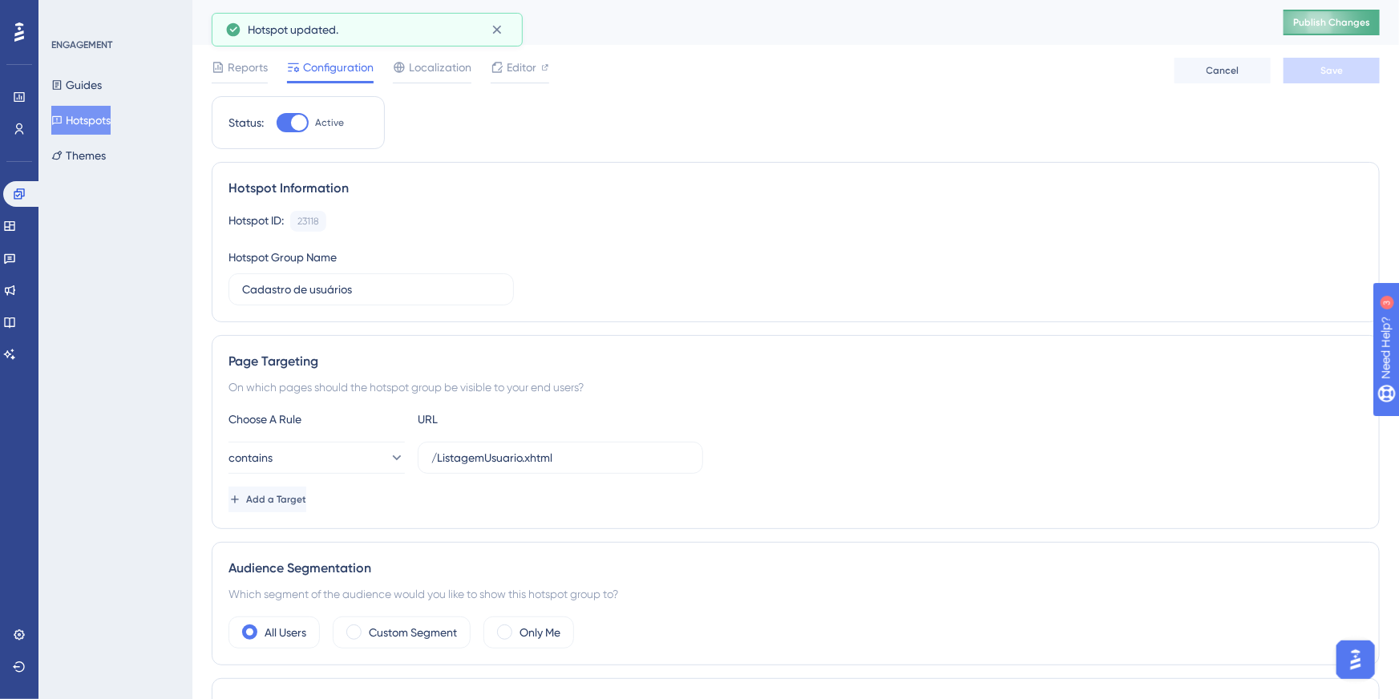
click at [1341, 26] on span "Publish Changes" at bounding box center [1331, 22] width 77 height 13
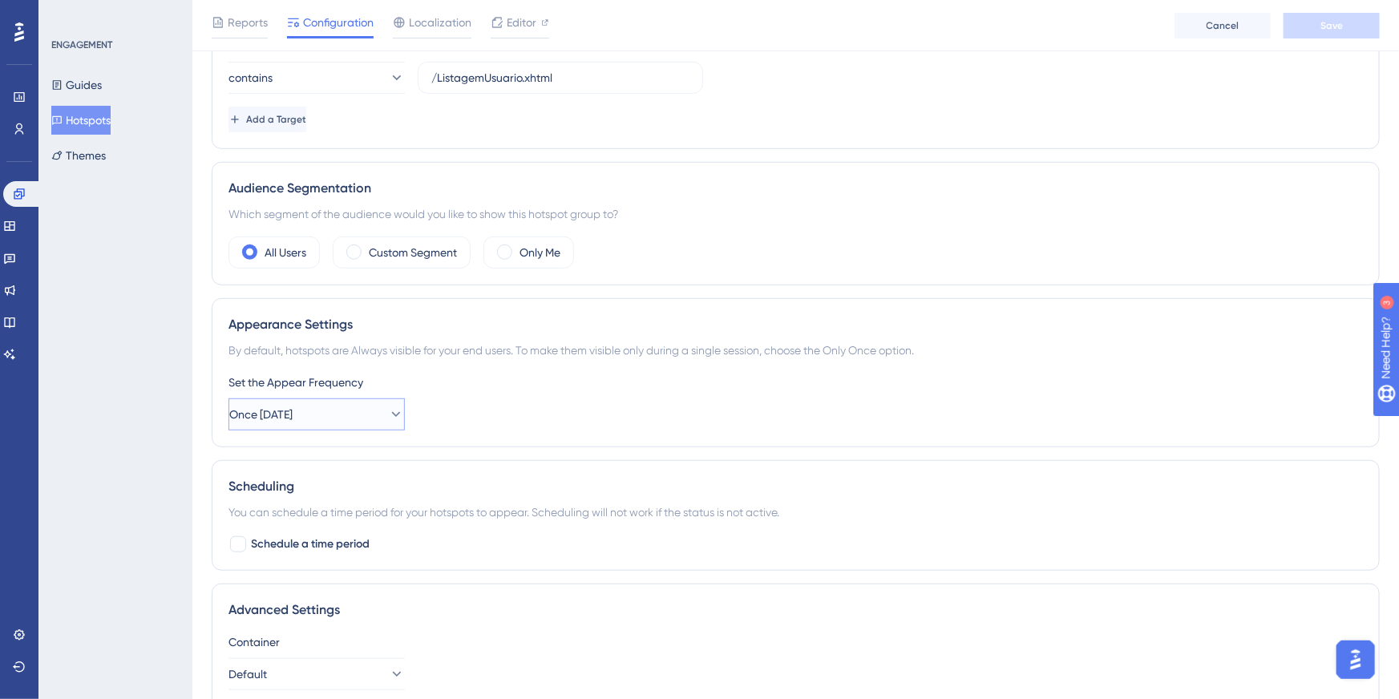
click at [316, 409] on button "Once in 1 day" at bounding box center [317, 415] width 176 height 32
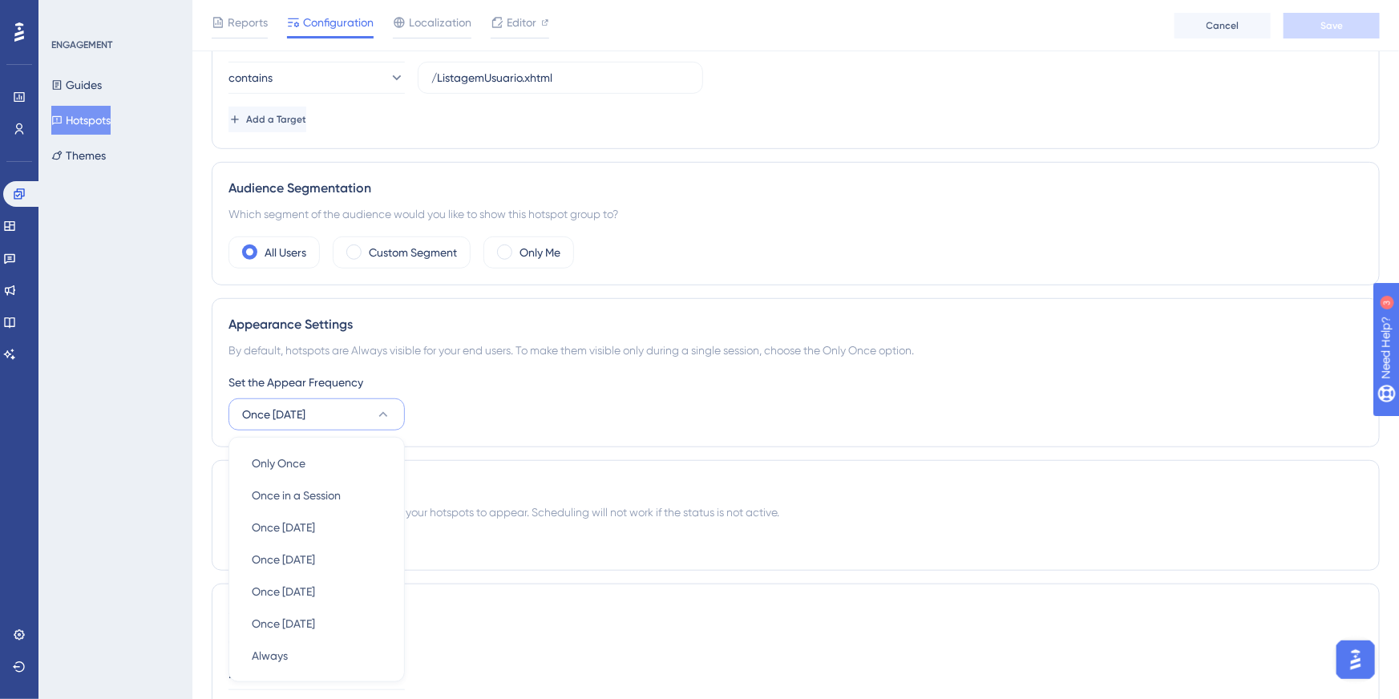
scroll to position [531, 0]
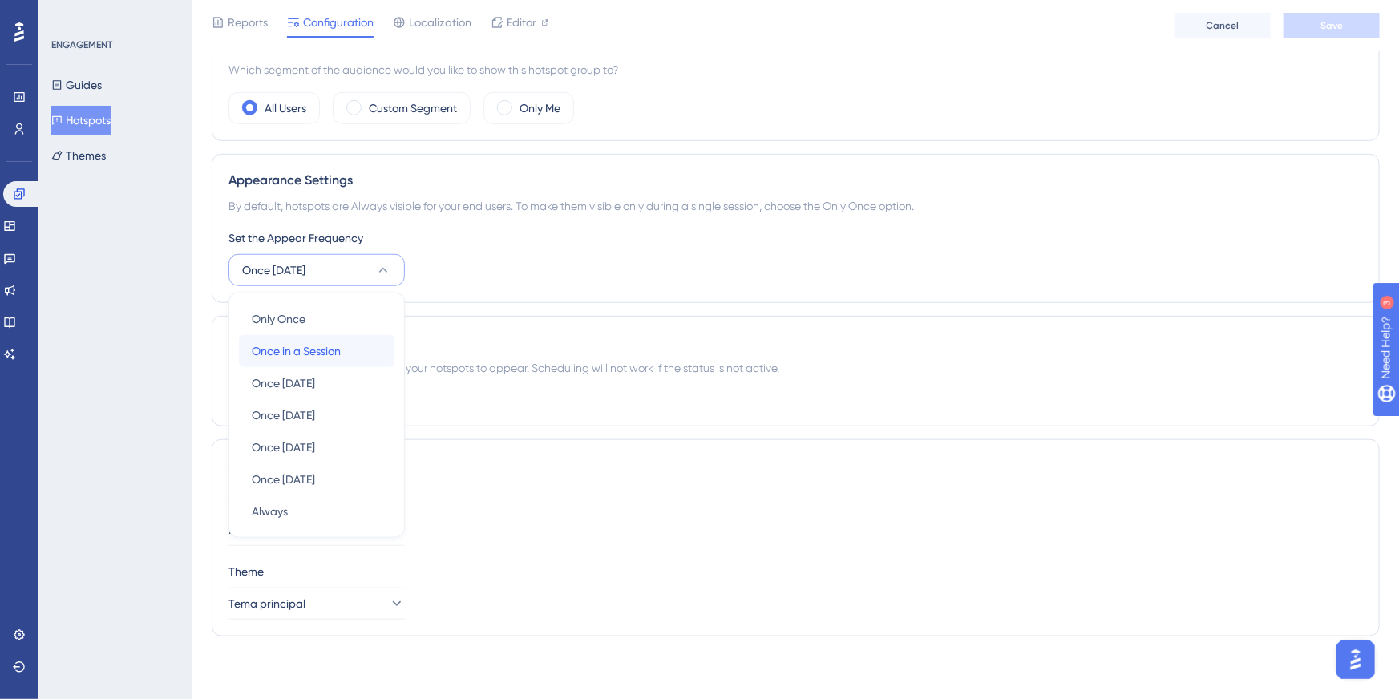
click at [295, 350] on span "Once in a Session" at bounding box center [296, 351] width 89 height 19
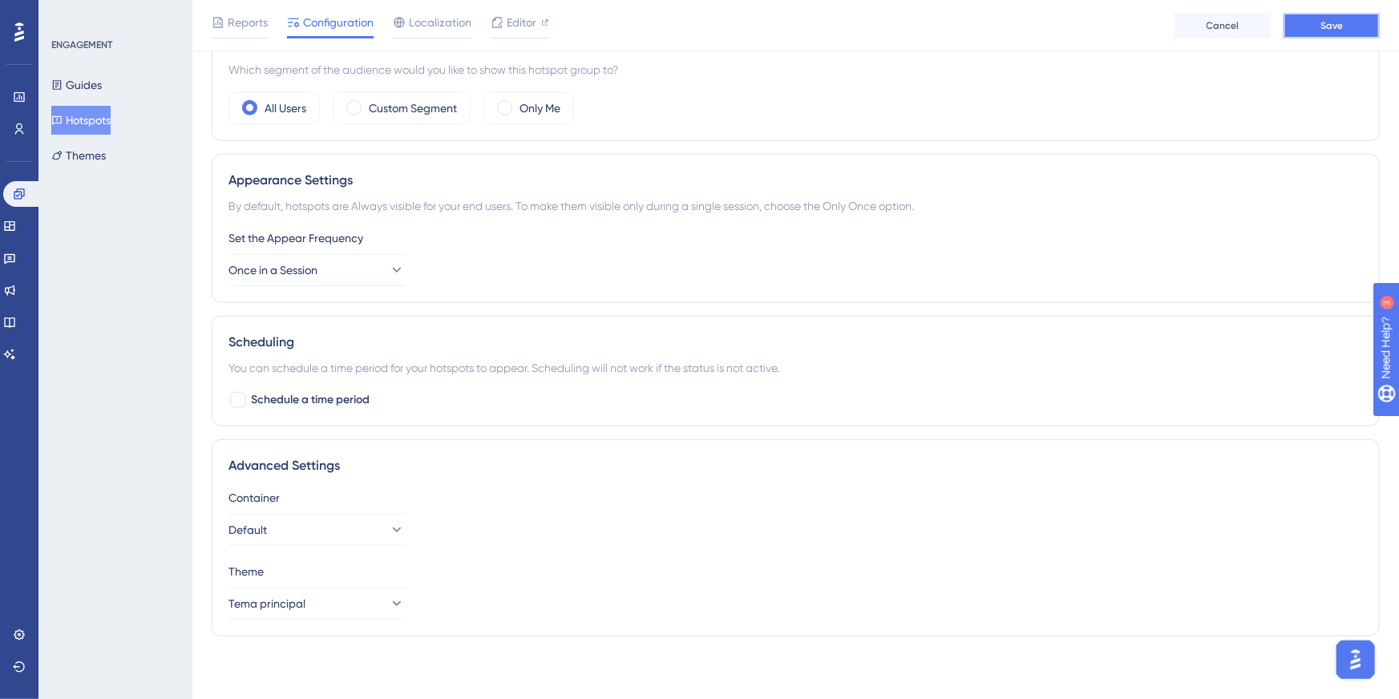
click at [1342, 30] on span "Save" at bounding box center [1332, 25] width 22 height 13
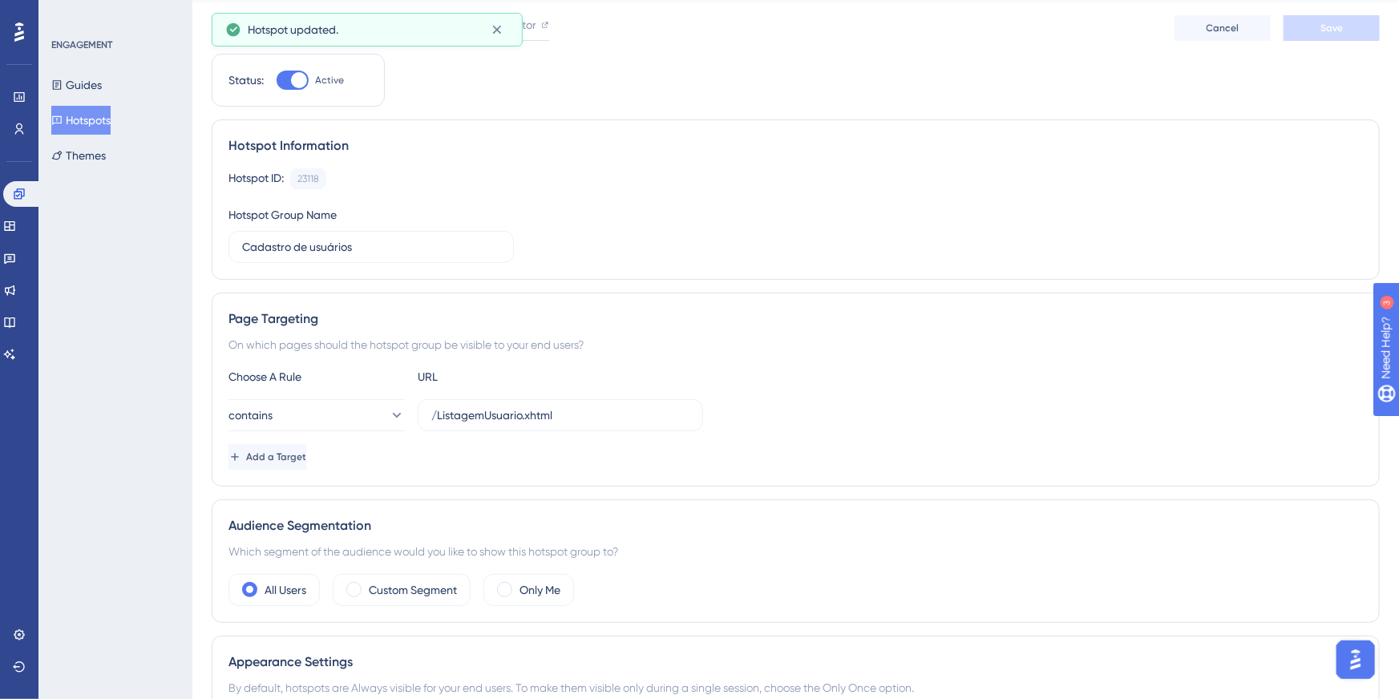
scroll to position [0, 0]
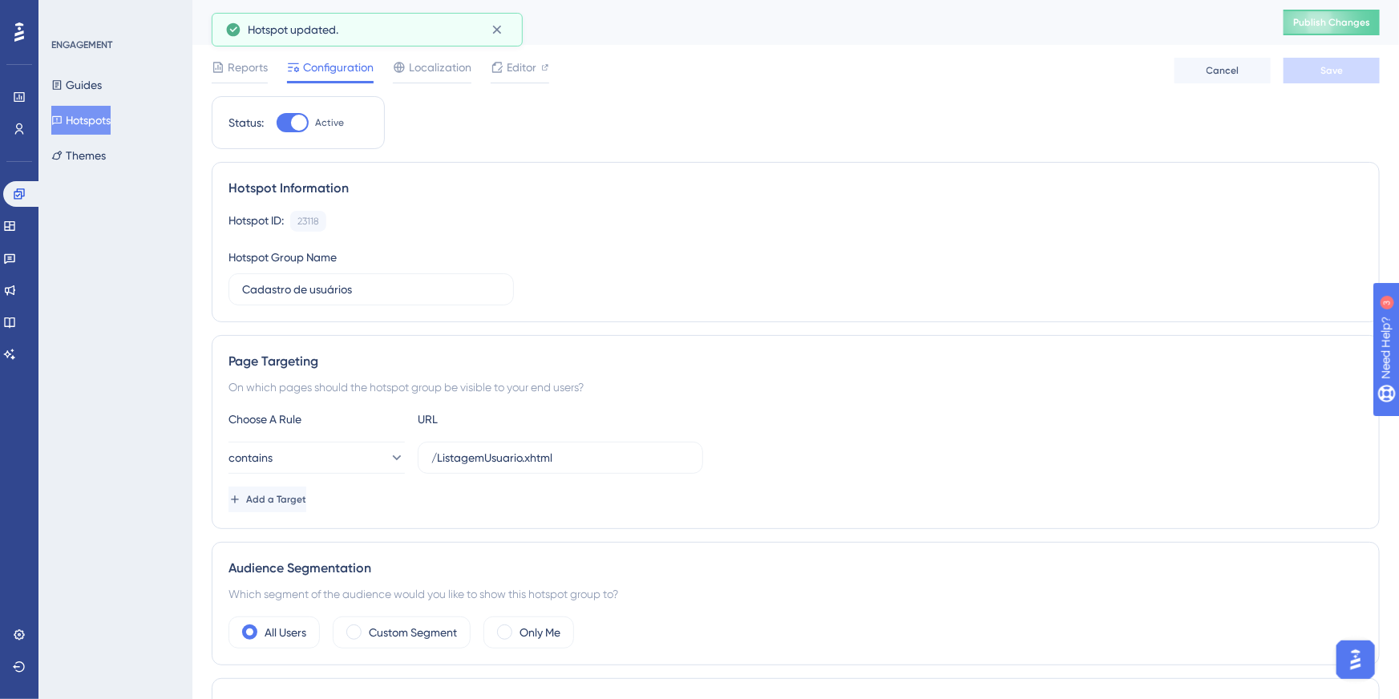
click at [1330, 4] on div "Cadastro de usuários Publish Changes" at bounding box center [795, 22] width 1207 height 45
click at [1327, 22] on span "Publish Changes" at bounding box center [1331, 22] width 77 height 13
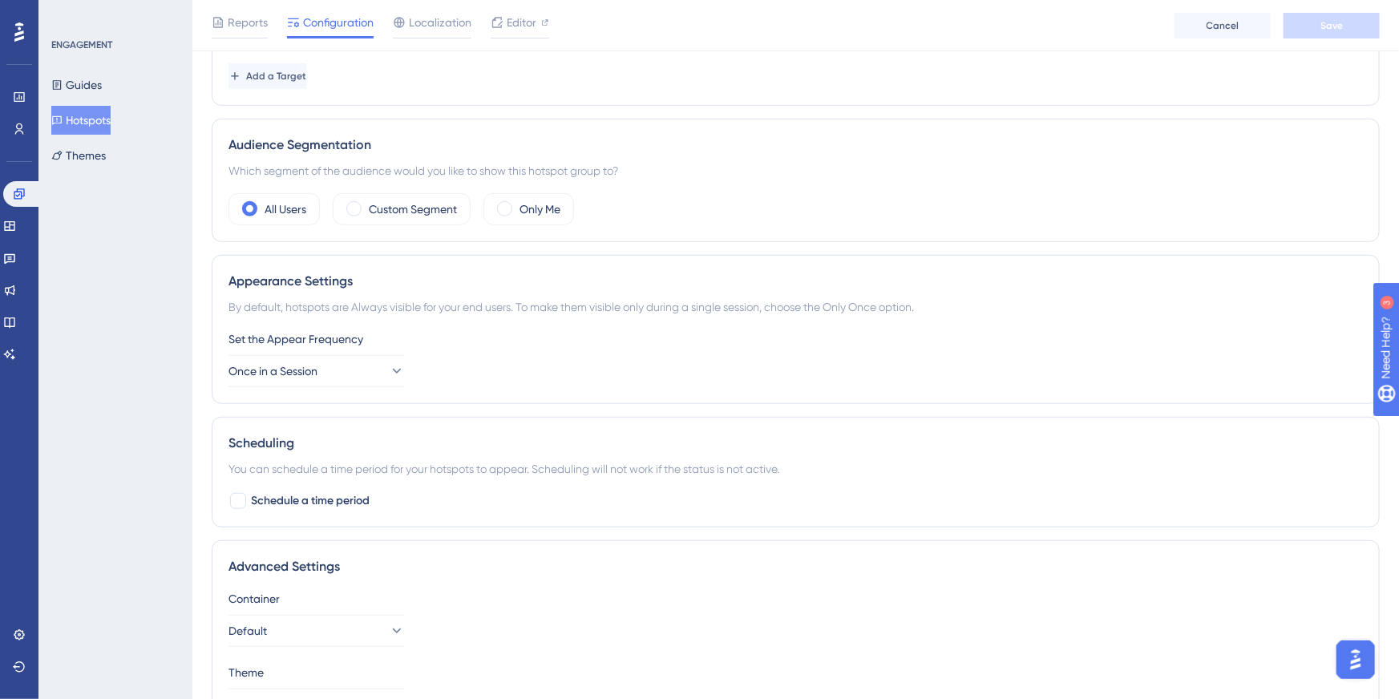
scroll to position [440, 0]
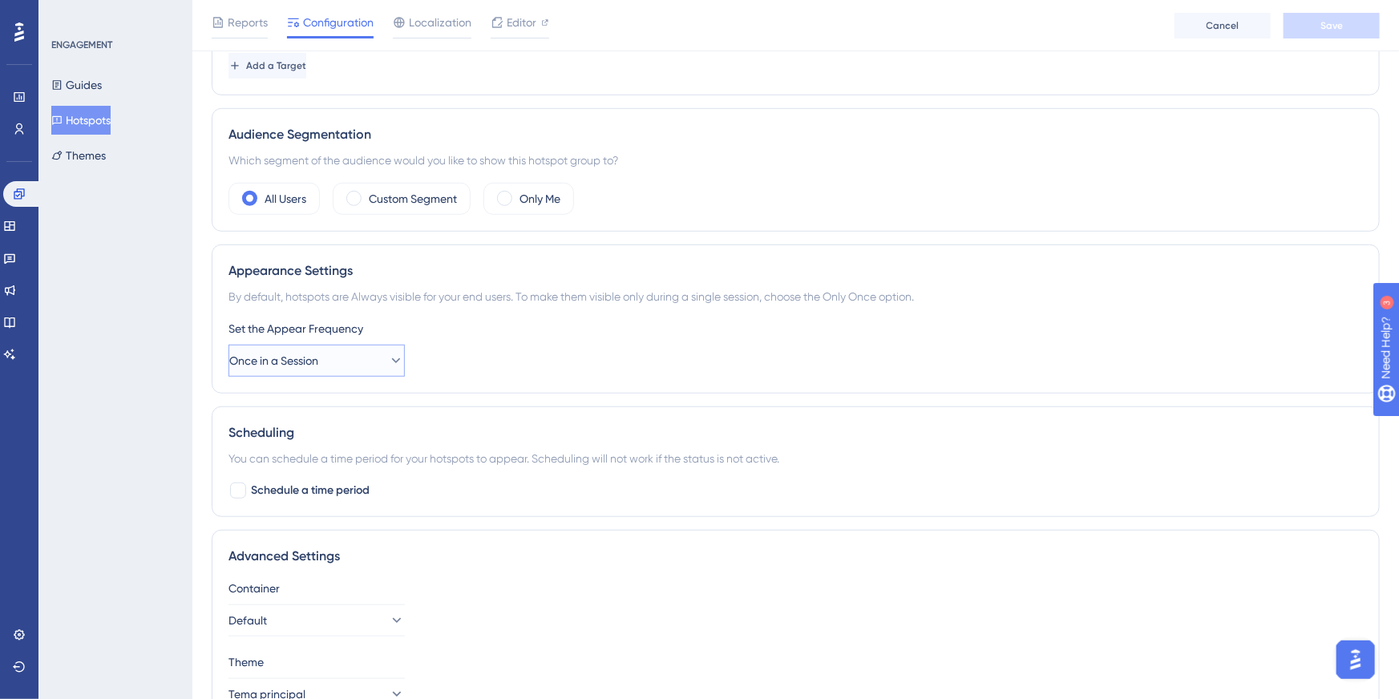
click at [329, 345] on button "Once in a Session" at bounding box center [317, 361] width 176 height 32
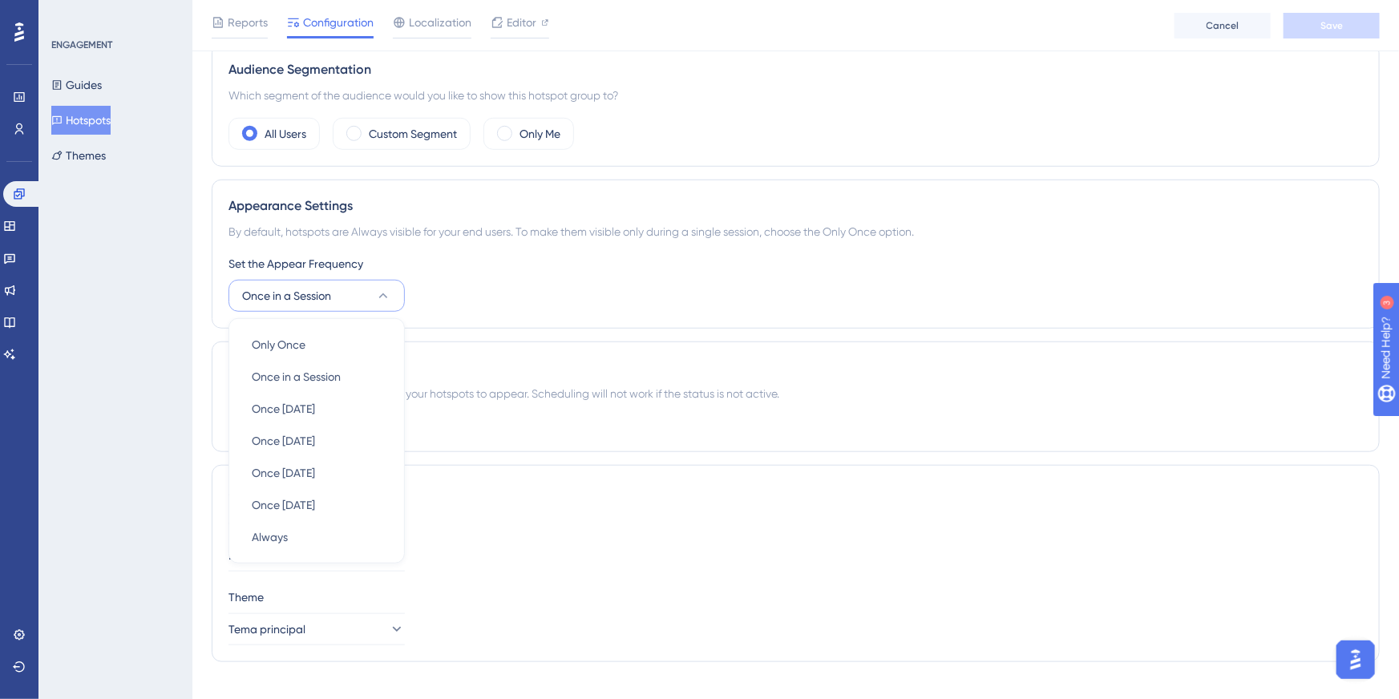
scroll to position [501, 0]
click at [295, 544] on div "Always Always" at bounding box center [317, 541] width 130 height 32
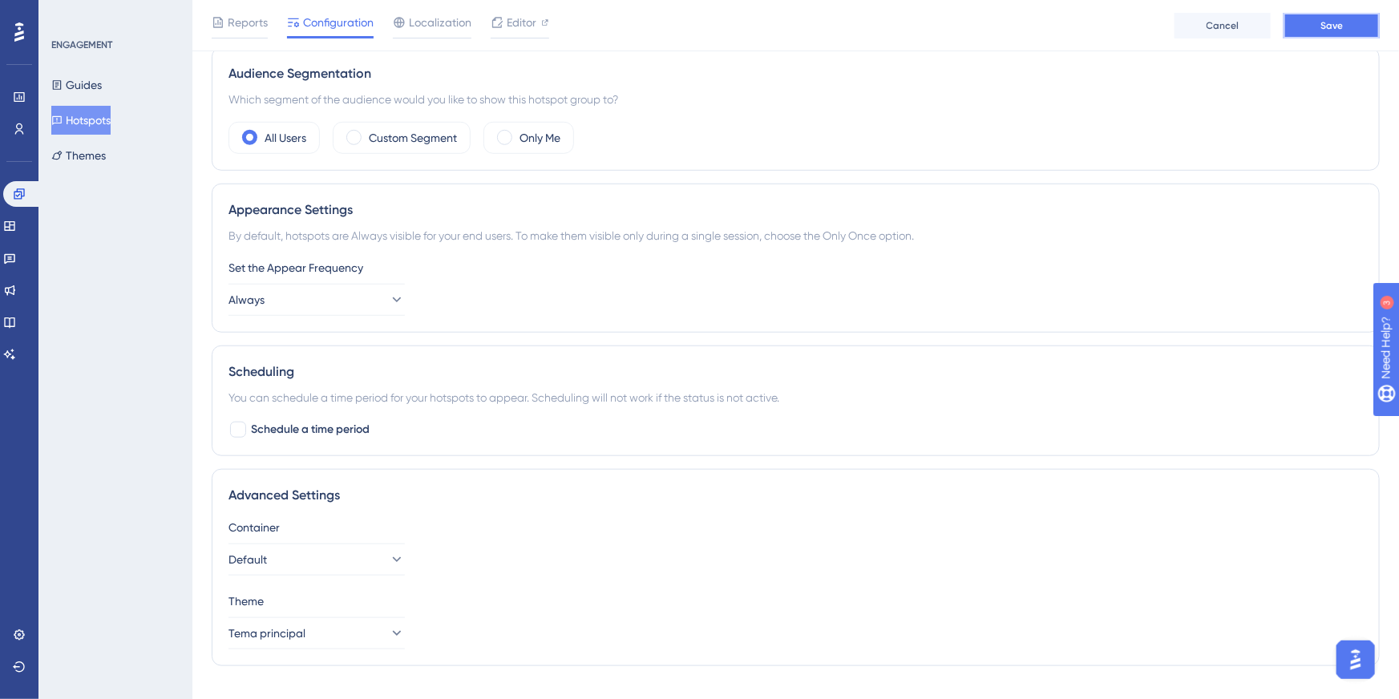
click at [1325, 34] on button "Save" at bounding box center [1332, 26] width 96 height 26
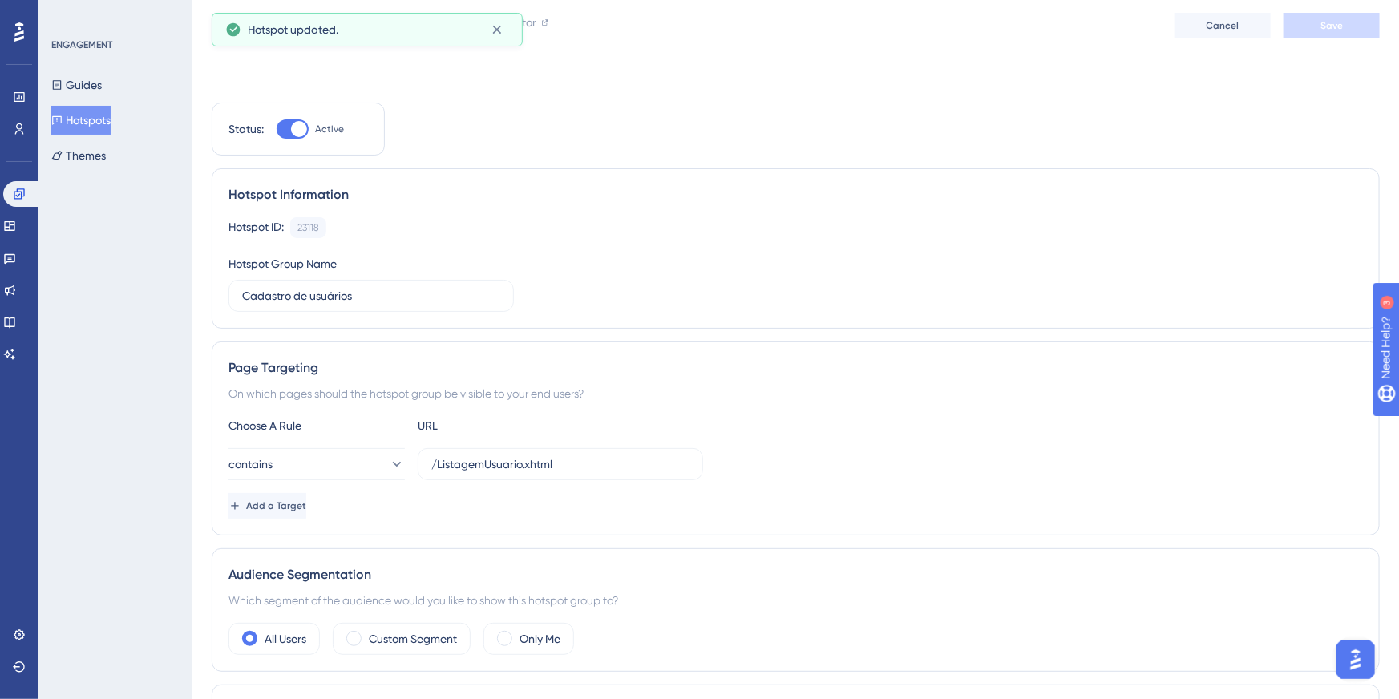
scroll to position [0, 0]
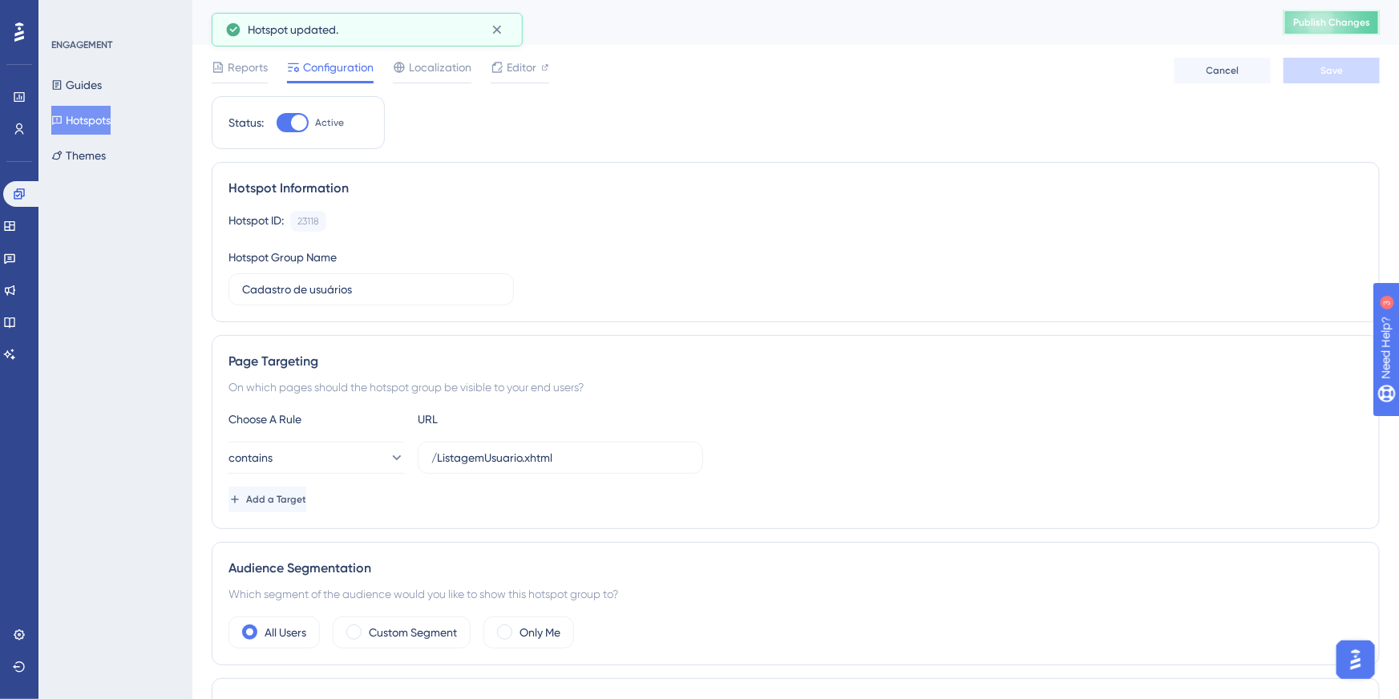
click at [1315, 10] on button "Publish Changes" at bounding box center [1332, 23] width 96 height 26
click at [498, 73] on icon at bounding box center [497, 67] width 13 height 13
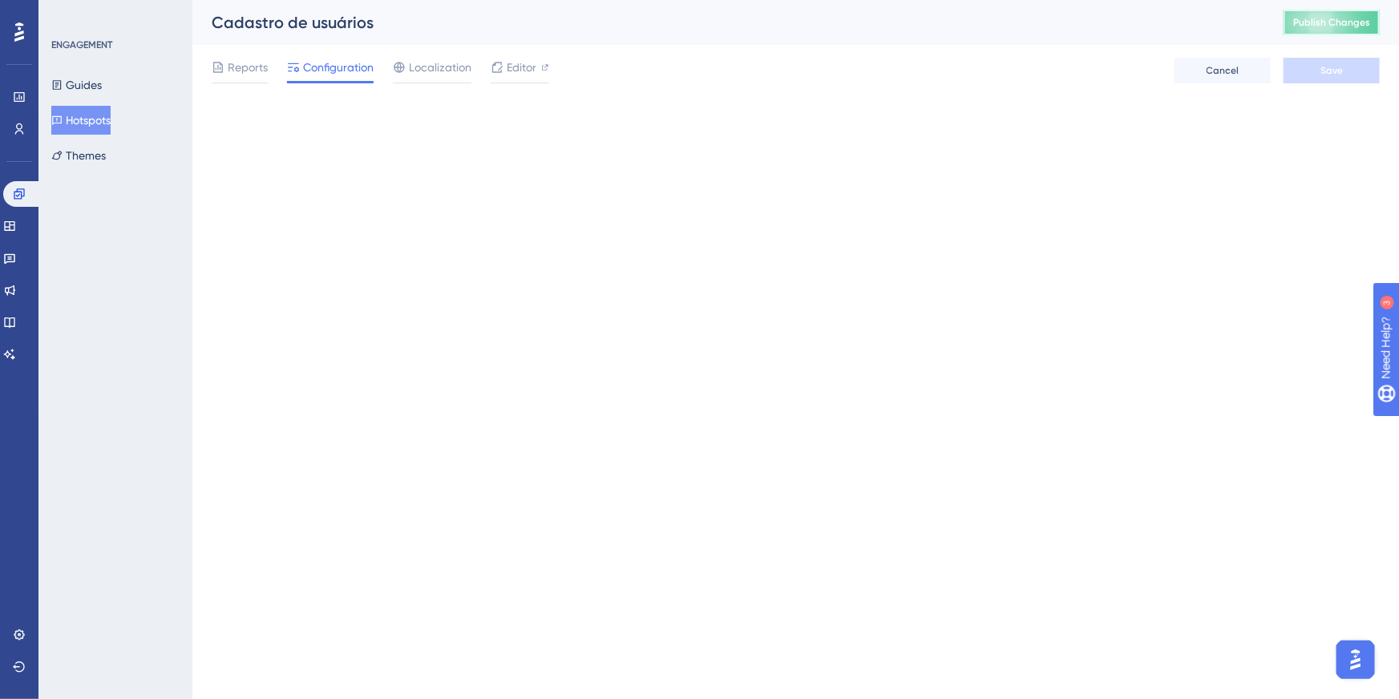
click at [1343, 22] on span "Publish Changes" at bounding box center [1331, 22] width 77 height 13
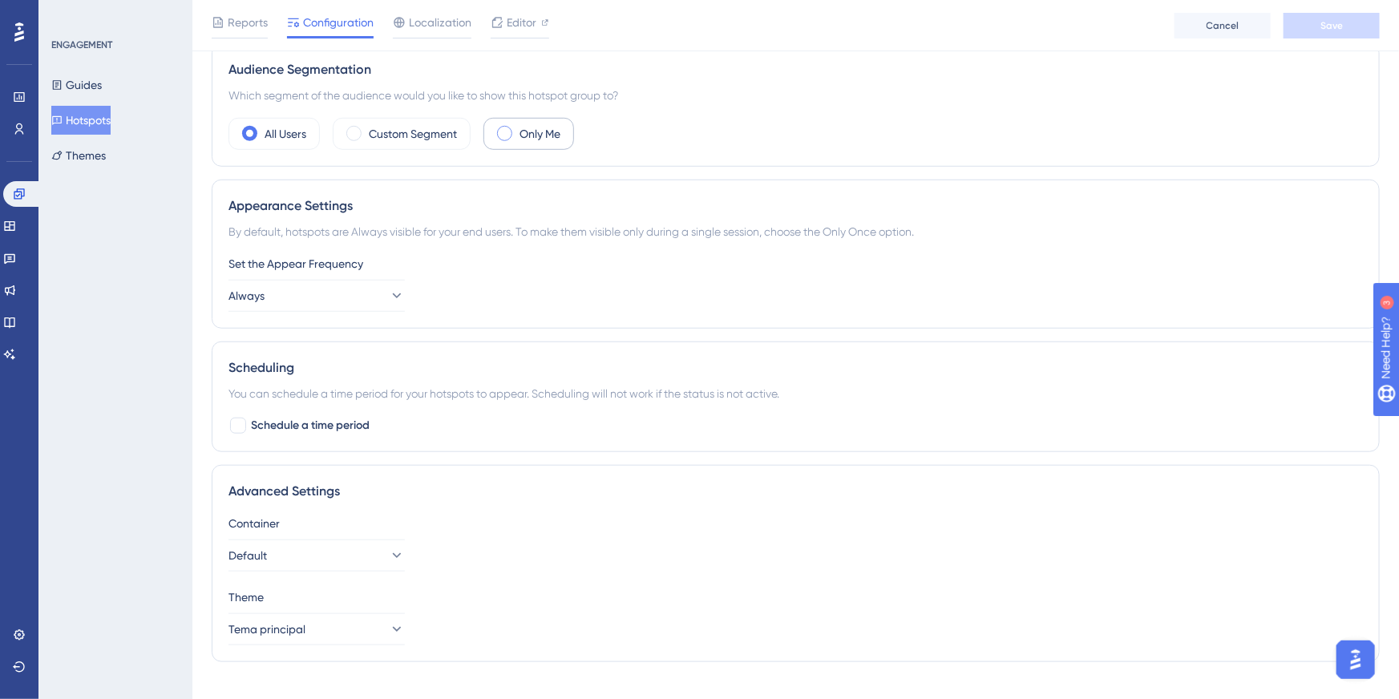
scroll to position [505, 0]
click at [295, 439] on div "Scheduling You can schedule a time period for your hotspots to appear. Scheduli…" at bounding box center [796, 397] width 1168 height 111
click at [321, 430] on span "Schedule a time period" at bounding box center [310, 425] width 119 height 19
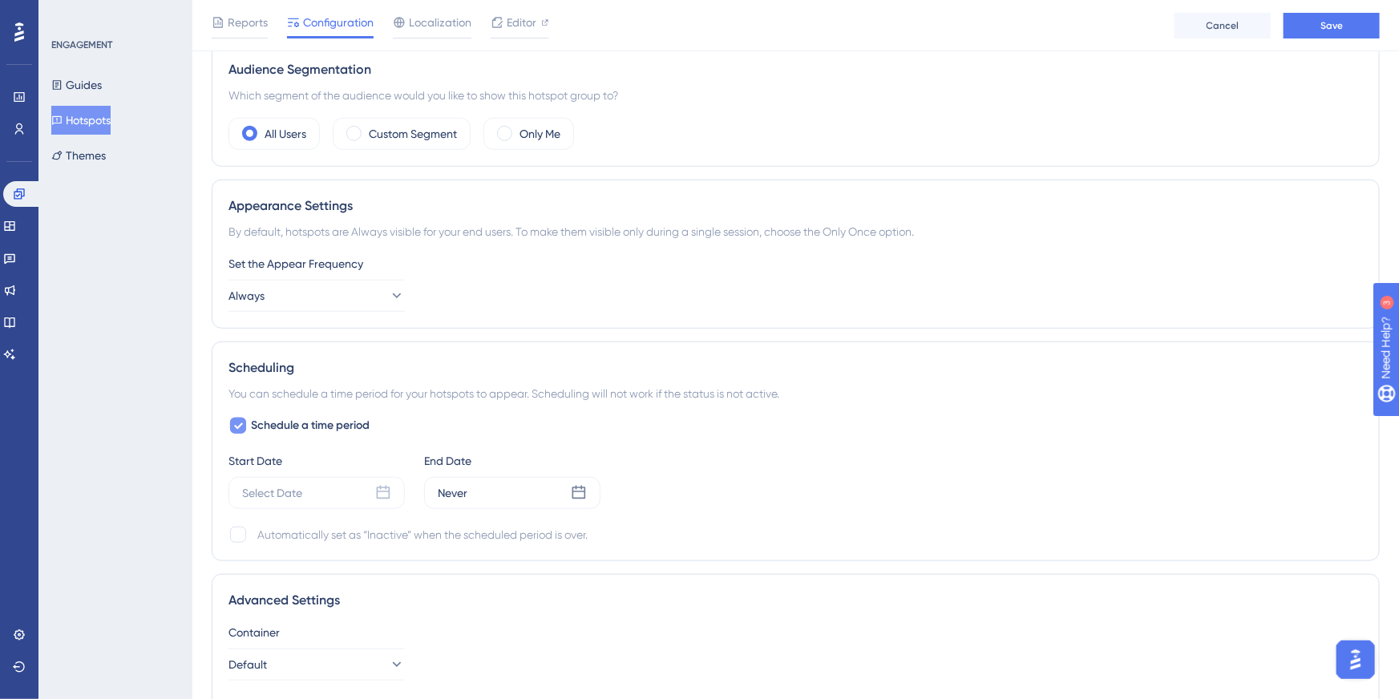
click at [321, 430] on span "Schedule a time period" at bounding box center [310, 425] width 119 height 19
checkbox input "false"
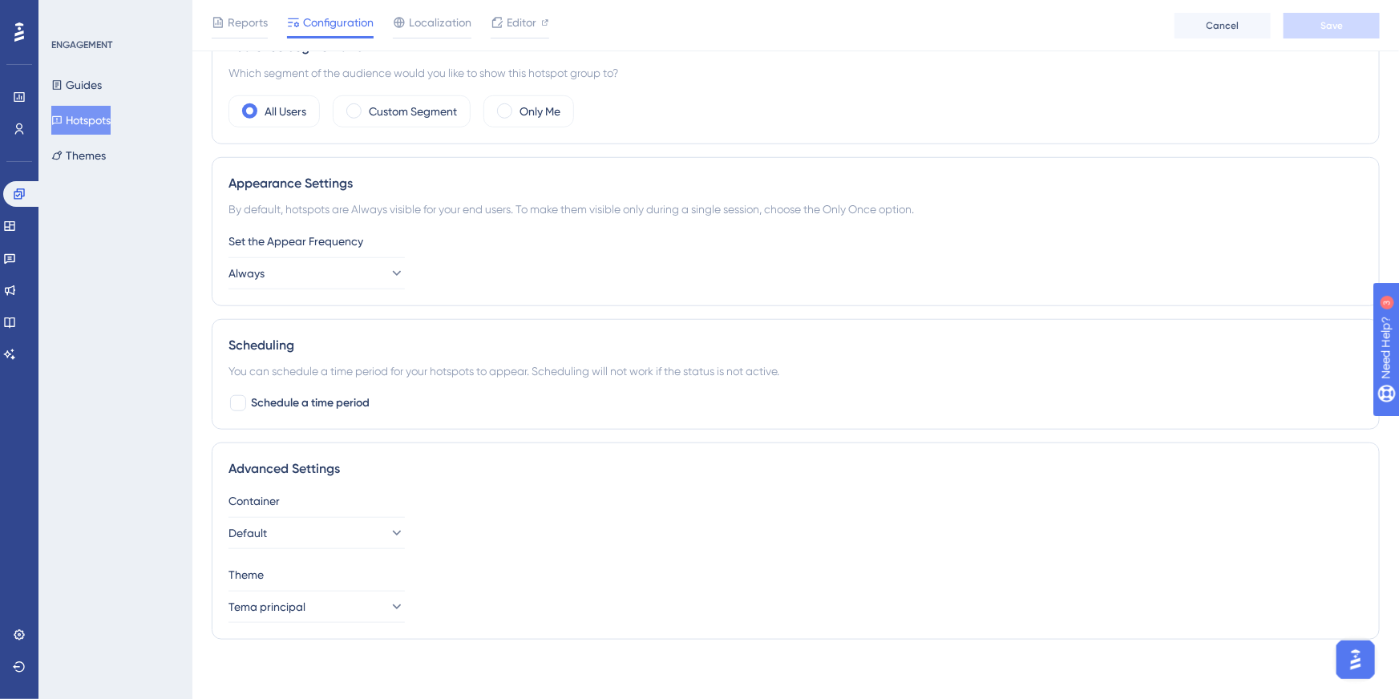
scroll to position [531, 0]
click at [327, 610] on button "Tema principal" at bounding box center [317, 604] width 176 height 32
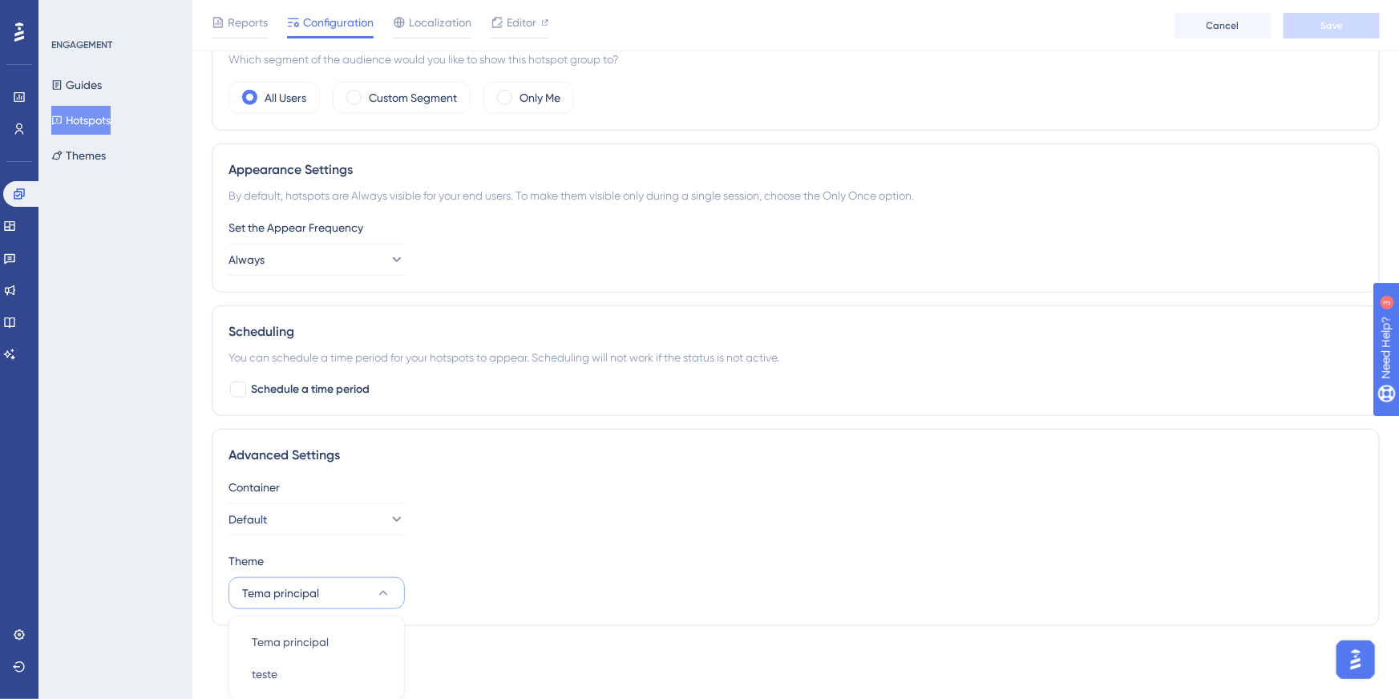
click at [330, 593] on button "Tema principal" at bounding box center [317, 593] width 176 height 32
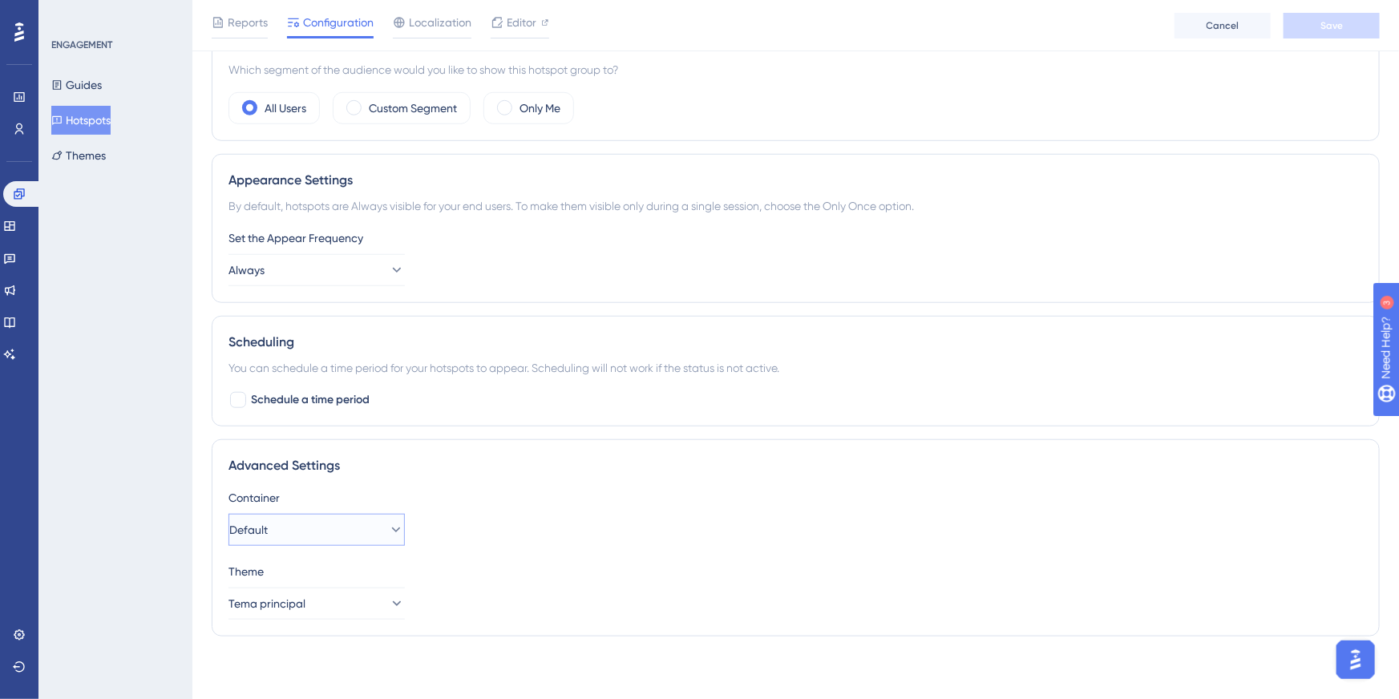
click at [332, 516] on button "Default" at bounding box center [317, 530] width 176 height 32
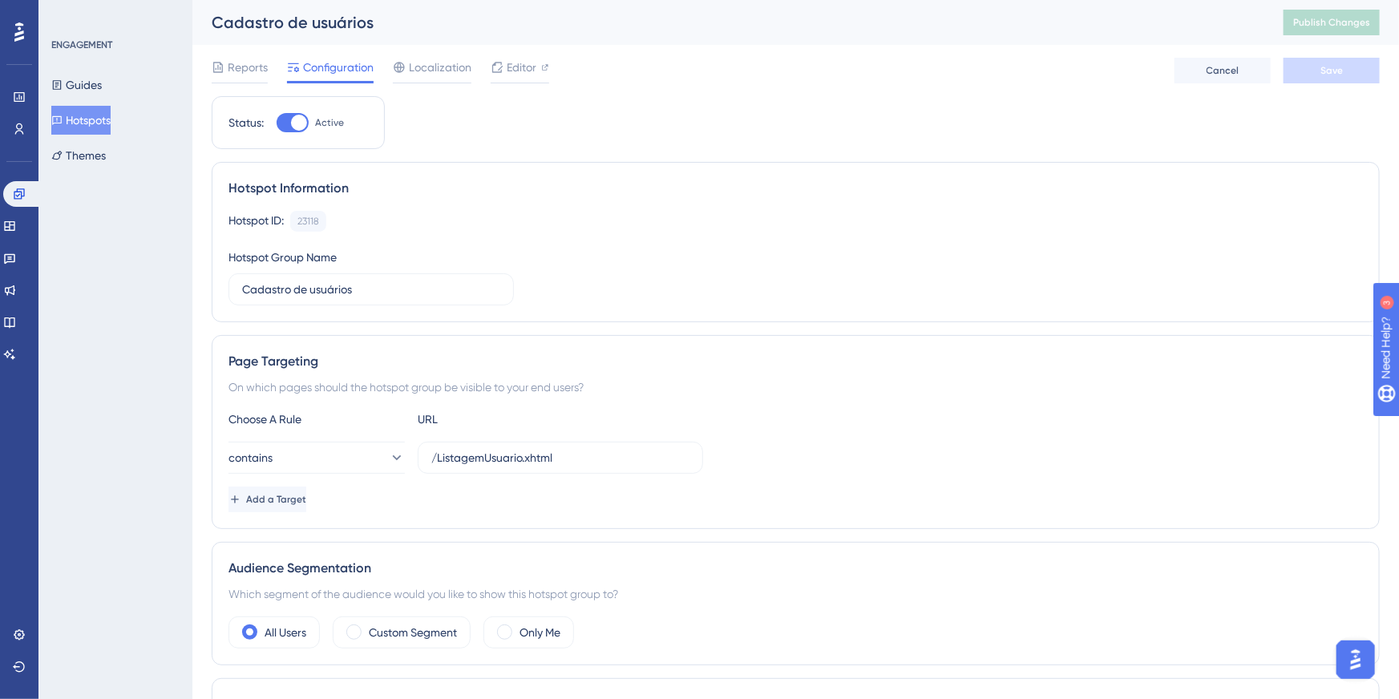
scroll to position [0, 0]
click at [1334, 9] on div "Cadastro de usuários Publish Changes" at bounding box center [795, 22] width 1207 height 45
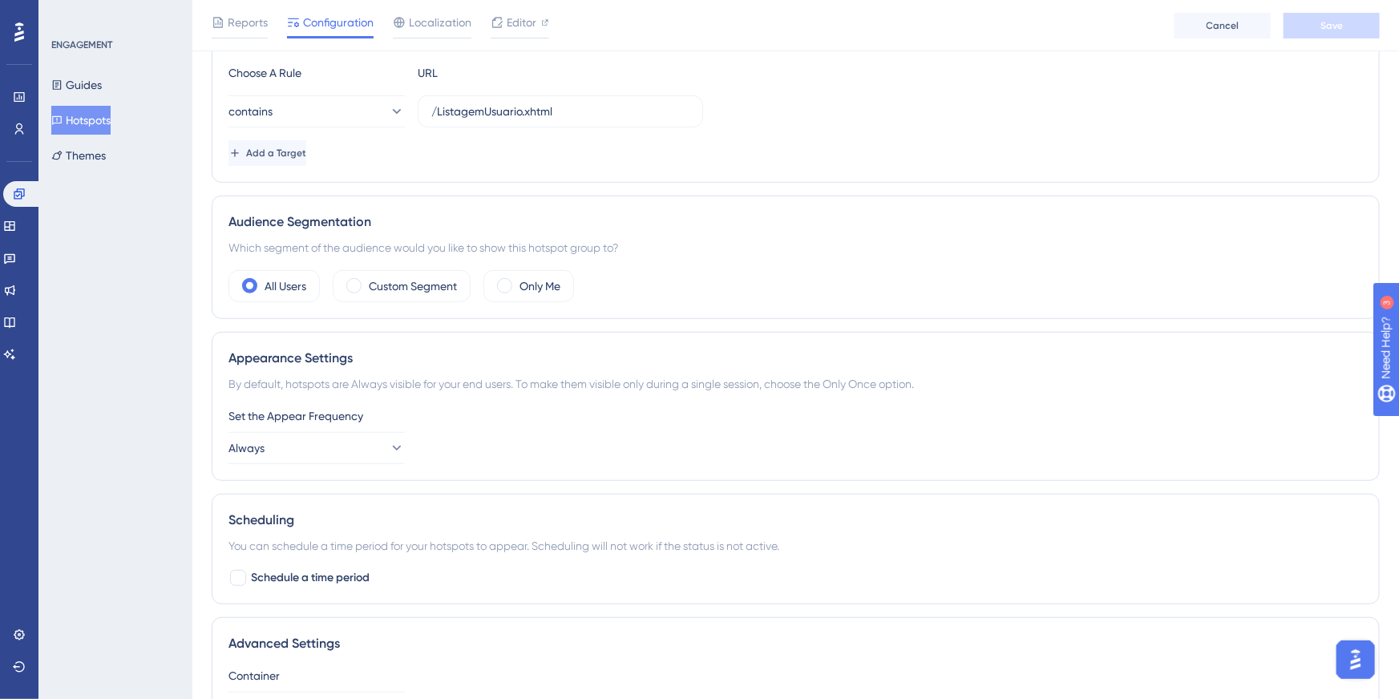
click at [277, 474] on div "Appearance Settings By default, hotspots are Always visible for your end users.…" at bounding box center [796, 406] width 1168 height 149
click at [300, 452] on button "Always" at bounding box center [317, 448] width 176 height 32
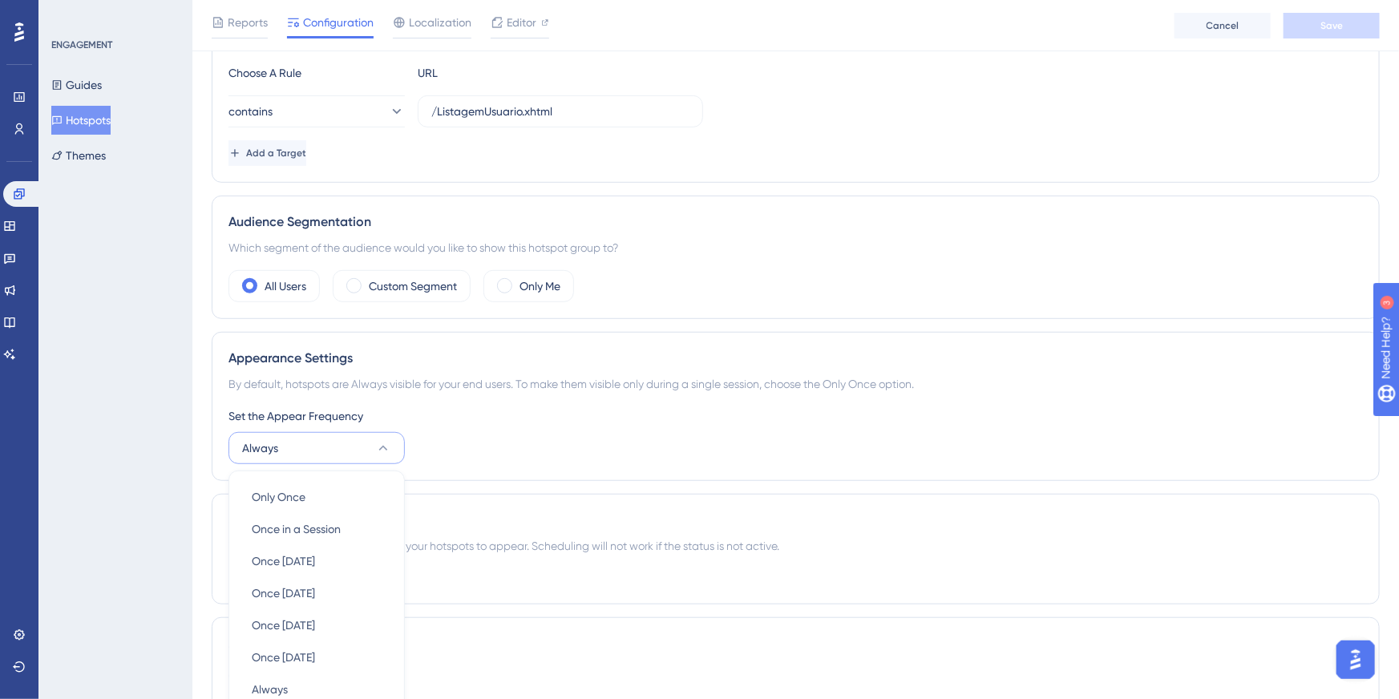
scroll to position [531, 0]
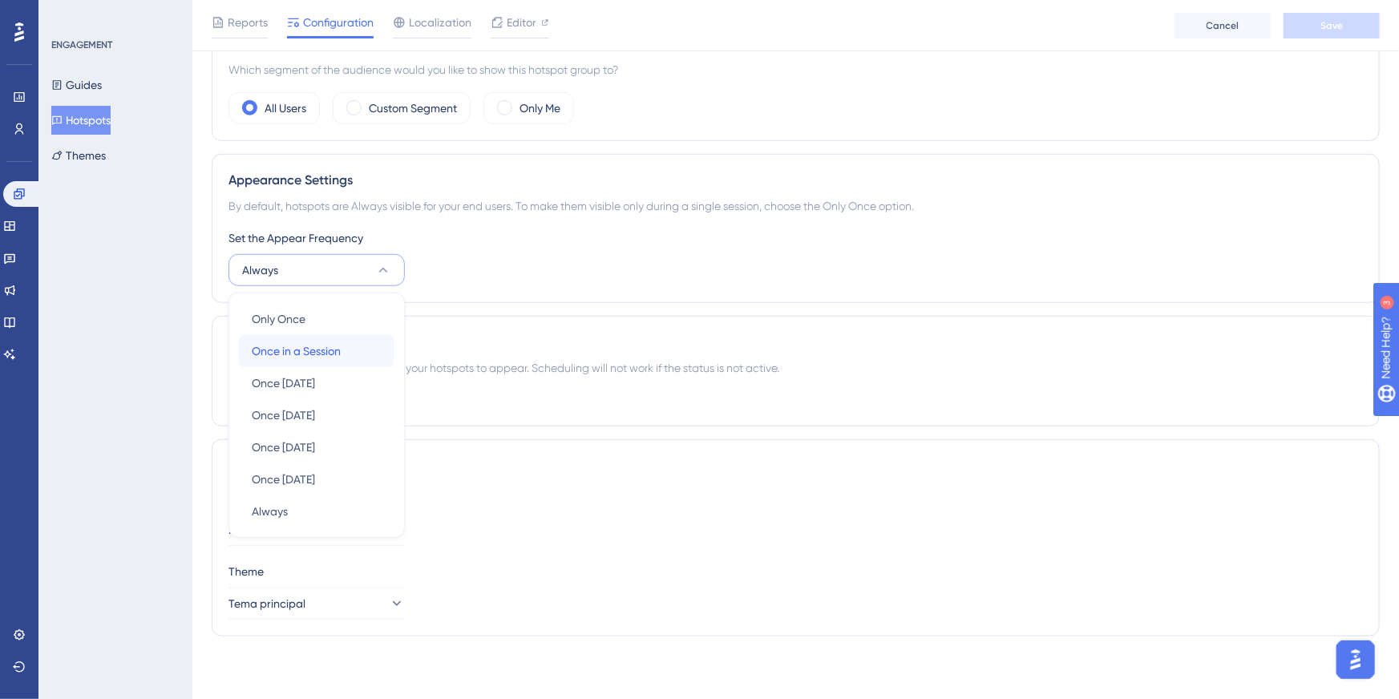
click at [320, 358] on span "Once in a Session" at bounding box center [296, 351] width 89 height 19
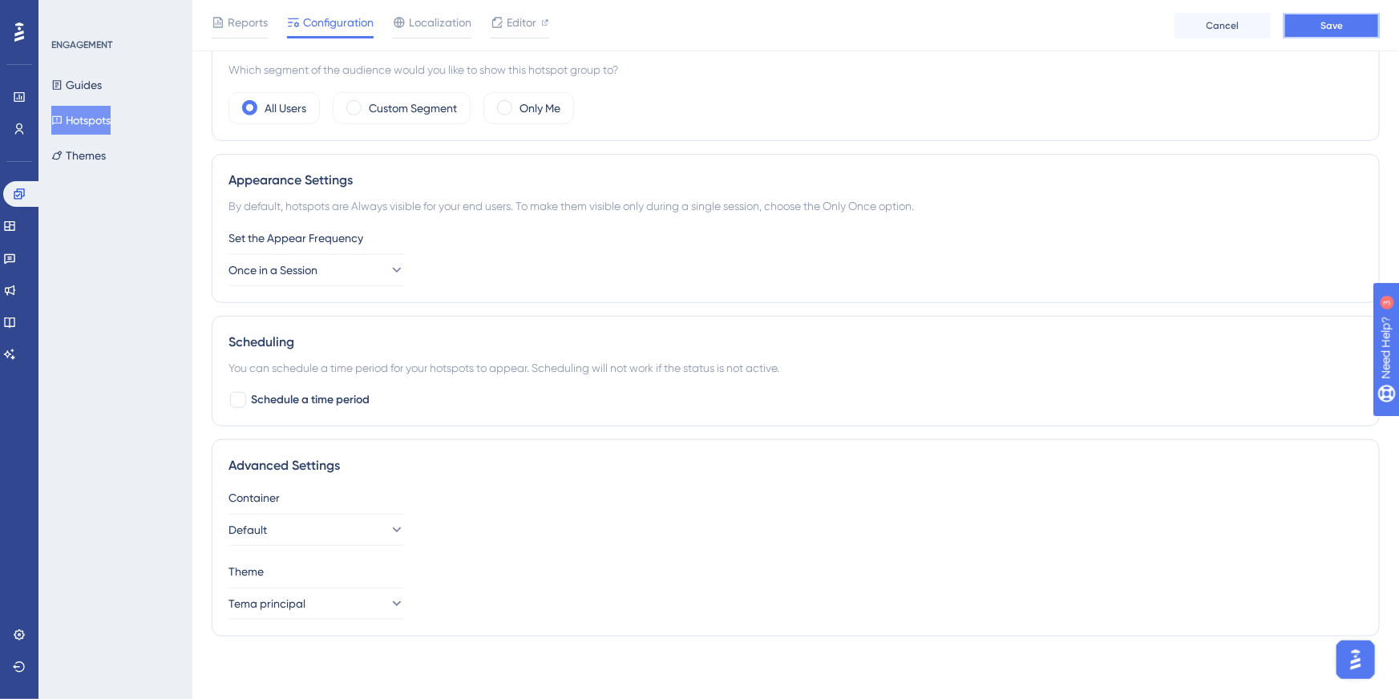
click at [1354, 28] on button "Save" at bounding box center [1332, 26] width 96 height 26
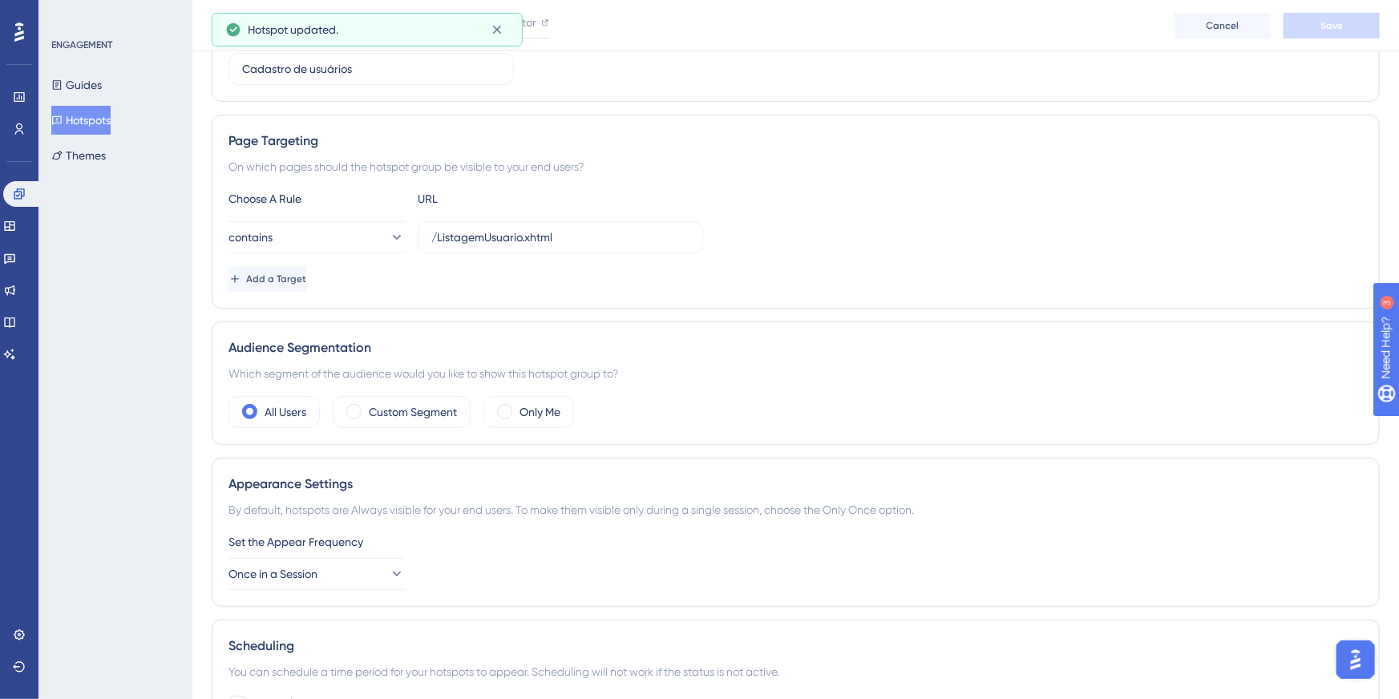
scroll to position [0, 0]
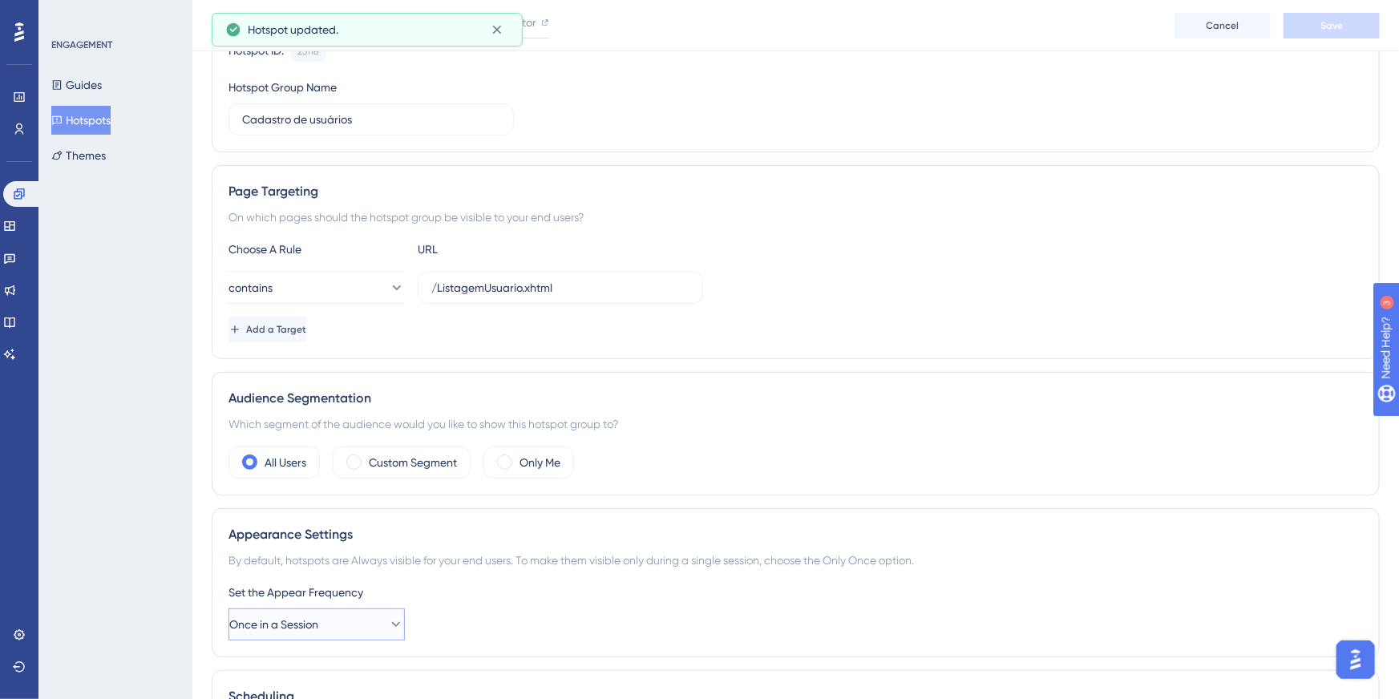
click at [315, 618] on span "Once in a Session" at bounding box center [273, 624] width 89 height 19
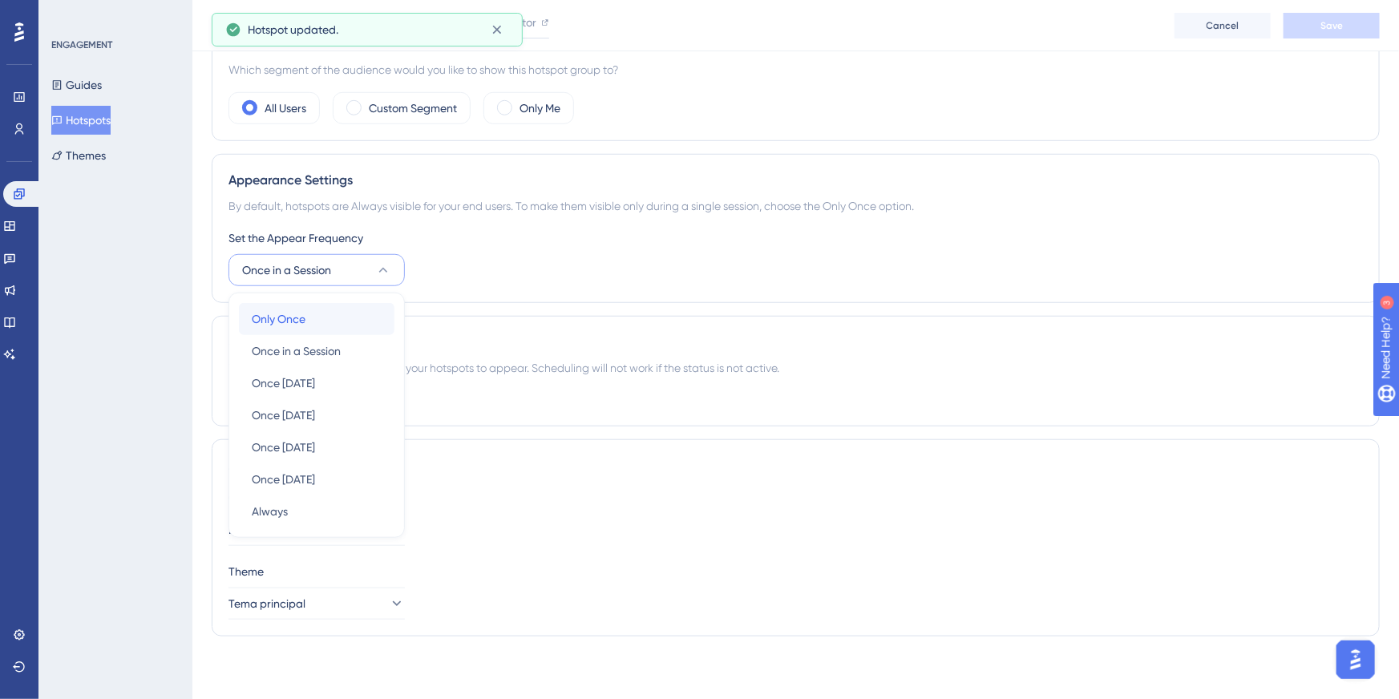
click at [337, 328] on div "Only Once Only Once" at bounding box center [317, 319] width 130 height 32
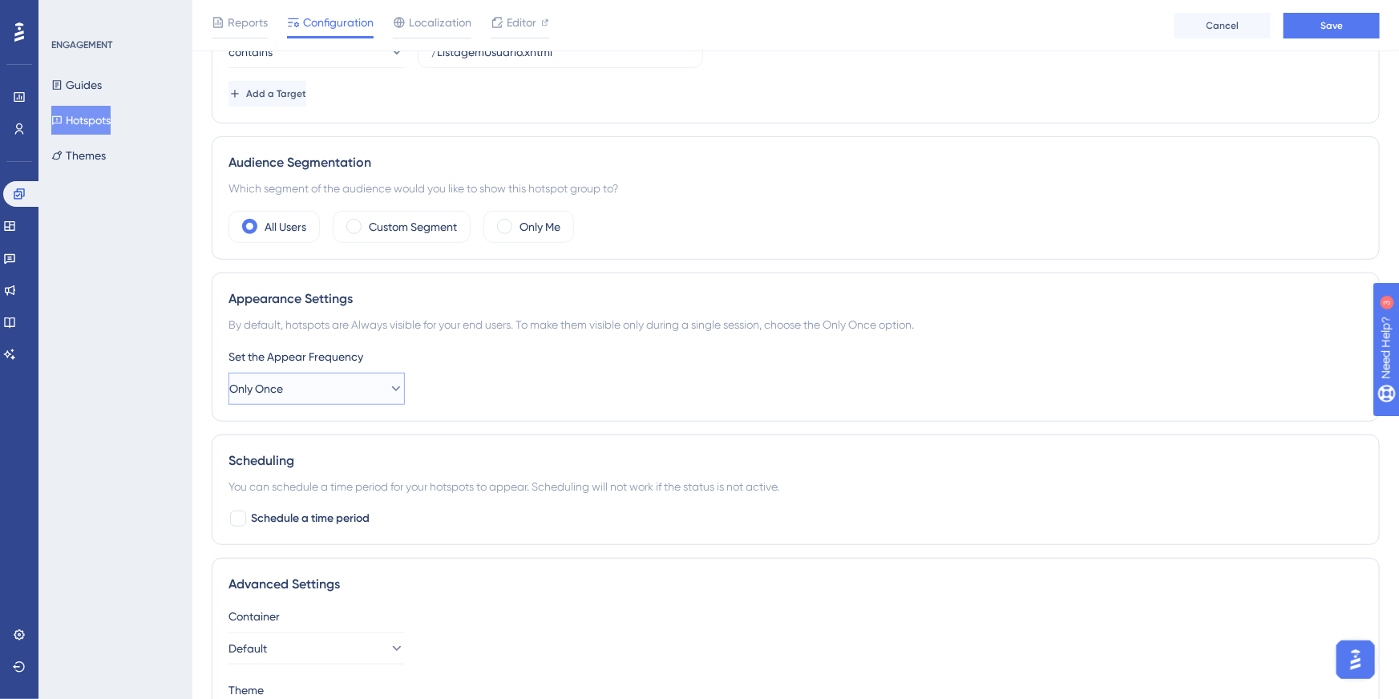
click at [350, 390] on button "Only Once" at bounding box center [317, 389] width 176 height 32
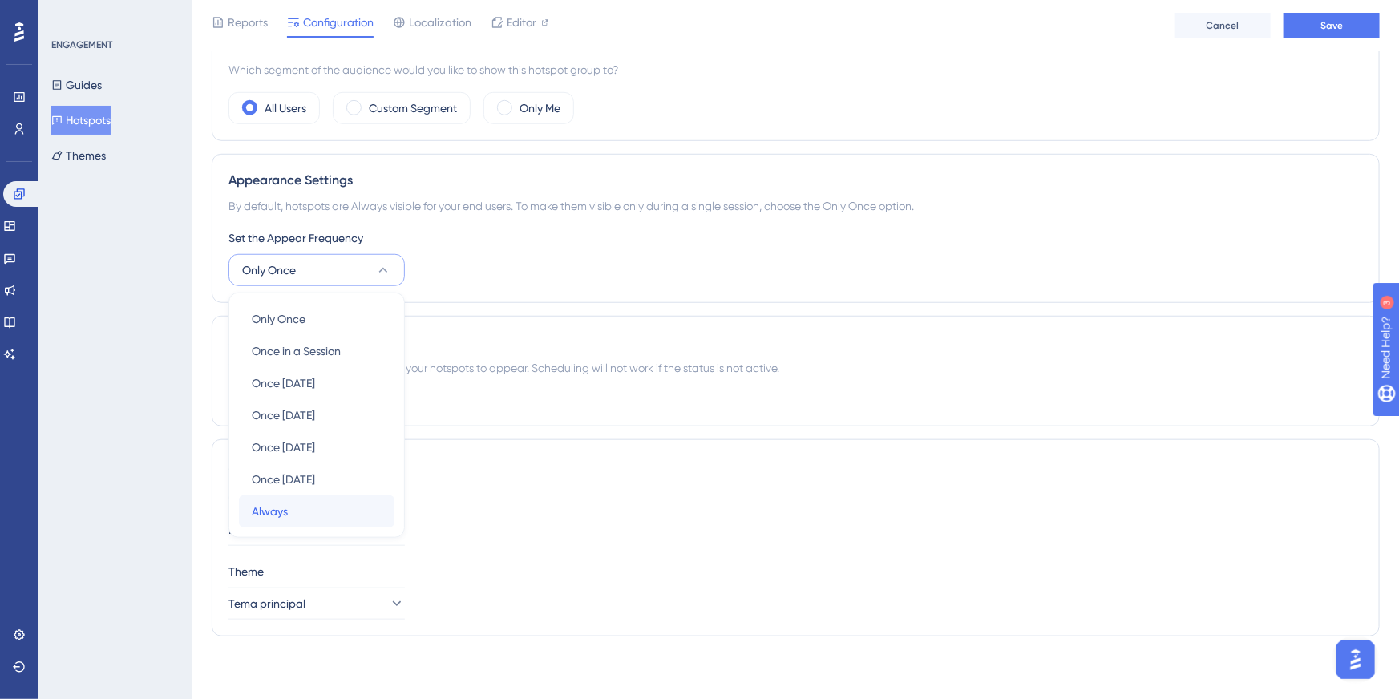
click at [305, 506] on div "Always Always" at bounding box center [317, 512] width 130 height 32
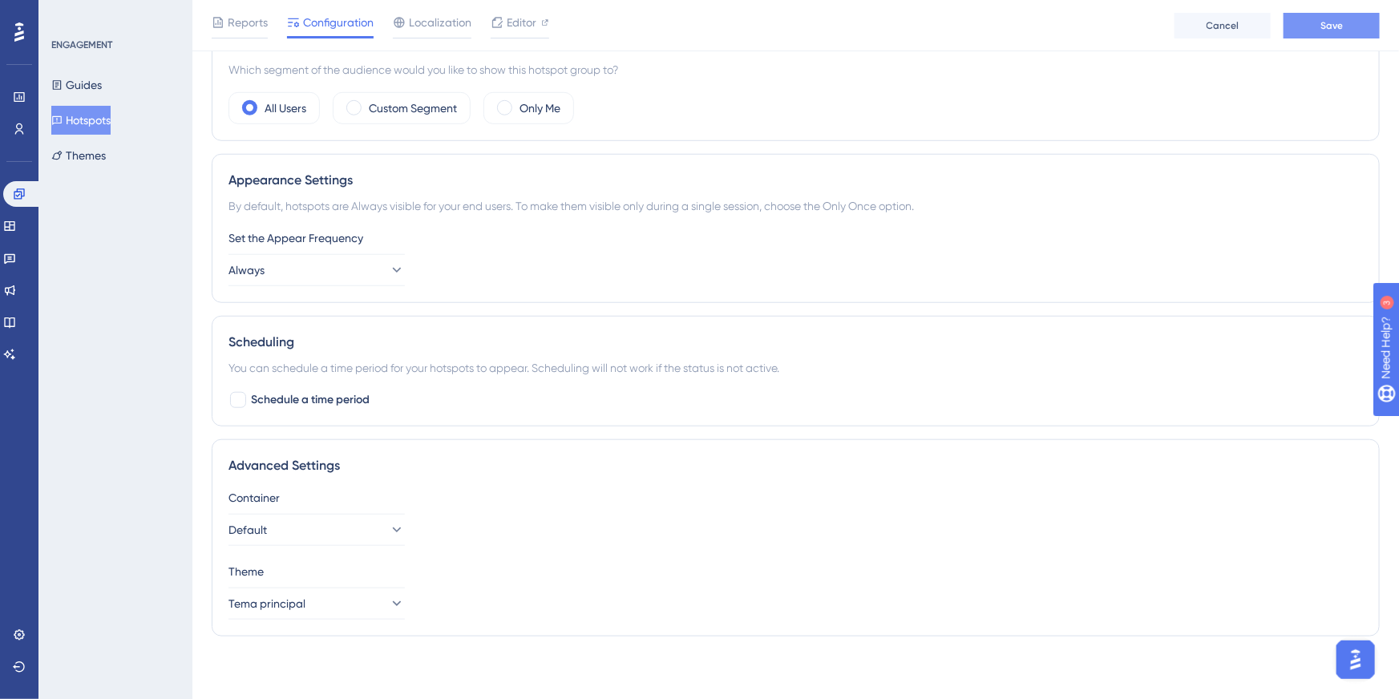
click at [1358, 30] on button "Save" at bounding box center [1332, 26] width 96 height 26
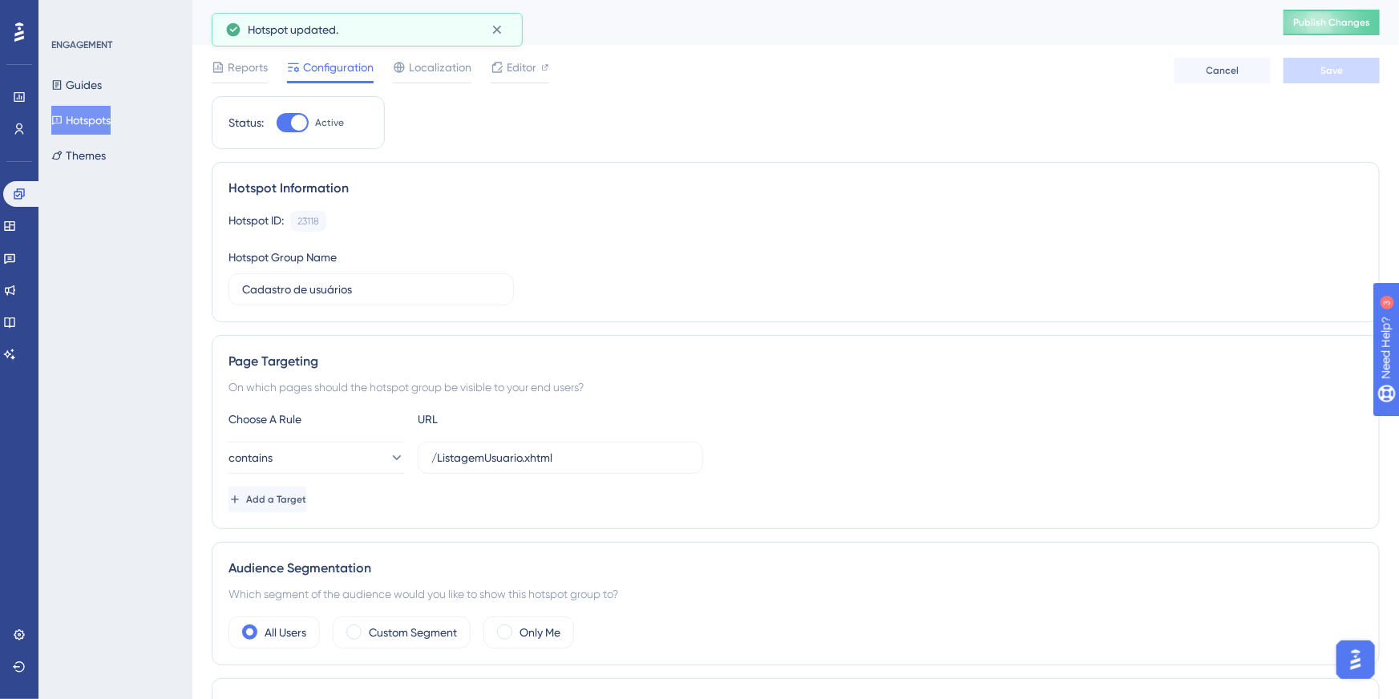
scroll to position [2, 0]
click at [1315, 34] on div "Cadastro de usuários Publish Changes" at bounding box center [795, 20] width 1207 height 45
click at [1330, 22] on span "Publish Changes" at bounding box center [1331, 20] width 77 height 13
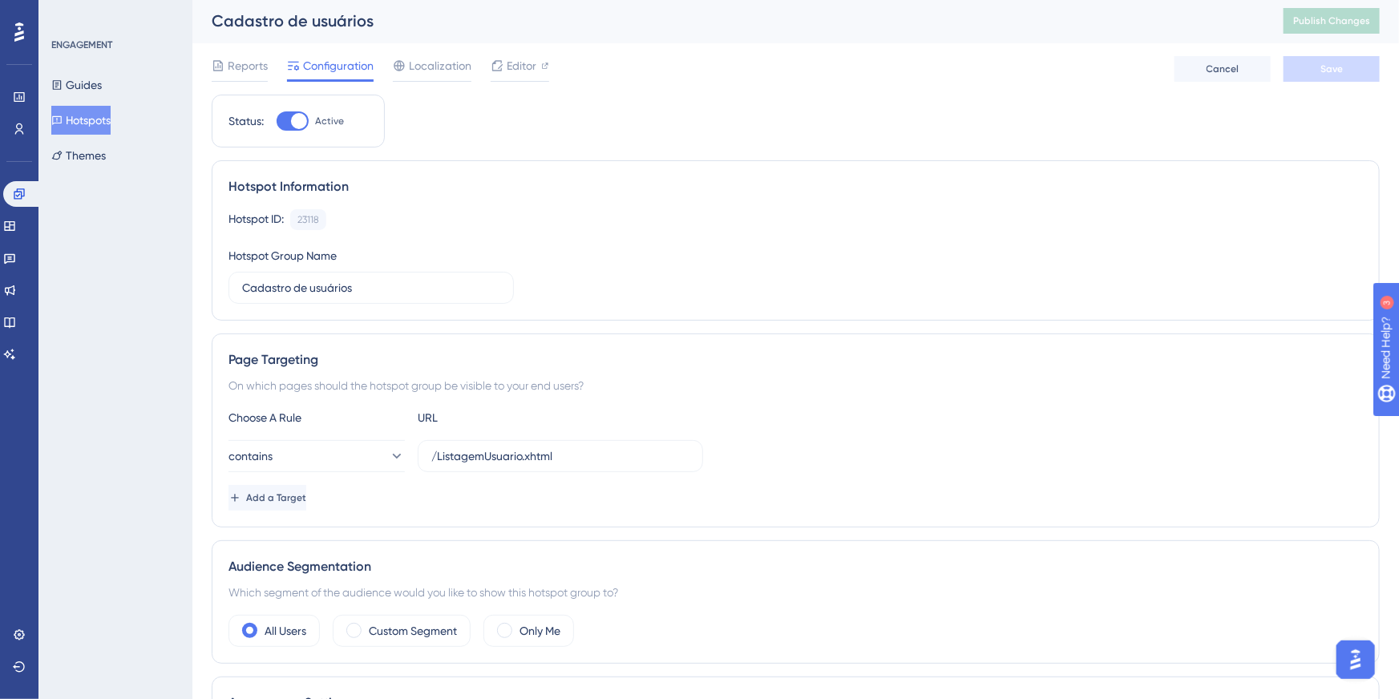
scroll to position [0, 0]
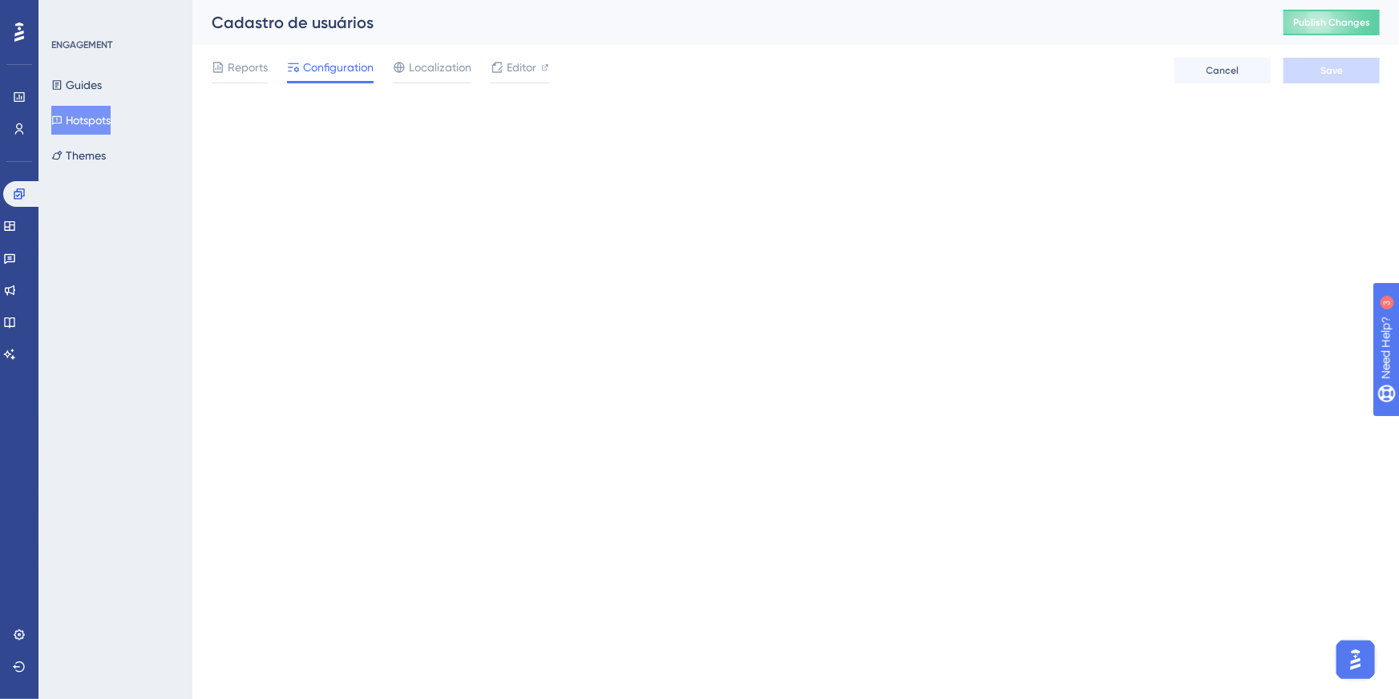
click at [1313, 29] on button "Publish Changes" at bounding box center [1332, 23] width 96 height 26
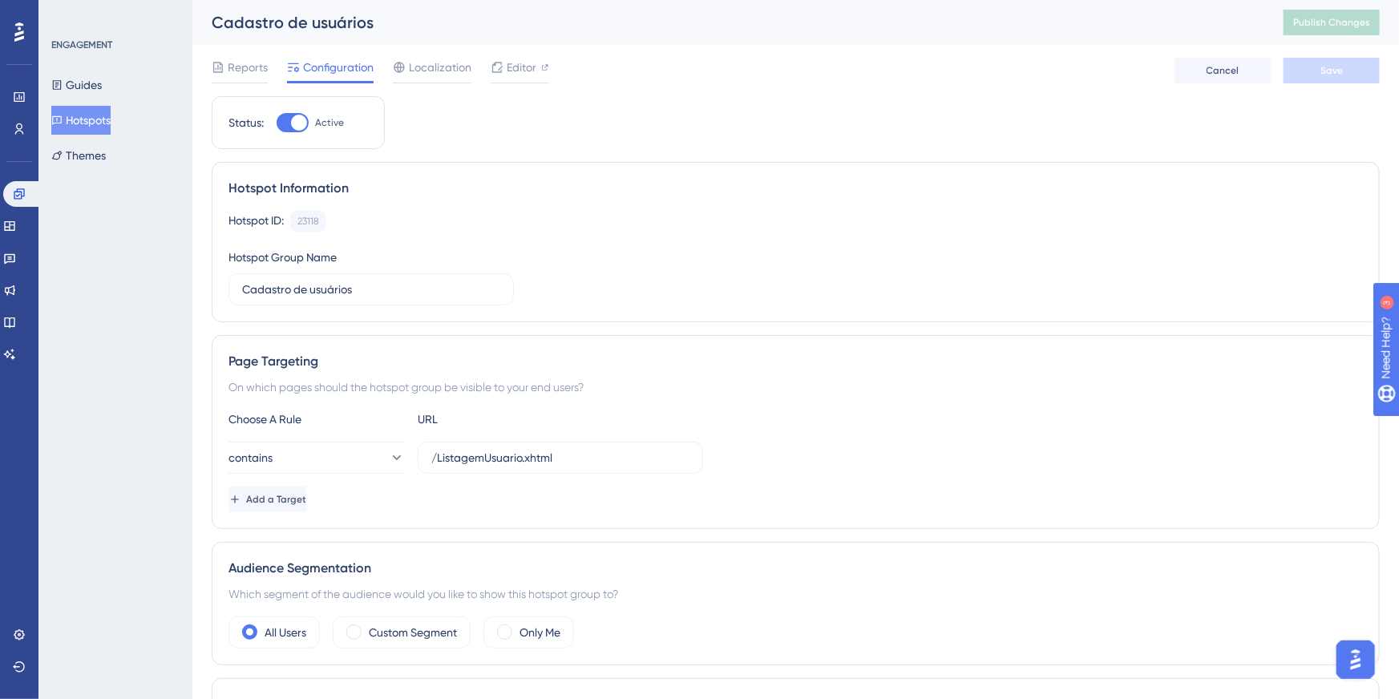
click at [110, 119] on button "Hotspots" at bounding box center [80, 120] width 59 height 29
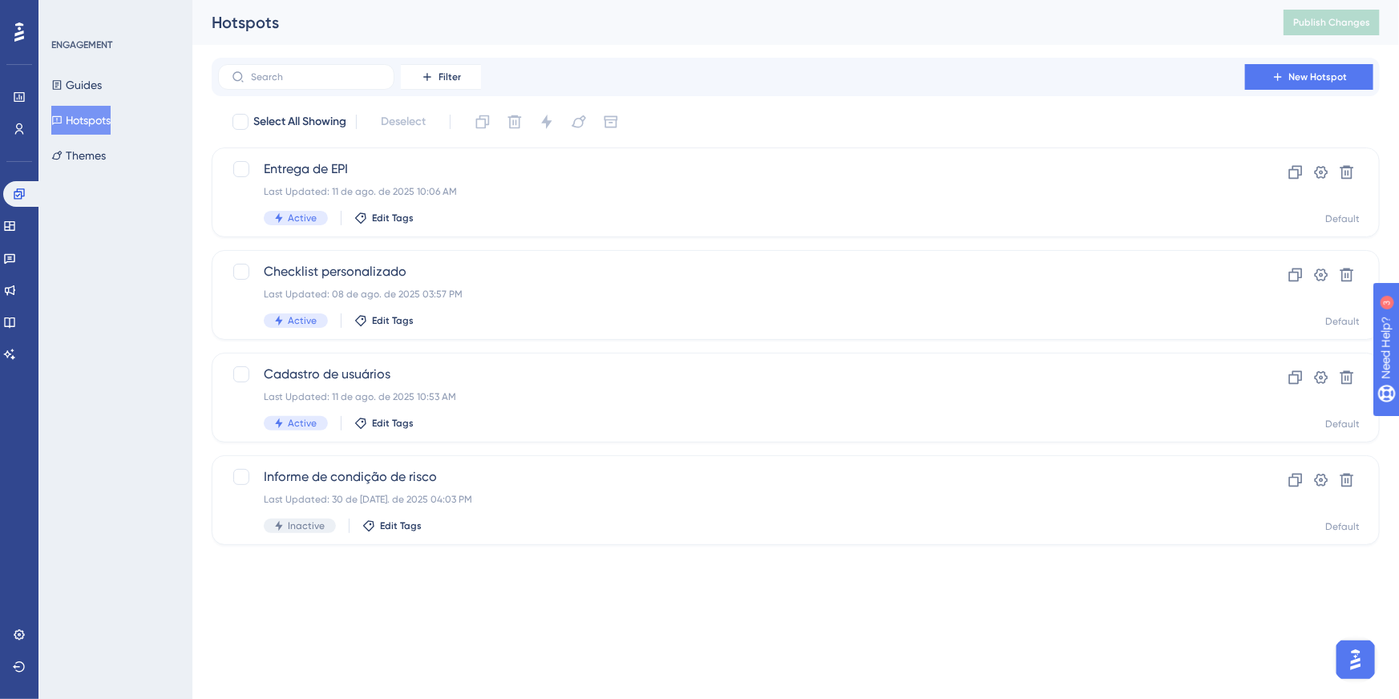
click at [110, 119] on button "Hotspots" at bounding box center [80, 120] width 59 height 29
click at [336, 193] on div "Last Updated: 11 de ago. de 2025 10:06 AM" at bounding box center [732, 191] width 936 height 13
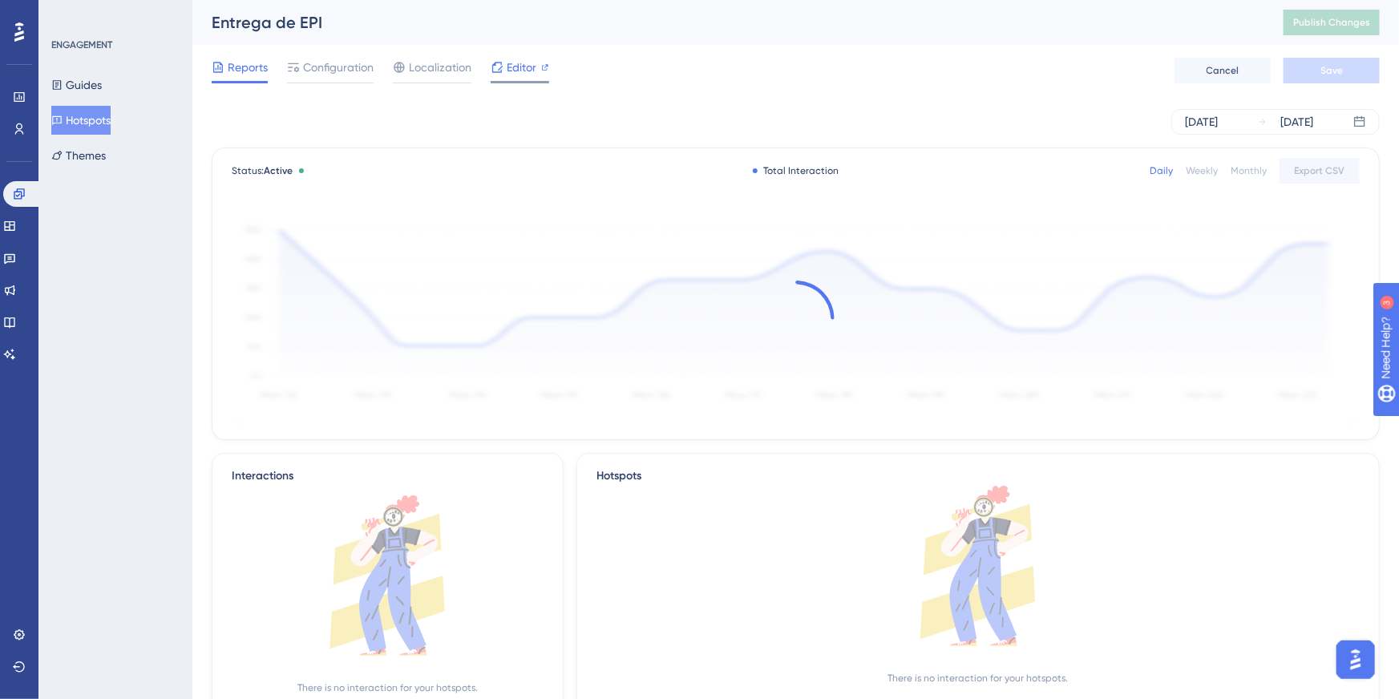
click at [540, 69] on div "Editor" at bounding box center [520, 67] width 59 height 19
click at [1359, 26] on span "Publish Changes" at bounding box center [1331, 22] width 77 height 13
click at [1289, 10] on button "Publish Changes" at bounding box center [1332, 23] width 96 height 26
click at [1326, 40] on div "Entrega de EPI" at bounding box center [795, 22] width 1207 height 45
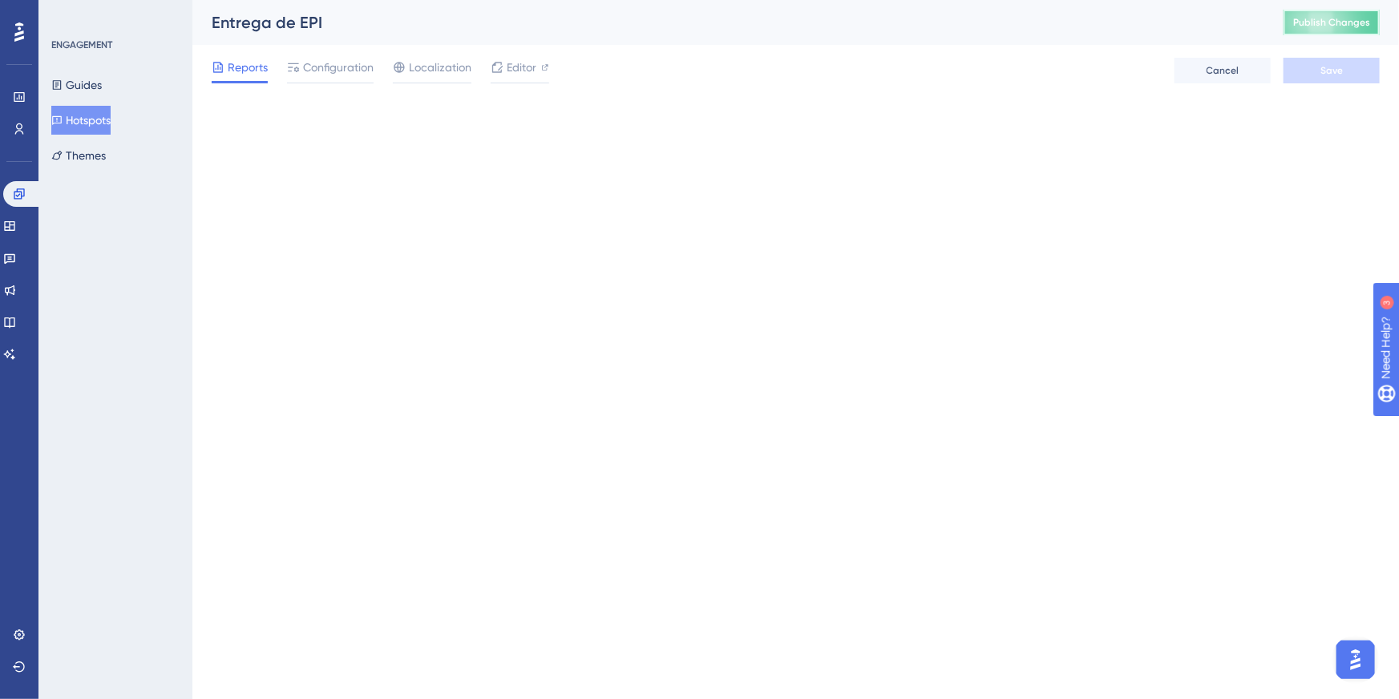
click at [1338, 13] on button "Publish Changes" at bounding box center [1332, 23] width 96 height 26
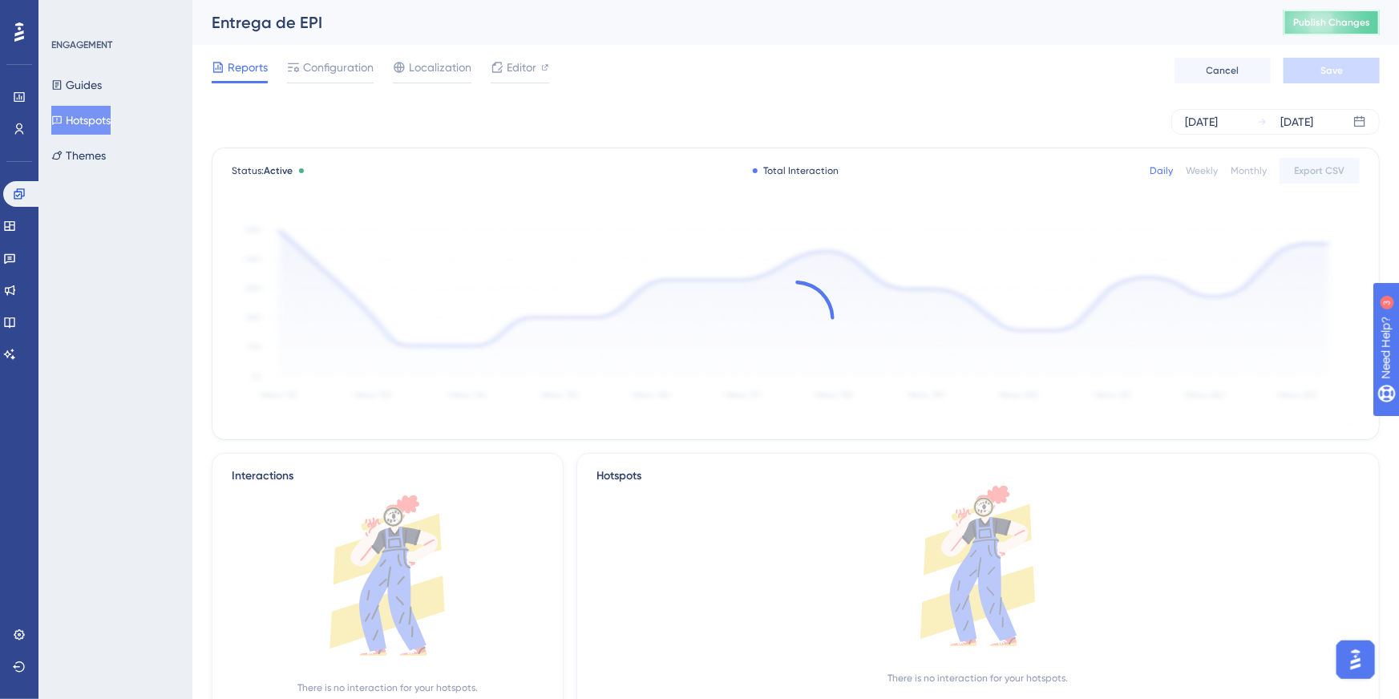
click at [1350, 22] on span "Publish Changes" at bounding box center [1331, 22] width 77 height 13
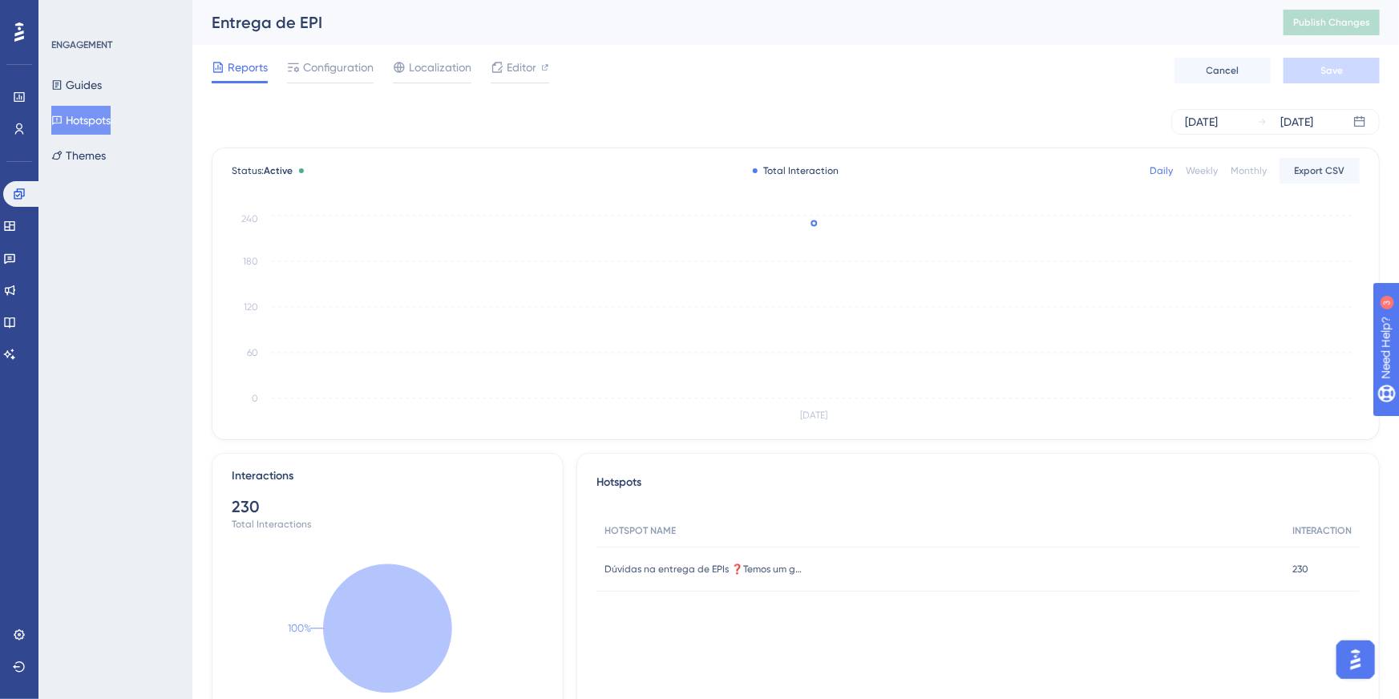
click at [111, 131] on button "Hotspots" at bounding box center [80, 120] width 59 height 29
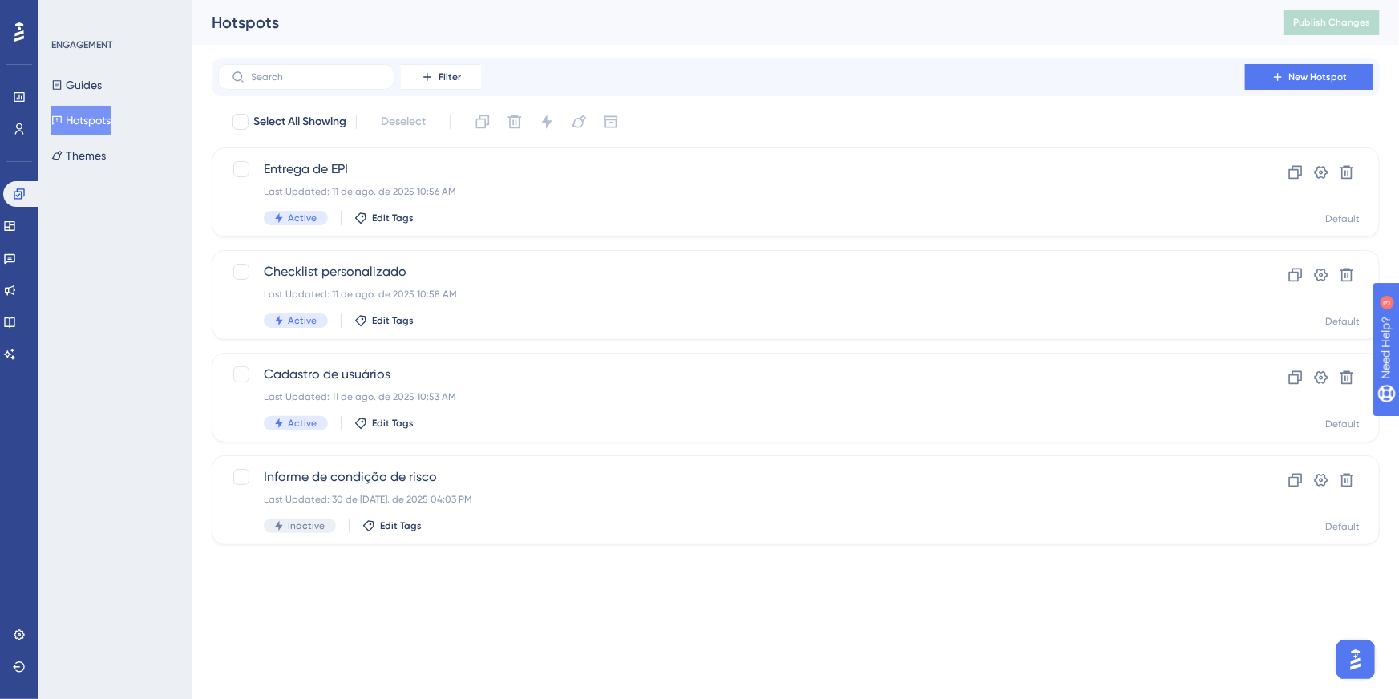
click at [111, 129] on button "Hotspots" at bounding box center [80, 120] width 59 height 29
click at [90, 86] on button "Guides" at bounding box center [76, 85] width 51 height 29
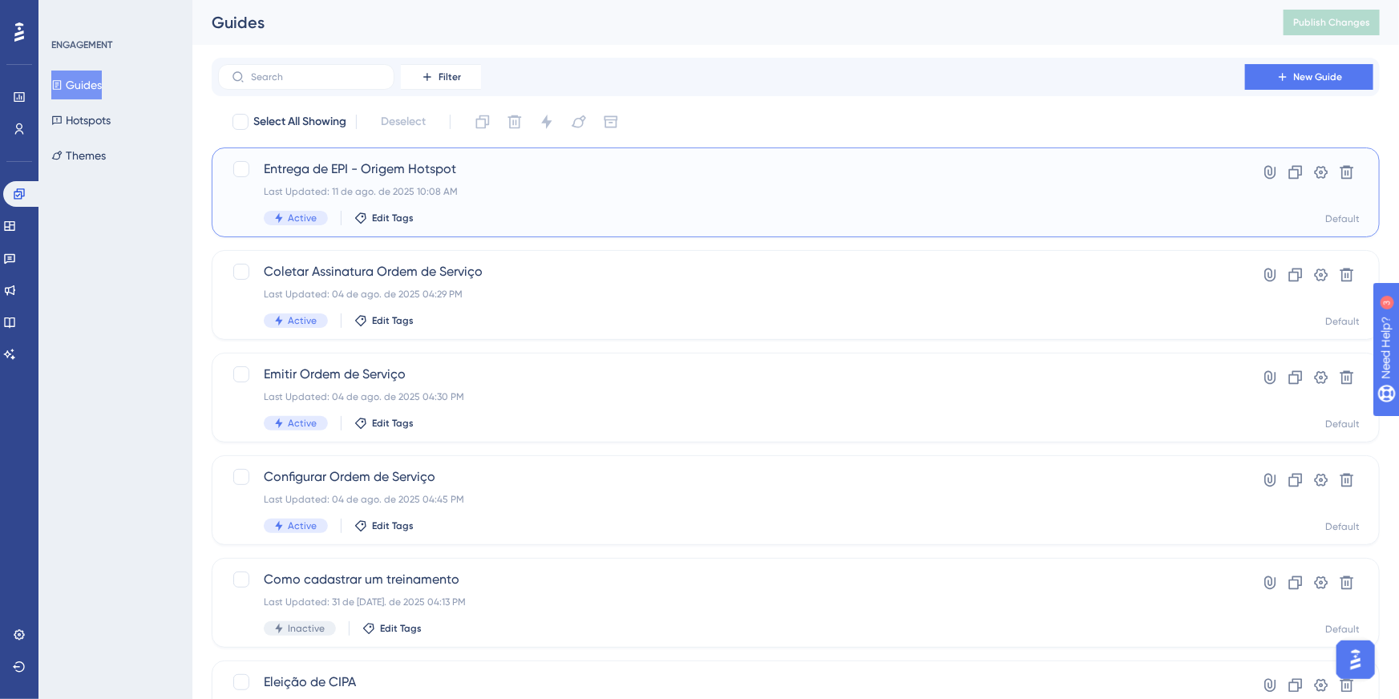
click at [405, 158] on div "Entrega de EPI - Origem Hotspot Last Updated: 11 de ago. de 2025 10:08 AM Activ…" at bounding box center [796, 193] width 1168 height 90
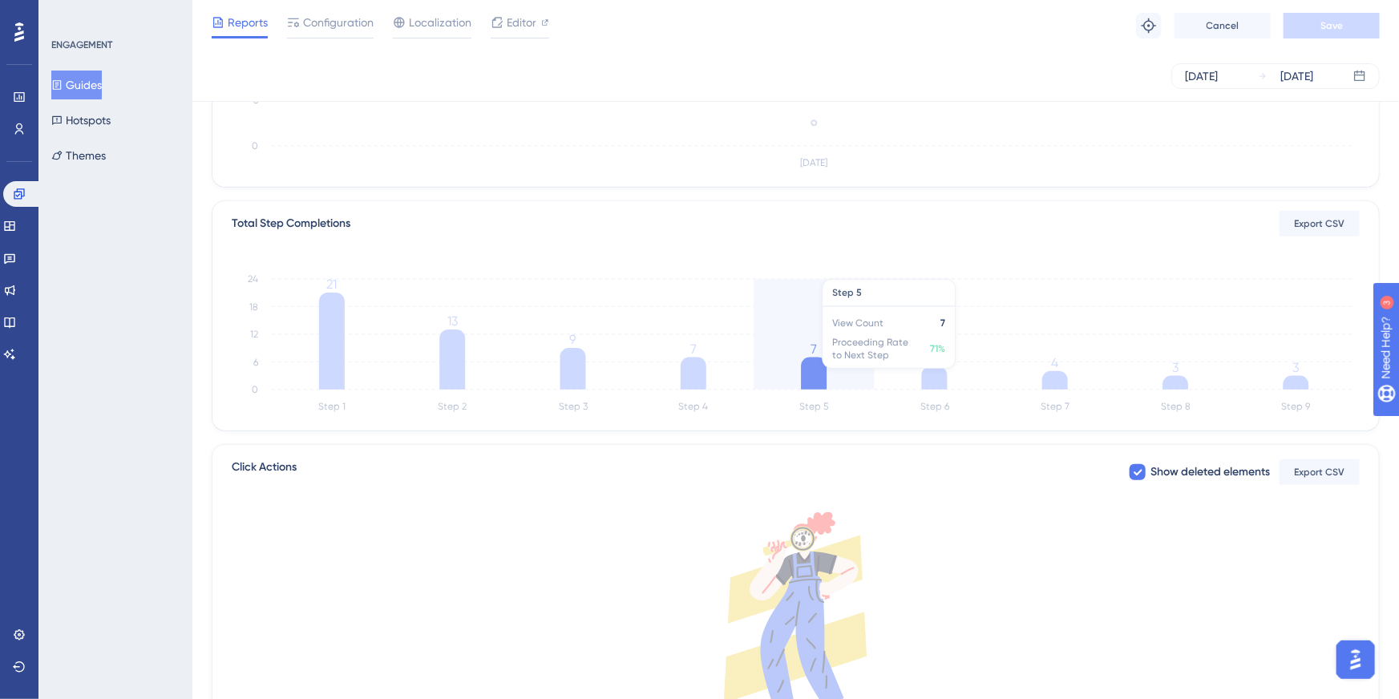
scroll to position [419, 0]
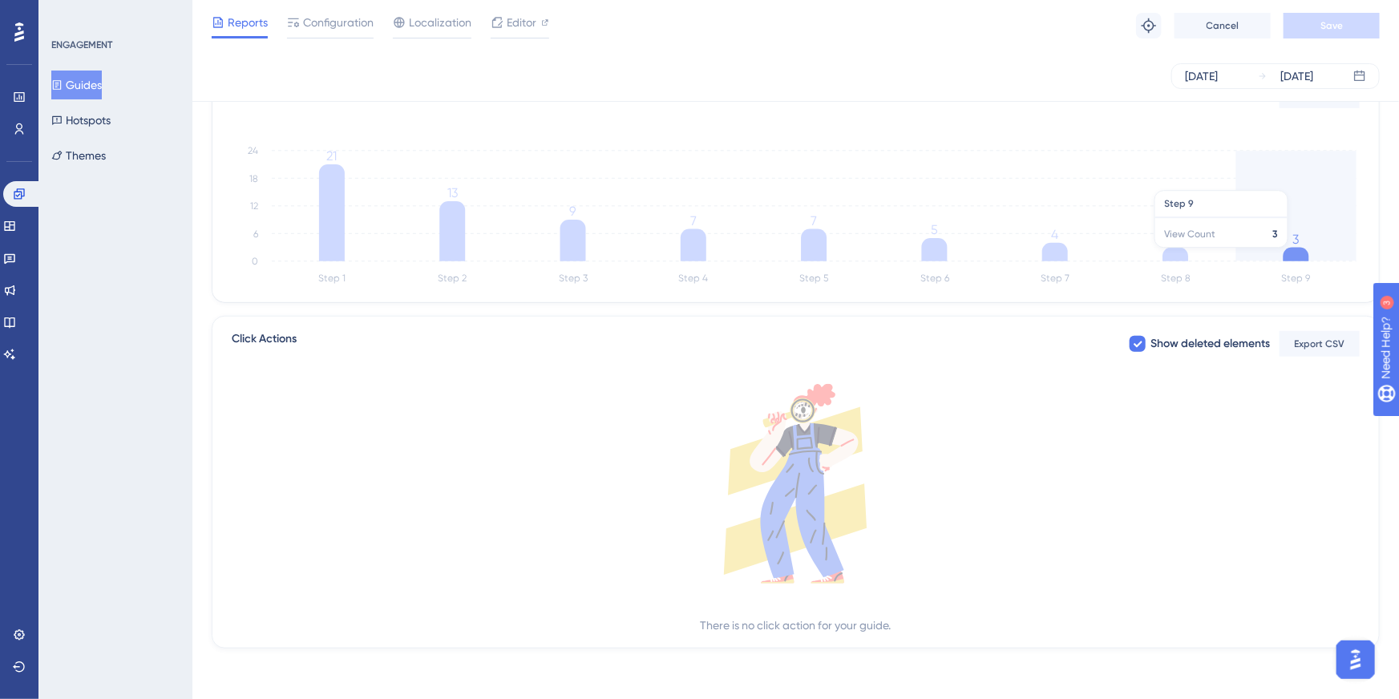
click at [1287, 255] on icon at bounding box center [1297, 255] width 26 height 14
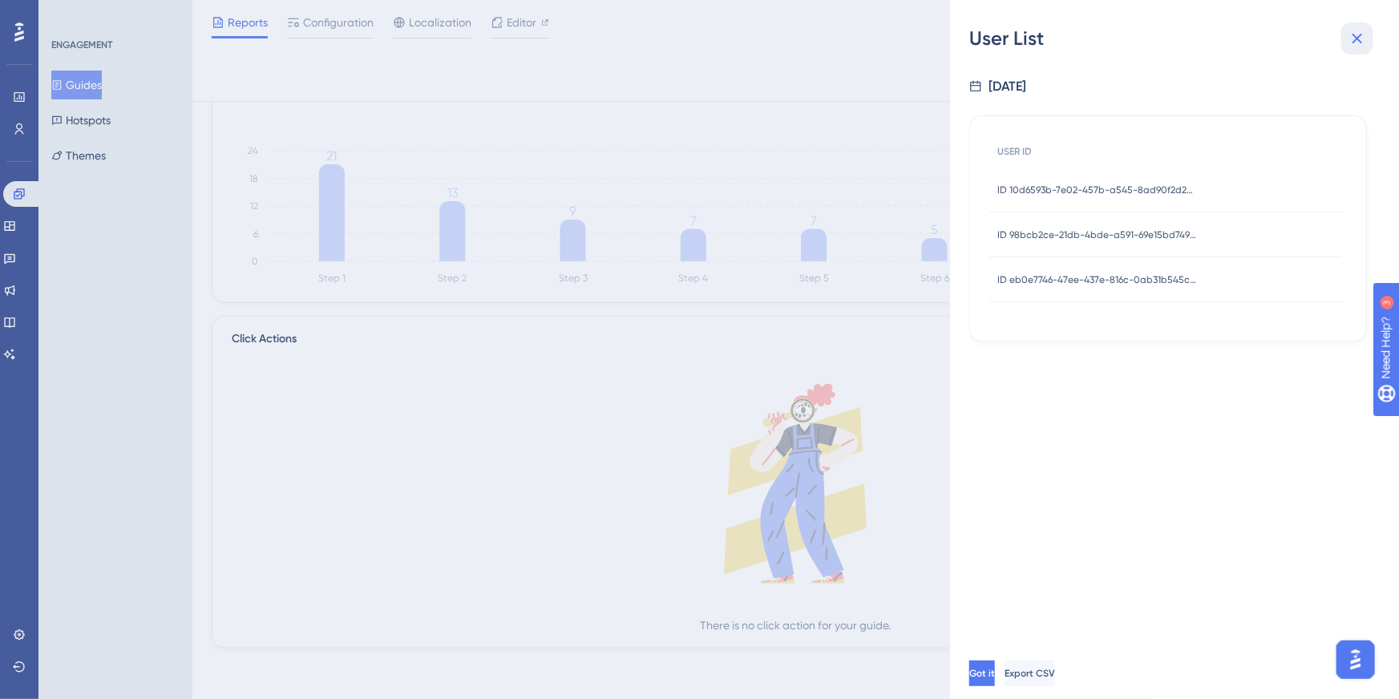
drag, startPoint x: 1352, startPoint y: 40, endPoint x: 1301, endPoint y: 68, distance: 57.8
click at [1353, 40] on icon at bounding box center [1357, 38] width 19 height 19
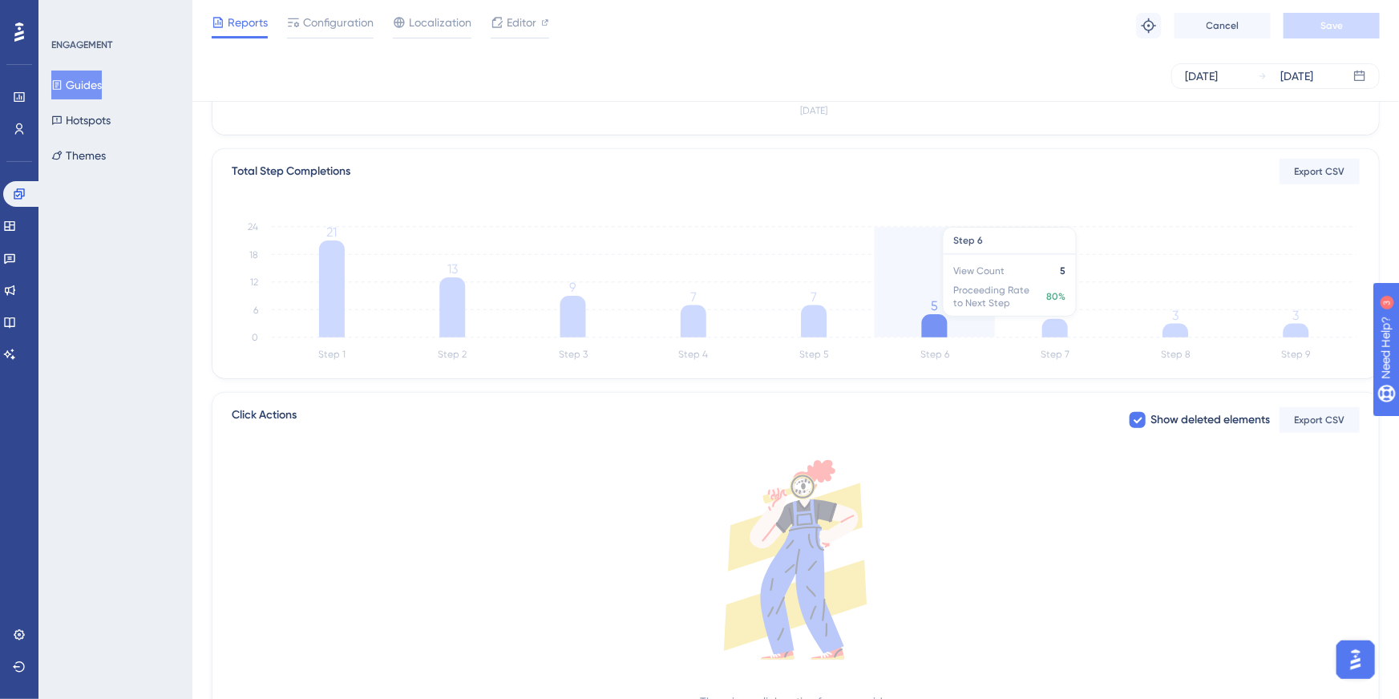
scroll to position [0, 0]
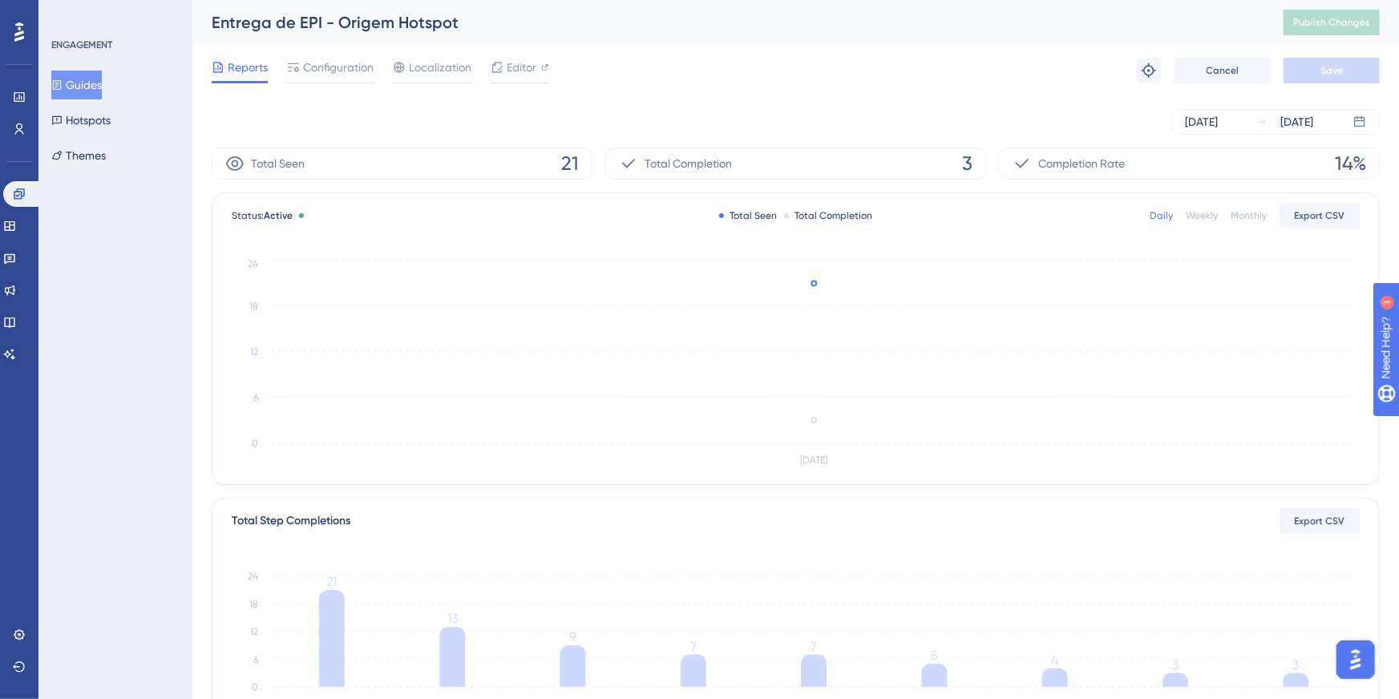
click at [1144, 156] on div "Completion Rate 14%" at bounding box center [1189, 164] width 381 height 32
click at [1075, 172] on span "Completion Rate" at bounding box center [1081, 163] width 87 height 19
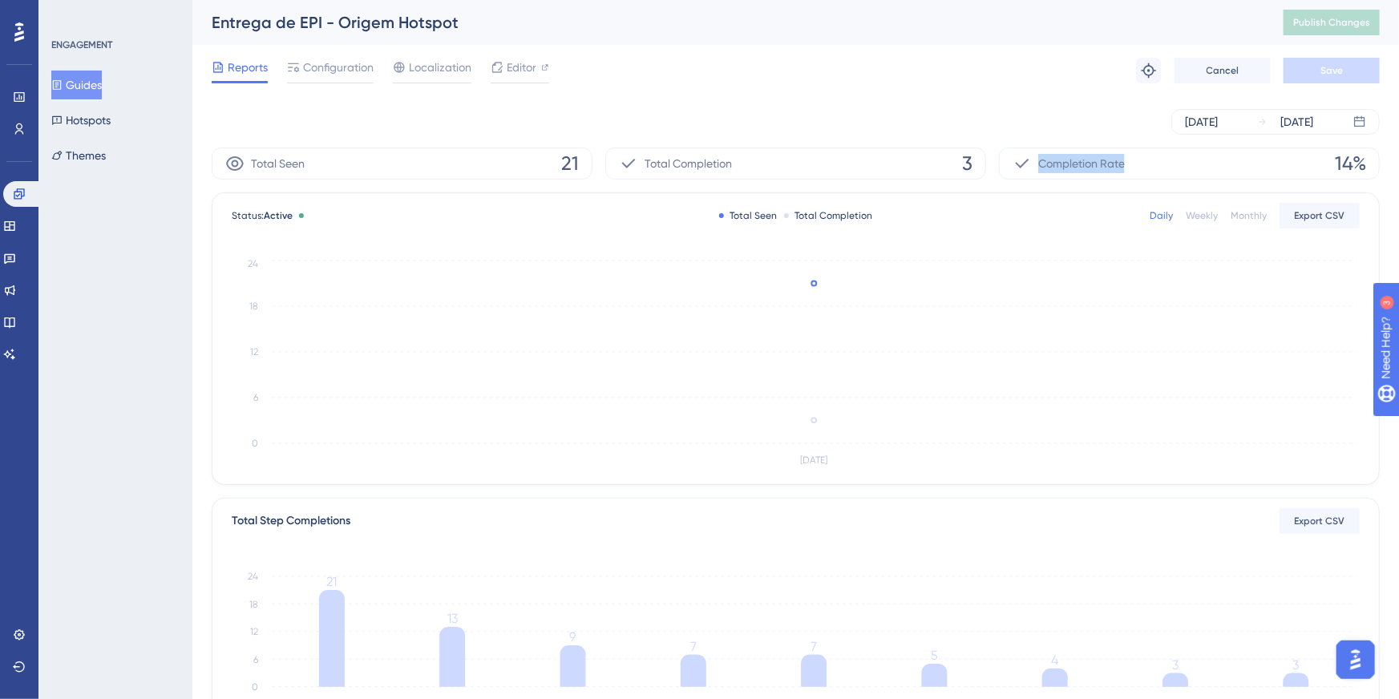
click at [1075, 172] on span "Completion Rate" at bounding box center [1081, 163] width 87 height 19
click at [60, 76] on button "Guides" at bounding box center [76, 85] width 51 height 29
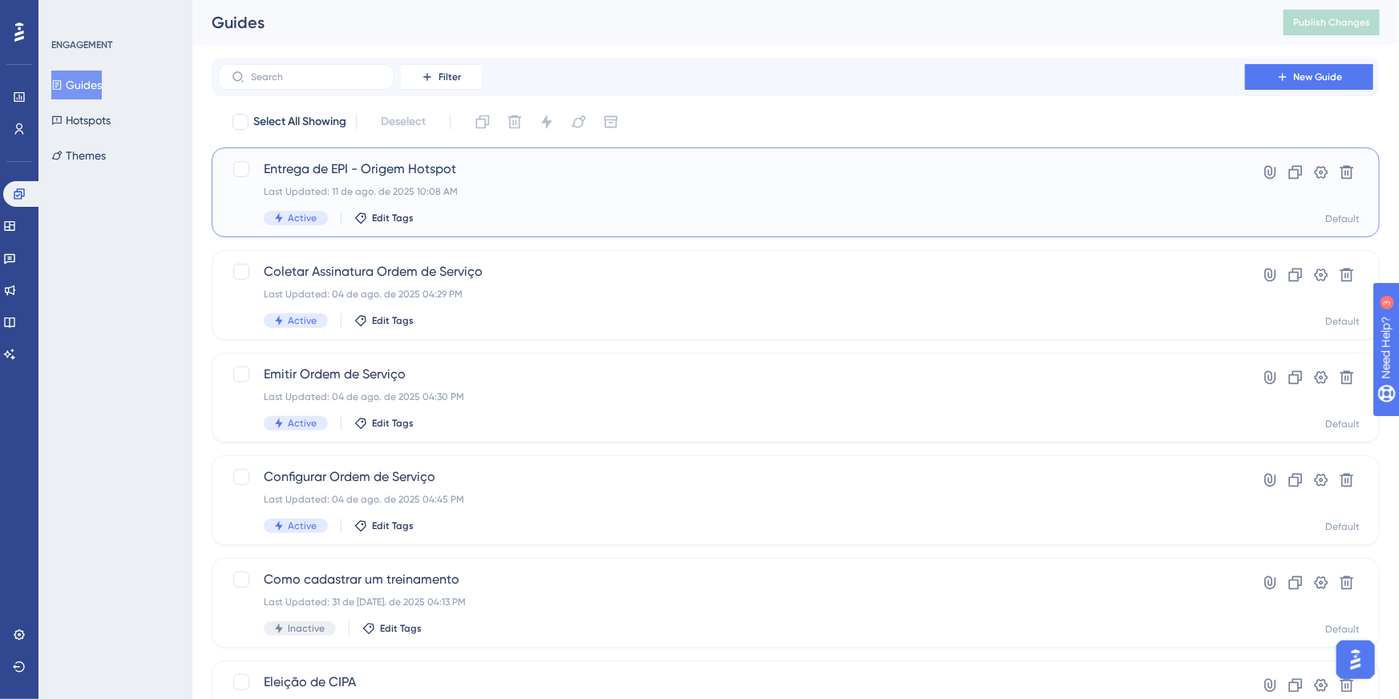
click at [446, 164] on span "Entrega de EPI - Origem Hotspot" at bounding box center [732, 169] width 936 height 19
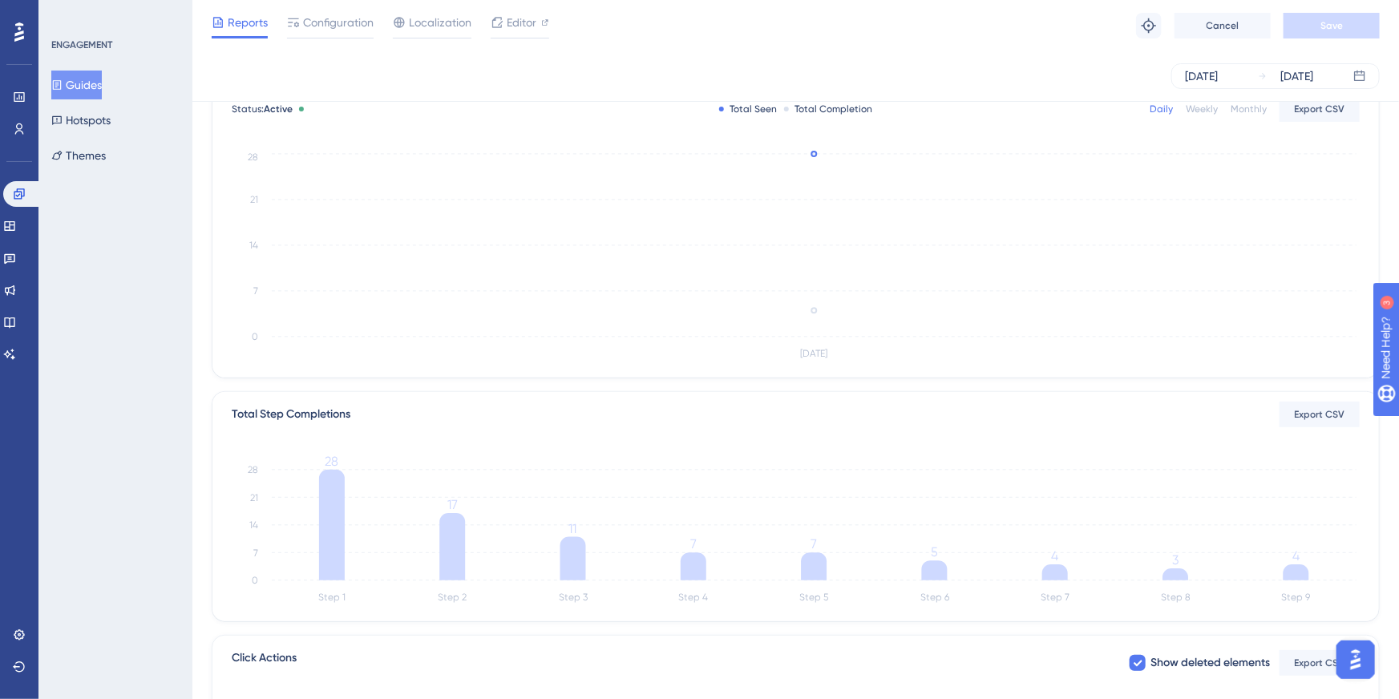
scroll to position [102, 0]
click at [71, 125] on button "Hotspots" at bounding box center [80, 120] width 59 height 29
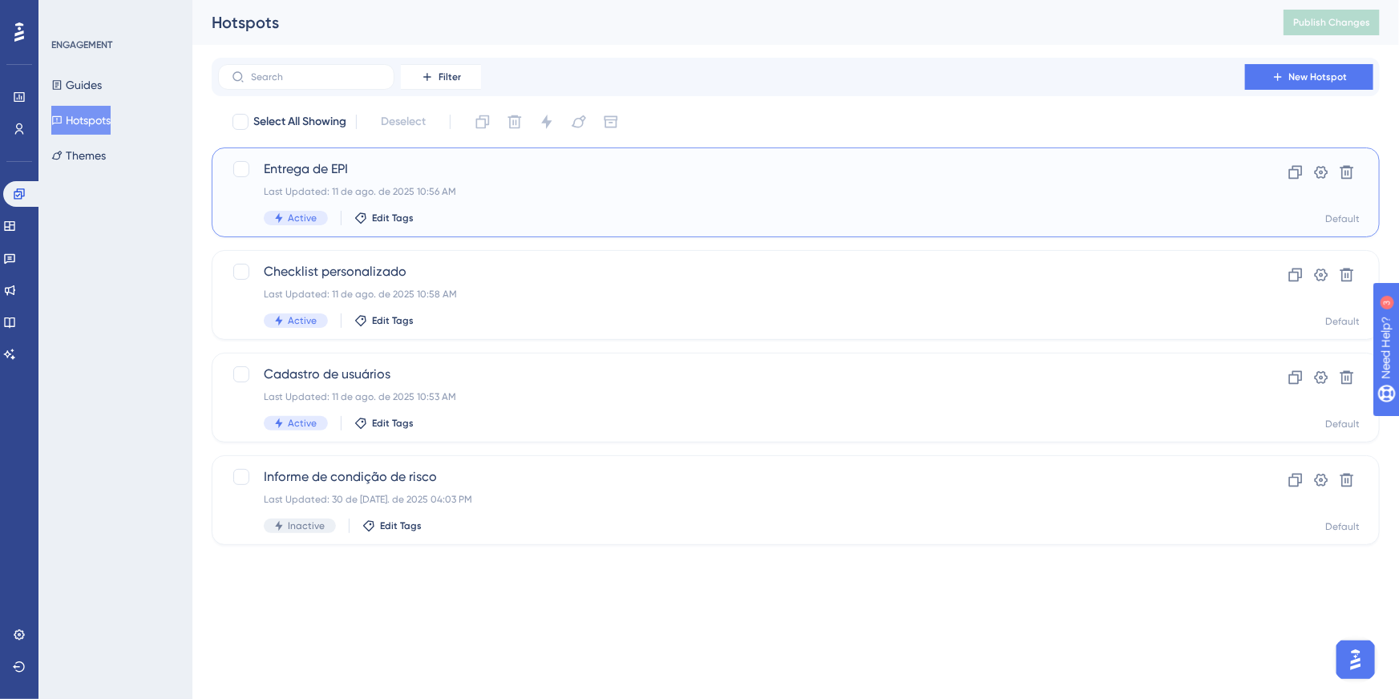
click at [367, 176] on span "Entrega de EPI" at bounding box center [732, 169] width 936 height 19
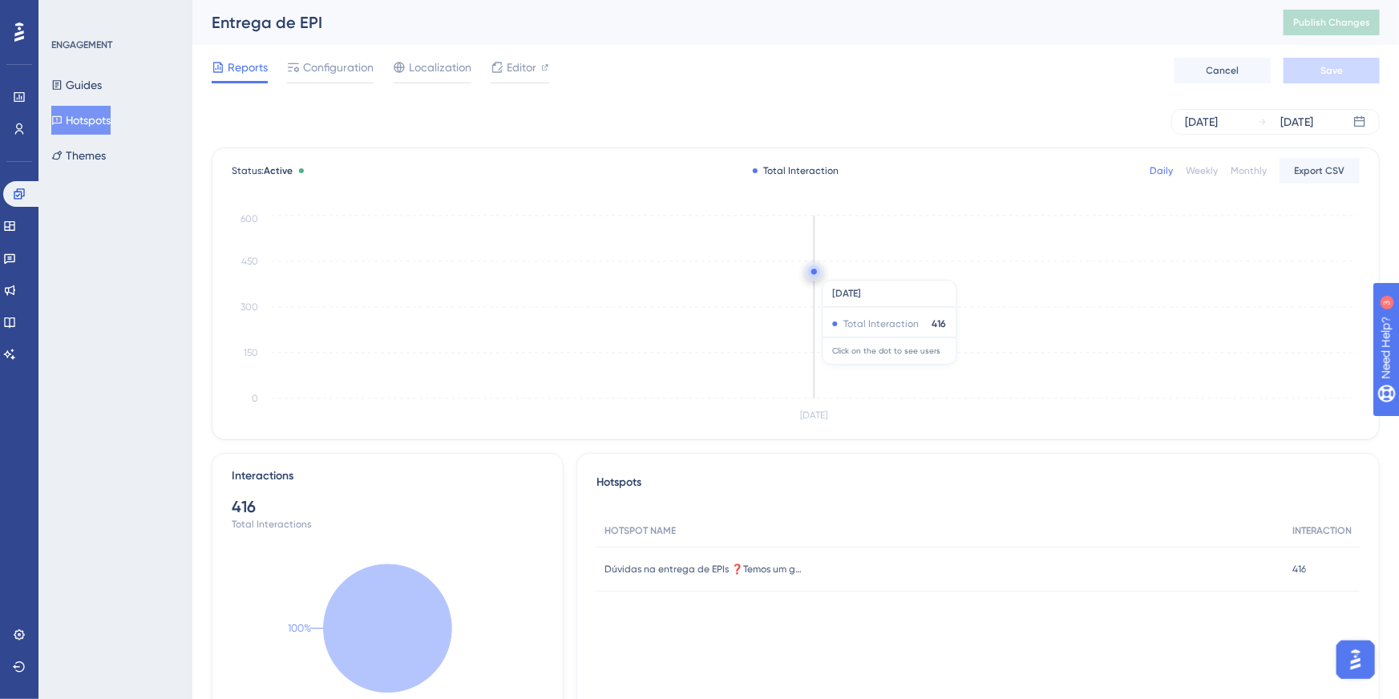
click at [815, 272] on circle at bounding box center [815, 272] width 6 height 6
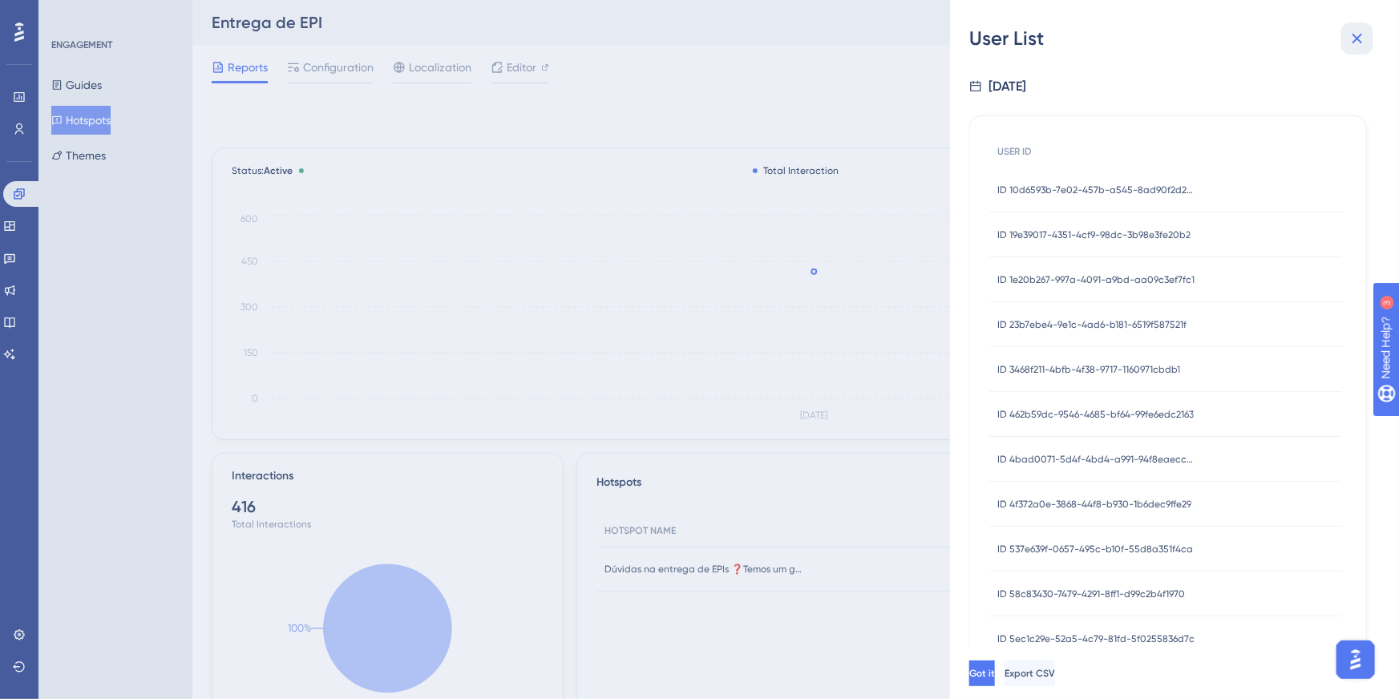
click at [1366, 27] on button at bounding box center [1358, 38] width 32 height 32
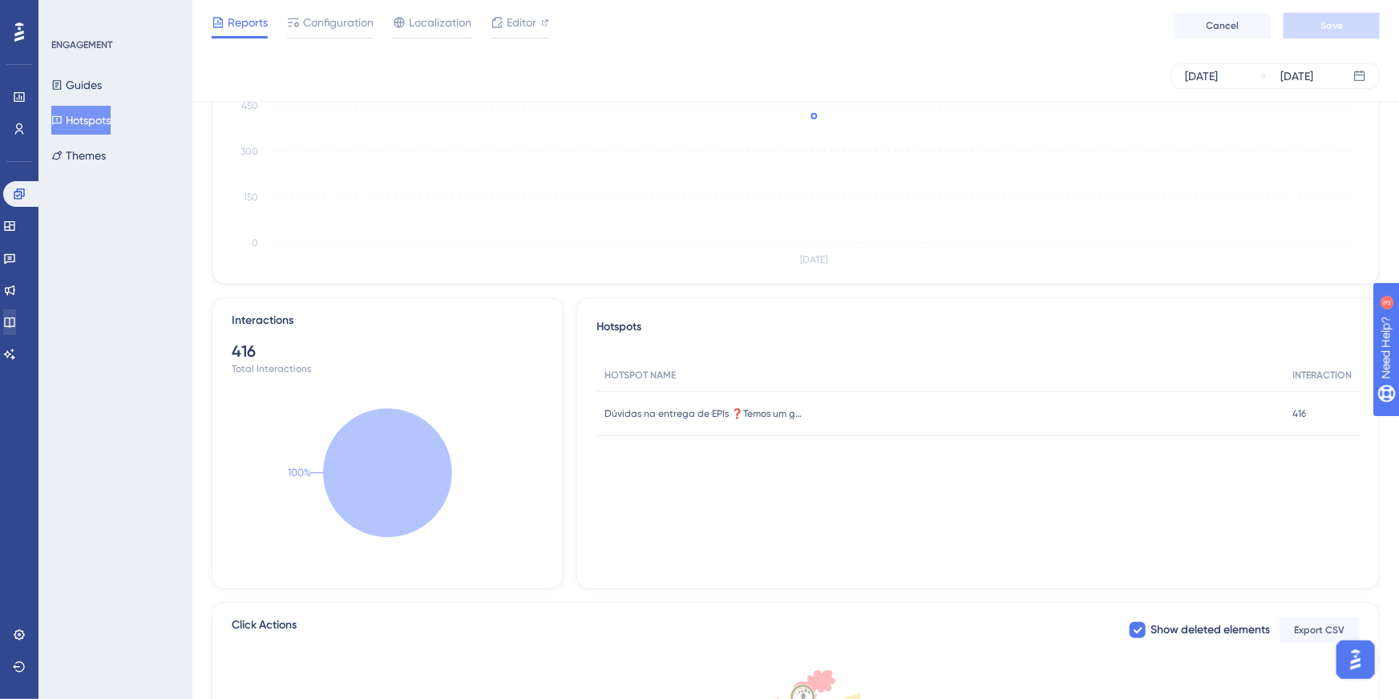
scroll to position [148, 0]
click at [102, 90] on button "Guides" at bounding box center [76, 85] width 51 height 29
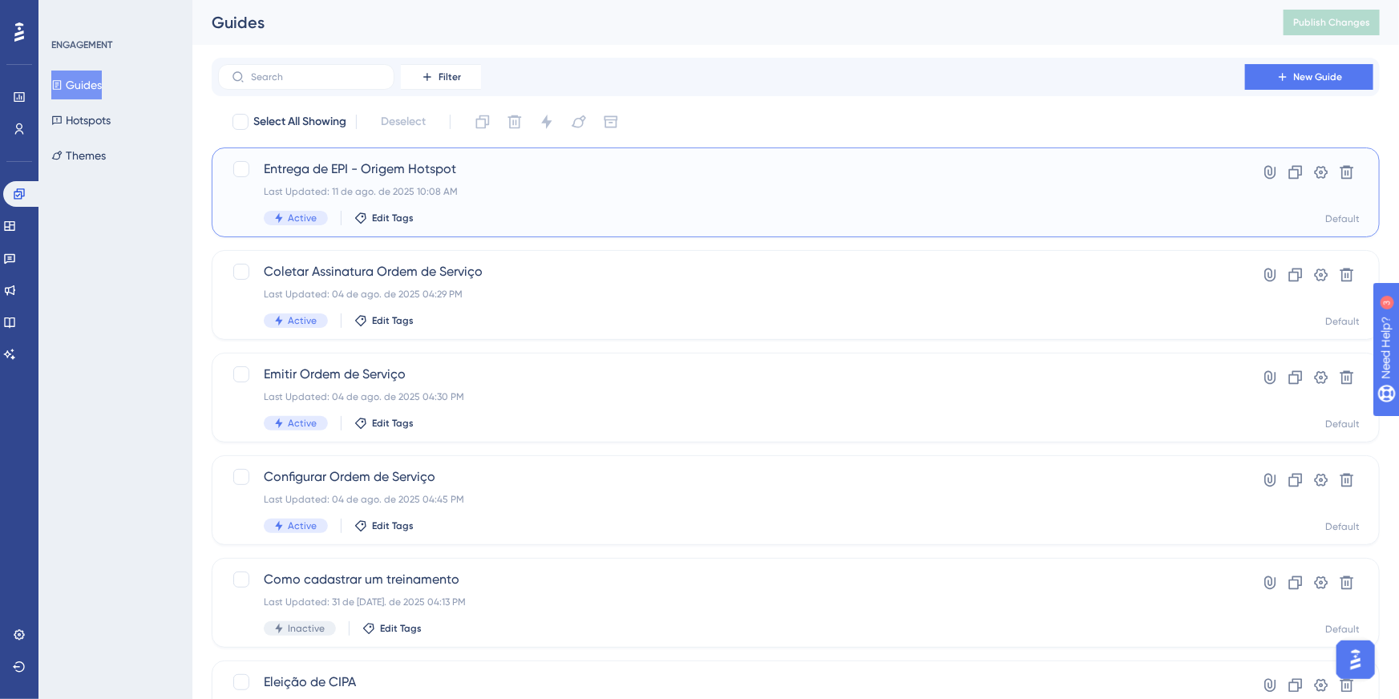
click at [489, 168] on span "Entrega de EPI - Origem Hotspot" at bounding box center [732, 169] width 936 height 19
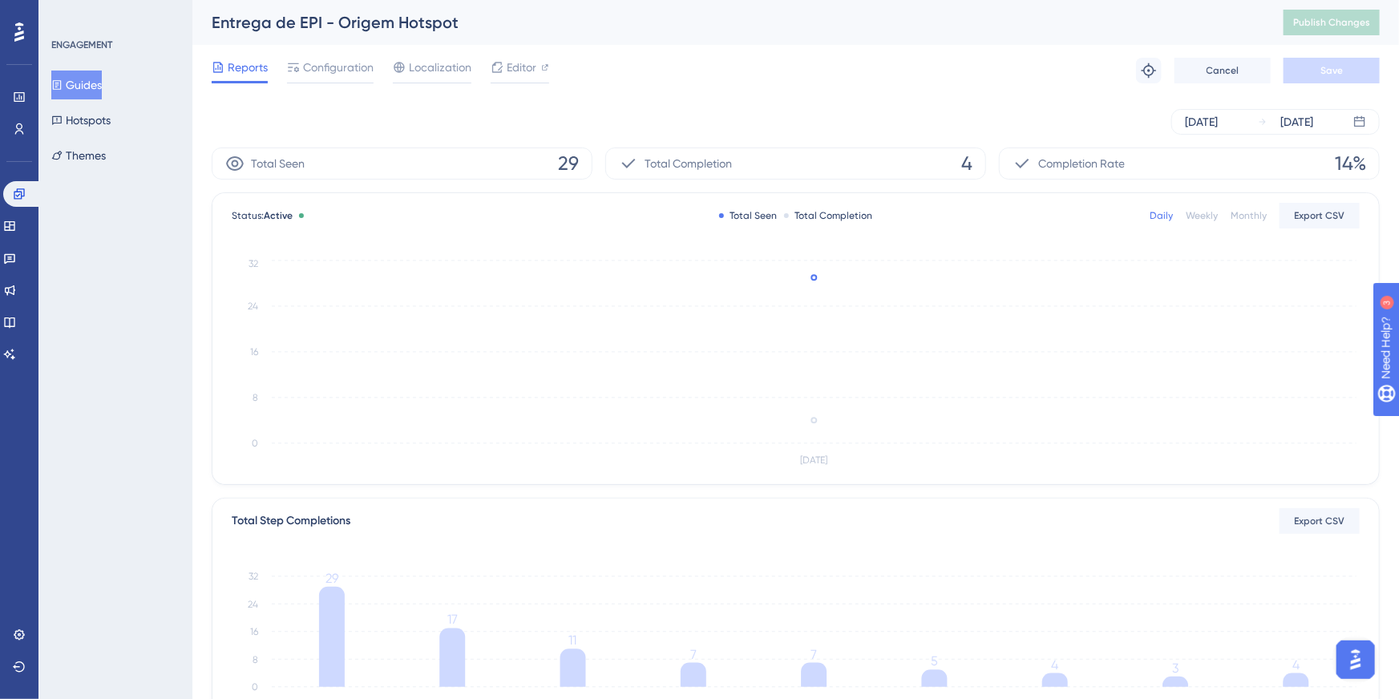
click at [966, 168] on span "4" at bounding box center [966, 164] width 11 height 26
click at [814, 282] on circle at bounding box center [814, 277] width 13 height 13
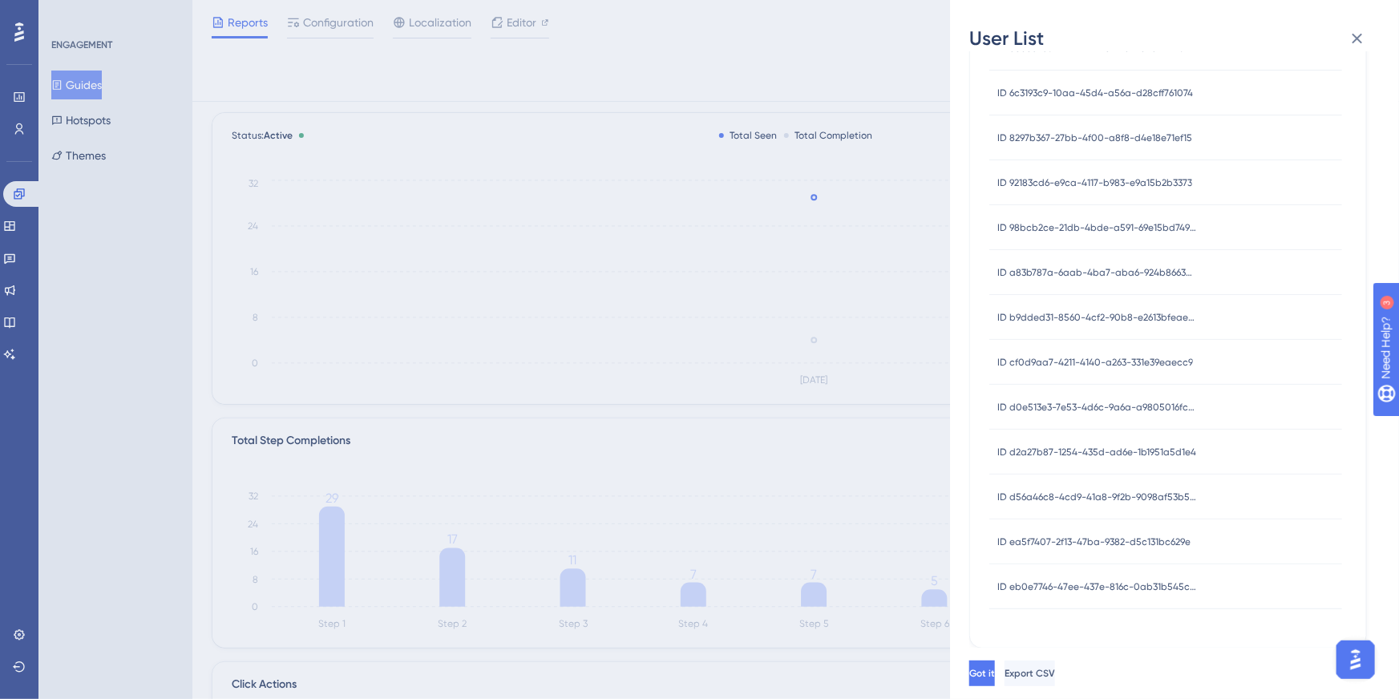
scroll to position [419, 0]
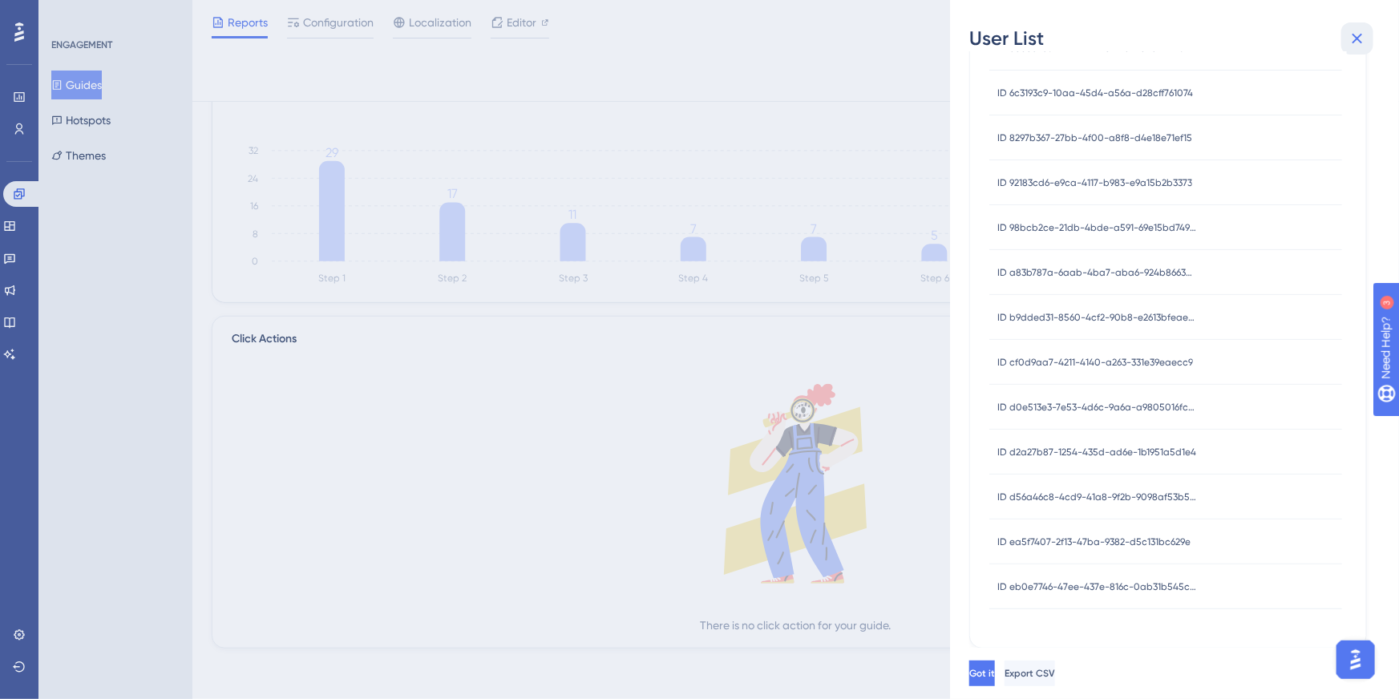
click at [1358, 44] on icon at bounding box center [1357, 38] width 19 height 19
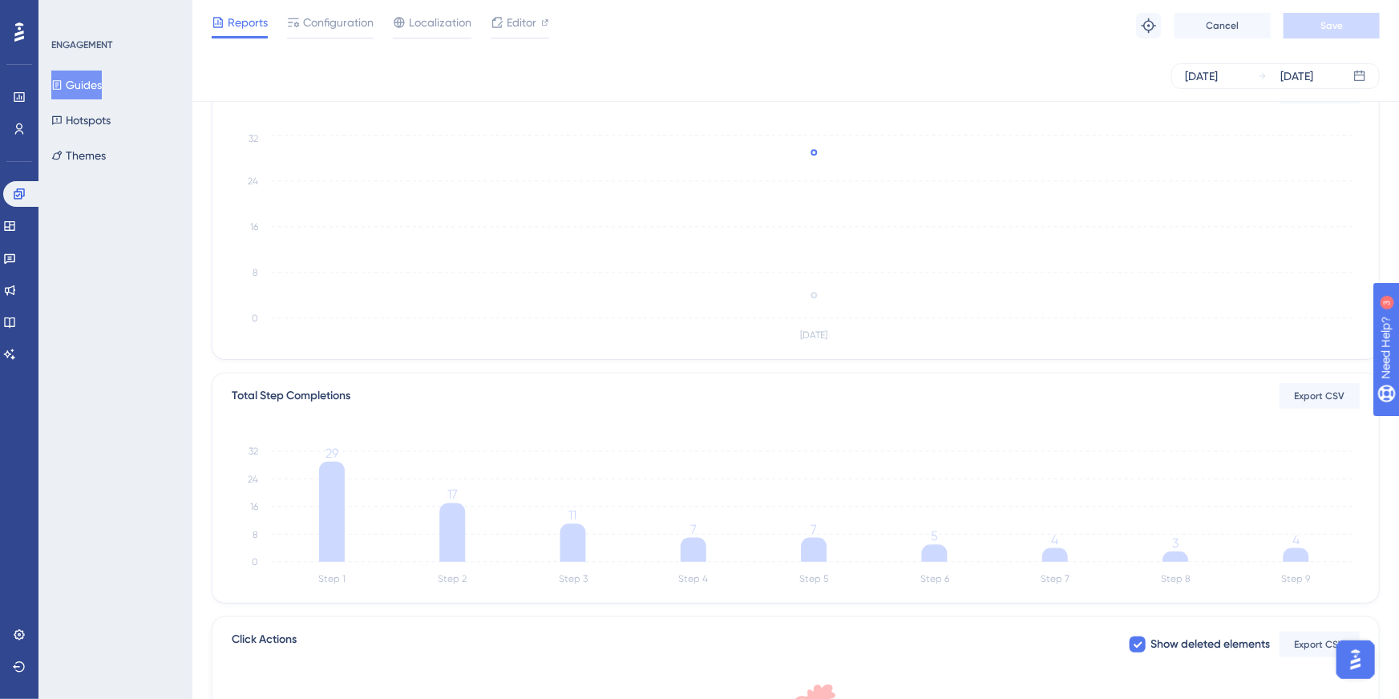
scroll to position [0, 0]
